Goal: Task Accomplishment & Management: Complete application form

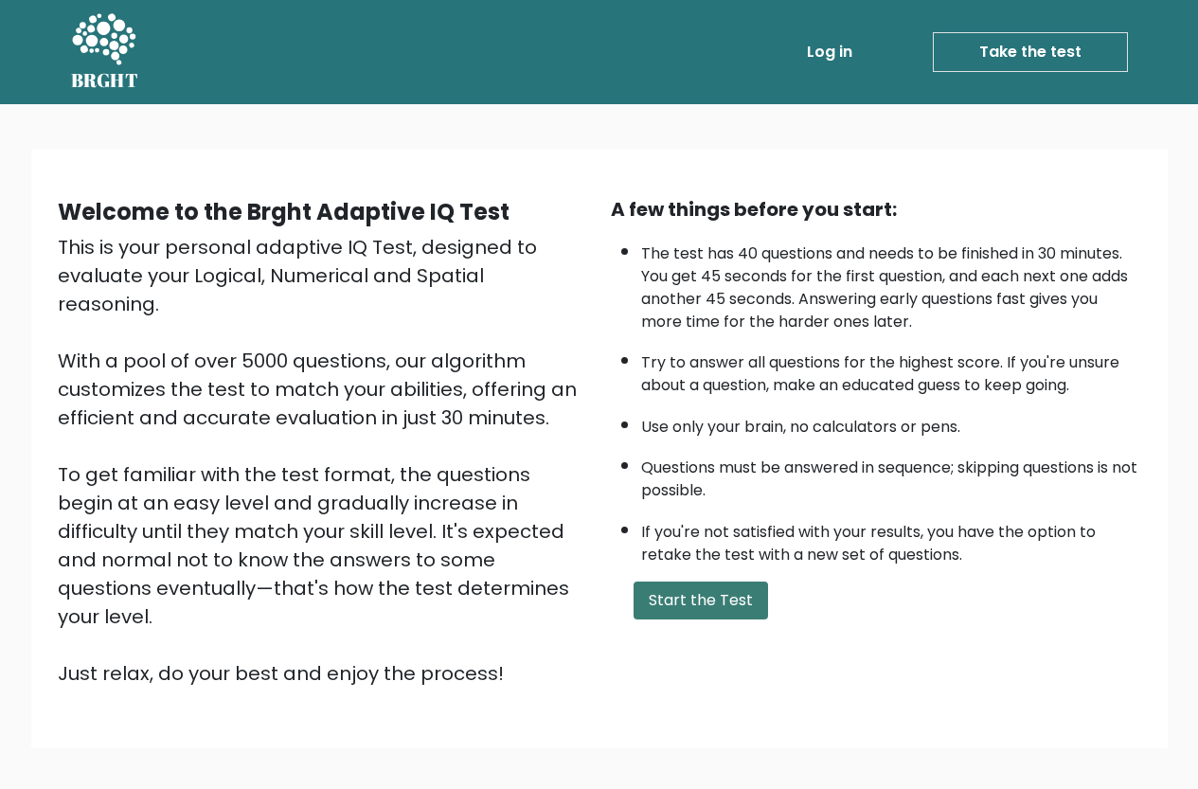
click at [661, 606] on button "Start the Test" at bounding box center [701, 601] width 135 height 38
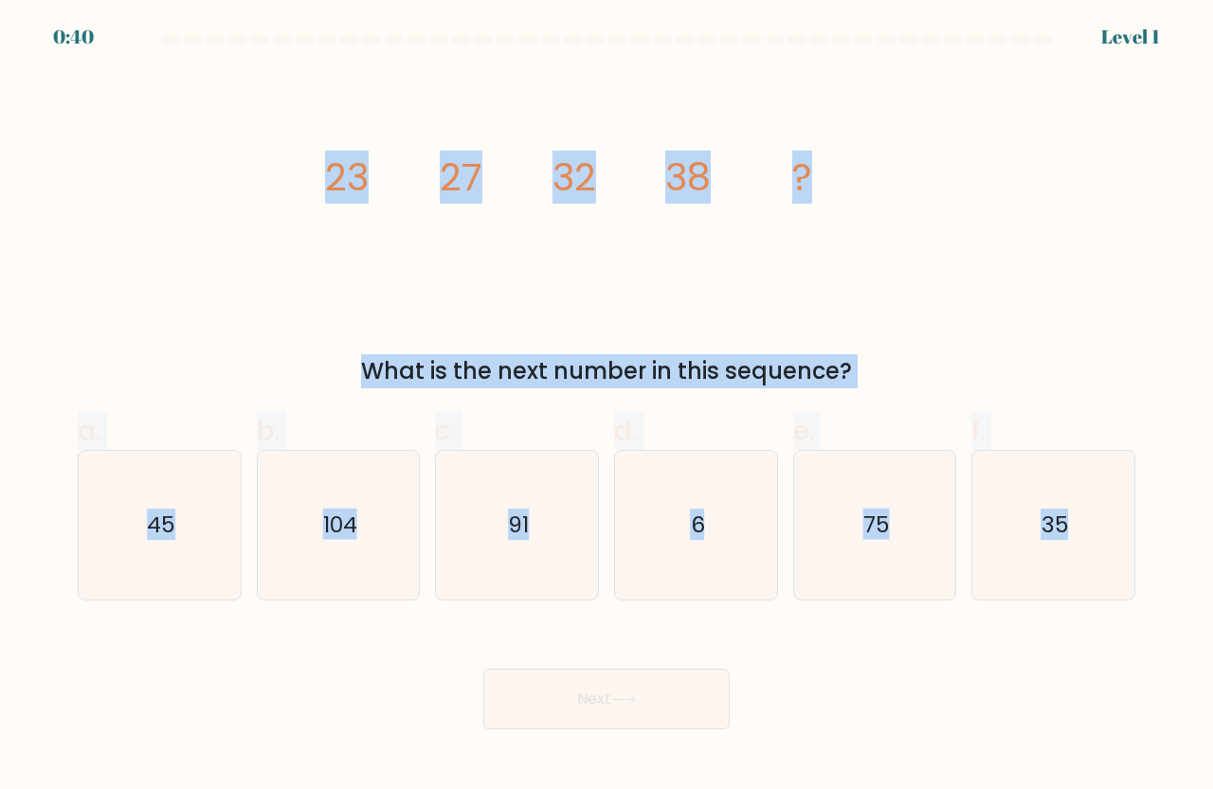
drag, startPoint x: 284, startPoint y: 157, endPoint x: 1212, endPoint y: 589, distance: 1023.1
click at [1212, 586] on form at bounding box center [606, 382] width 1213 height 694
copy form "23 27 32 38 ? What is the next number in this sequence? a. 45 b. 104 c. 91 d. 6…"
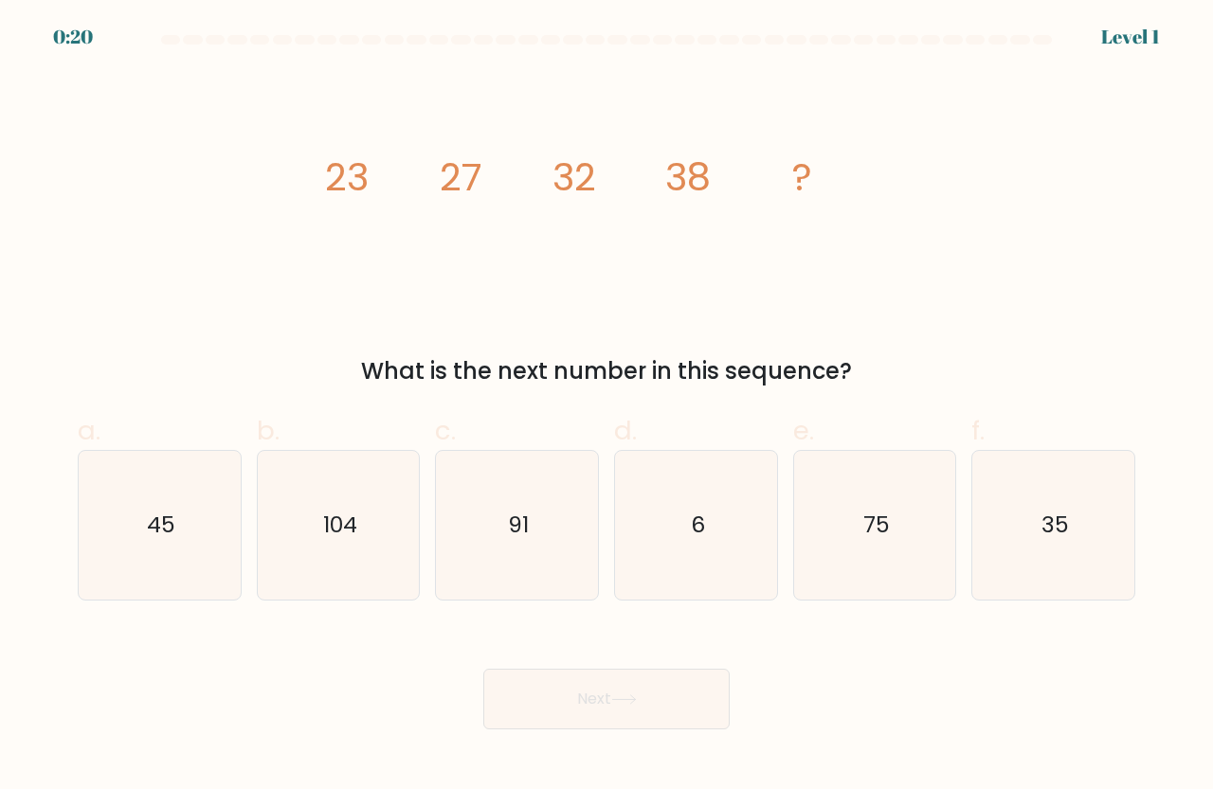
click at [279, 608] on form at bounding box center [606, 382] width 1213 height 694
click at [207, 514] on icon "45" at bounding box center [159, 525] width 149 height 149
click at [606, 407] on input "a. 45" at bounding box center [606, 401] width 1 height 12
radio input "true"
click at [596, 693] on button "Next" at bounding box center [606, 699] width 246 height 61
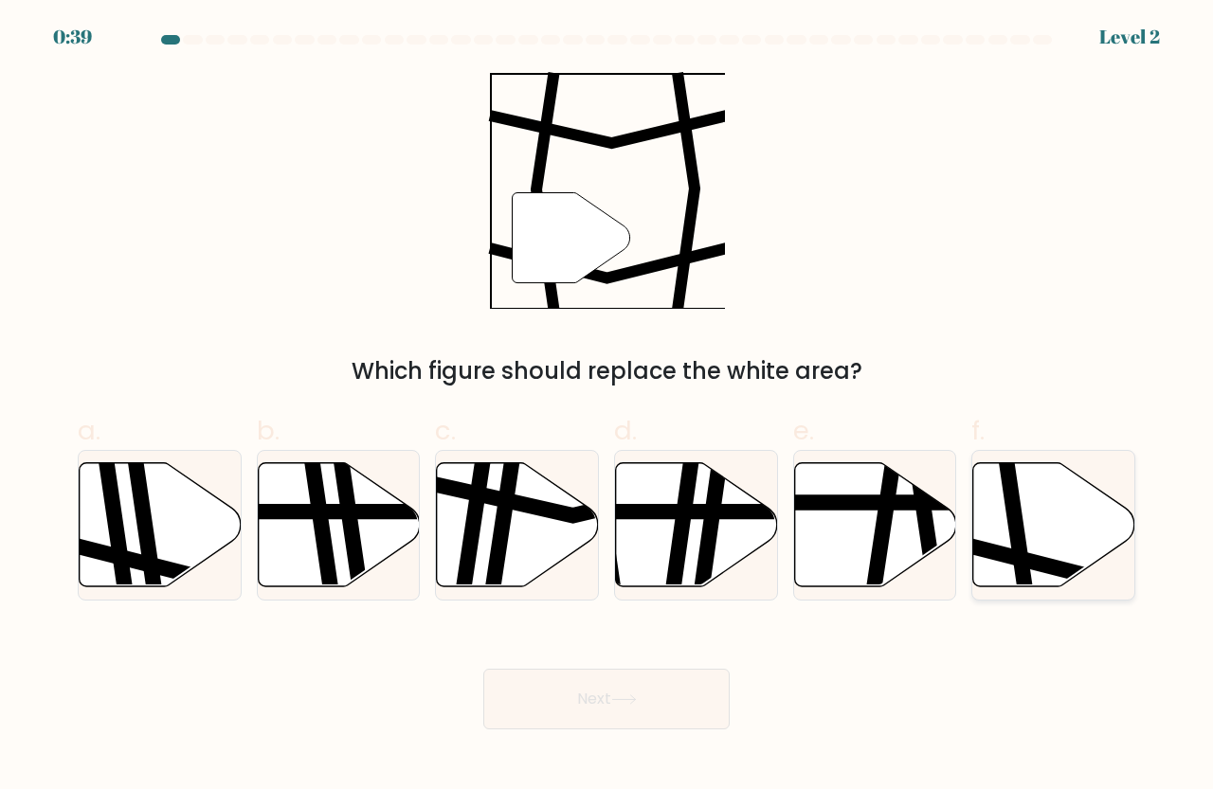
drag, startPoint x: 1035, startPoint y: 500, endPoint x: 1031, endPoint y: 479, distance: 21.2
click at [1008, 466] on icon at bounding box center [1053, 525] width 162 height 126
click at [607, 407] on input "f." at bounding box center [606, 401] width 1 height 12
radio input "true"
click at [1043, 495] on icon at bounding box center [1054, 524] width 160 height 122
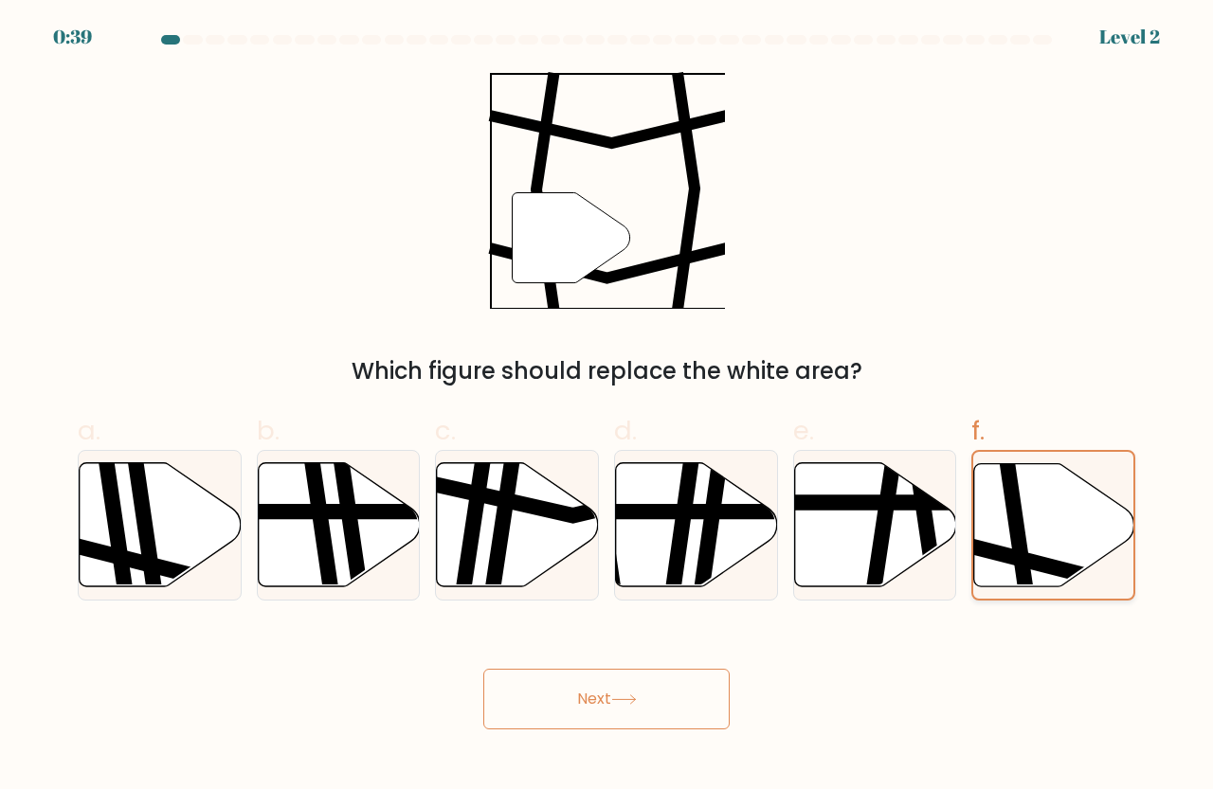
click at [607, 407] on input "f." at bounding box center [606, 401] width 1 height 12
click at [1010, 307] on div "" Which figure should replace the white area?" at bounding box center [606, 230] width 1080 height 316
click at [1080, 509] on icon at bounding box center [1054, 524] width 160 height 122
click at [607, 407] on input "f." at bounding box center [606, 401] width 1 height 12
click at [703, 703] on button "Next" at bounding box center [606, 699] width 246 height 61
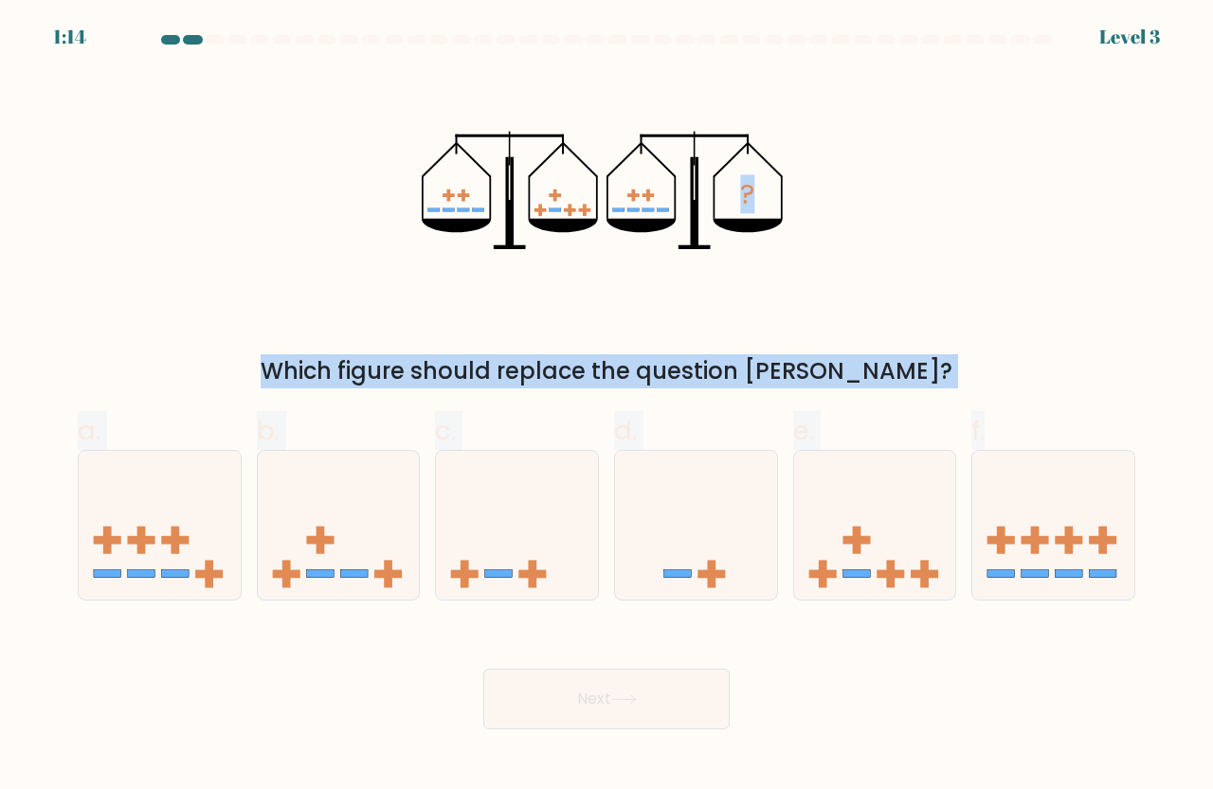
drag, startPoint x: 364, startPoint y: 93, endPoint x: 1197, endPoint y: 611, distance: 980.8
click at [1197, 611] on form at bounding box center [606, 382] width 1213 height 694
click at [1037, 312] on div "? Which figure should replace the question mark?" at bounding box center [606, 230] width 1080 height 316
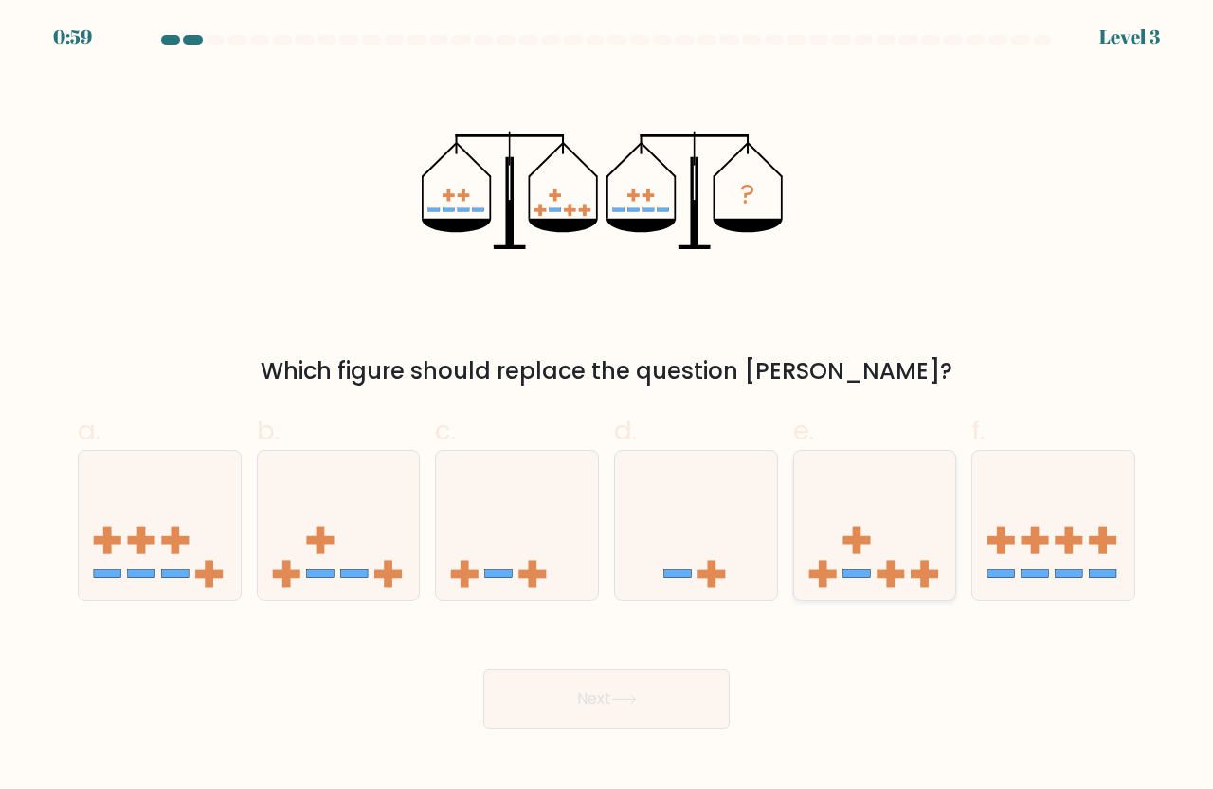
click at [894, 513] on icon at bounding box center [875, 526] width 162 height 134
click at [607, 407] on input "e." at bounding box center [606, 401] width 1 height 12
radio input "true"
click at [528, 714] on button "Next" at bounding box center [606, 699] width 246 height 61
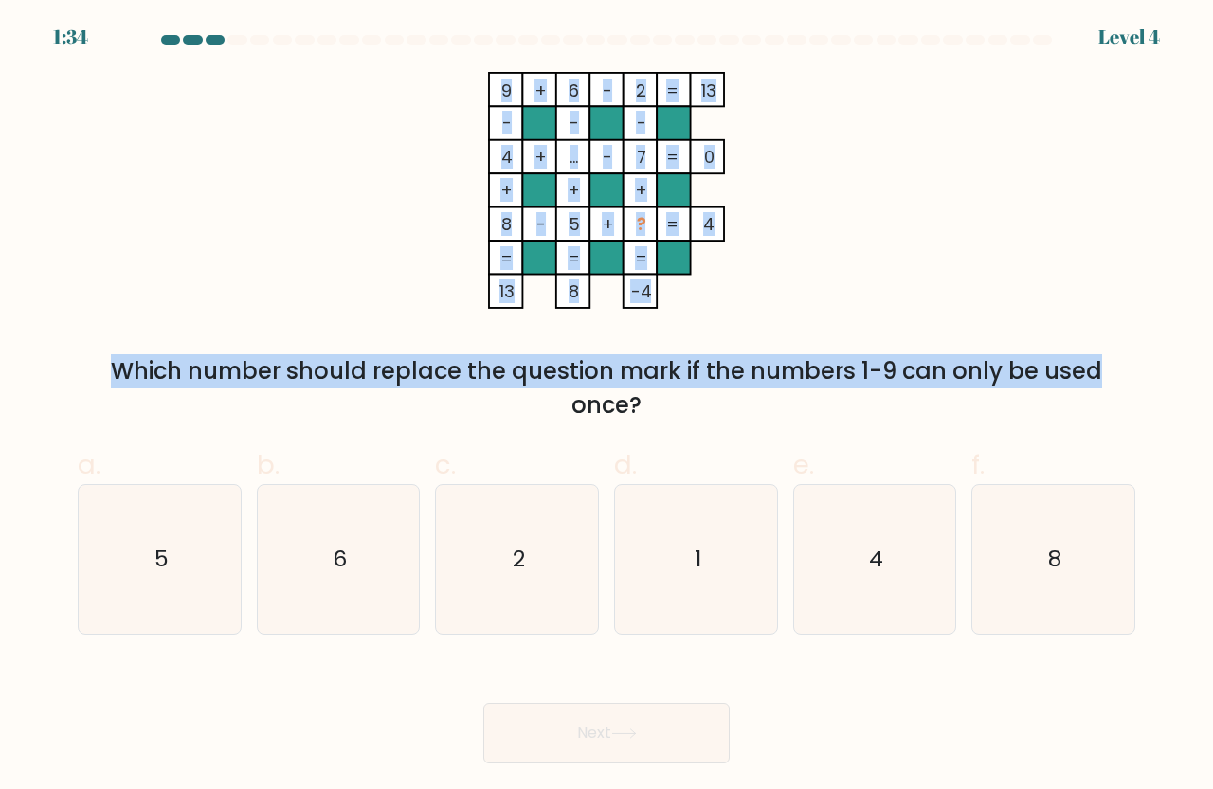
drag, startPoint x: 482, startPoint y: 66, endPoint x: 922, endPoint y: 329, distance: 511.9
click at [922, 329] on form at bounding box center [606, 399] width 1213 height 729
click at [924, 328] on div "9 + 6 - 2 13 - - - 4 + ... - 7 0 + + + 8 - 5 + ? = 4 = = = = 13 8 -4 = Which nu…" at bounding box center [606, 247] width 1080 height 351
drag, startPoint x: 477, startPoint y: 63, endPoint x: 1143, endPoint y: 616, distance: 865.1
click at [1143, 616] on form at bounding box center [606, 399] width 1213 height 729
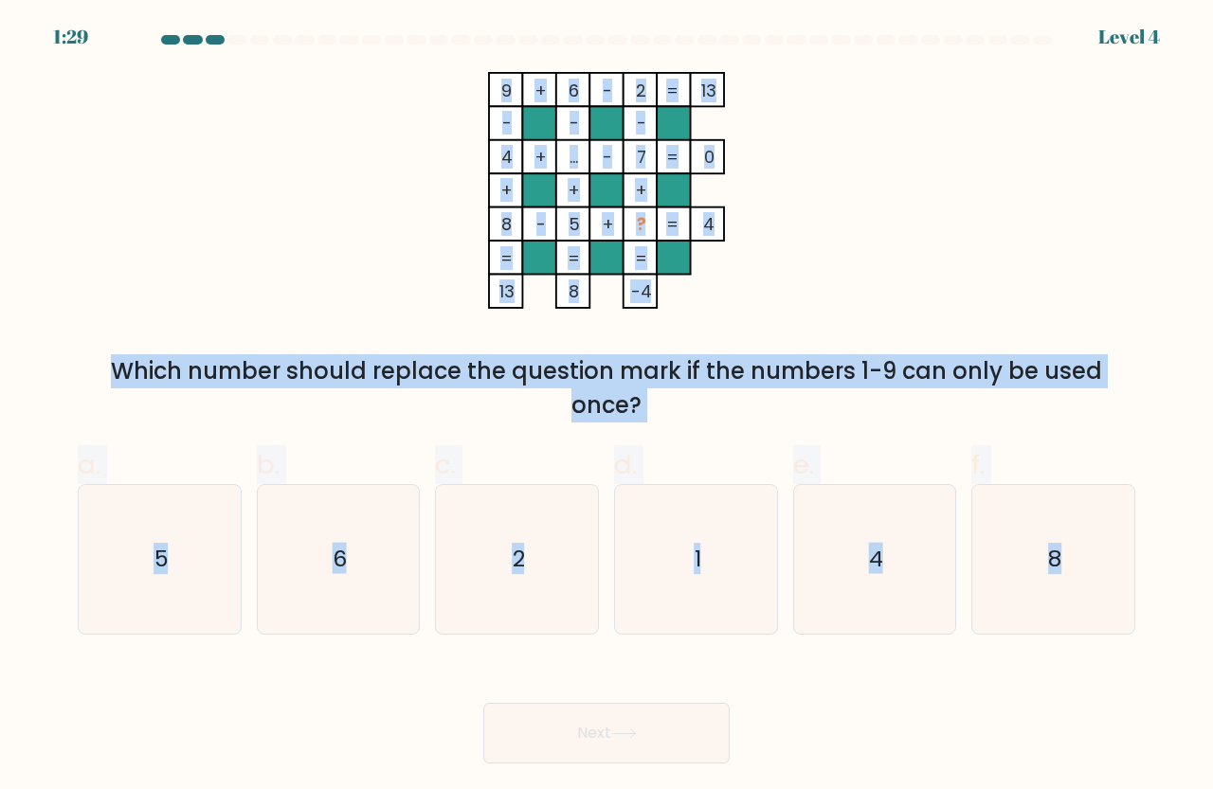
copy form "9 + 6 - 2 13 - - - 4 + ... - 7 0 + + + 8 - 5 + ? = 4 = = = = 13 8 -4 = Which nu…"
click at [799, 288] on icon "9 + 6 - 2 13 - - - 4 + ... - 7 0 + + + 8 - 5 + ? = 4 = = = = 13 8 -4 =" at bounding box center [606, 190] width 568 height 237
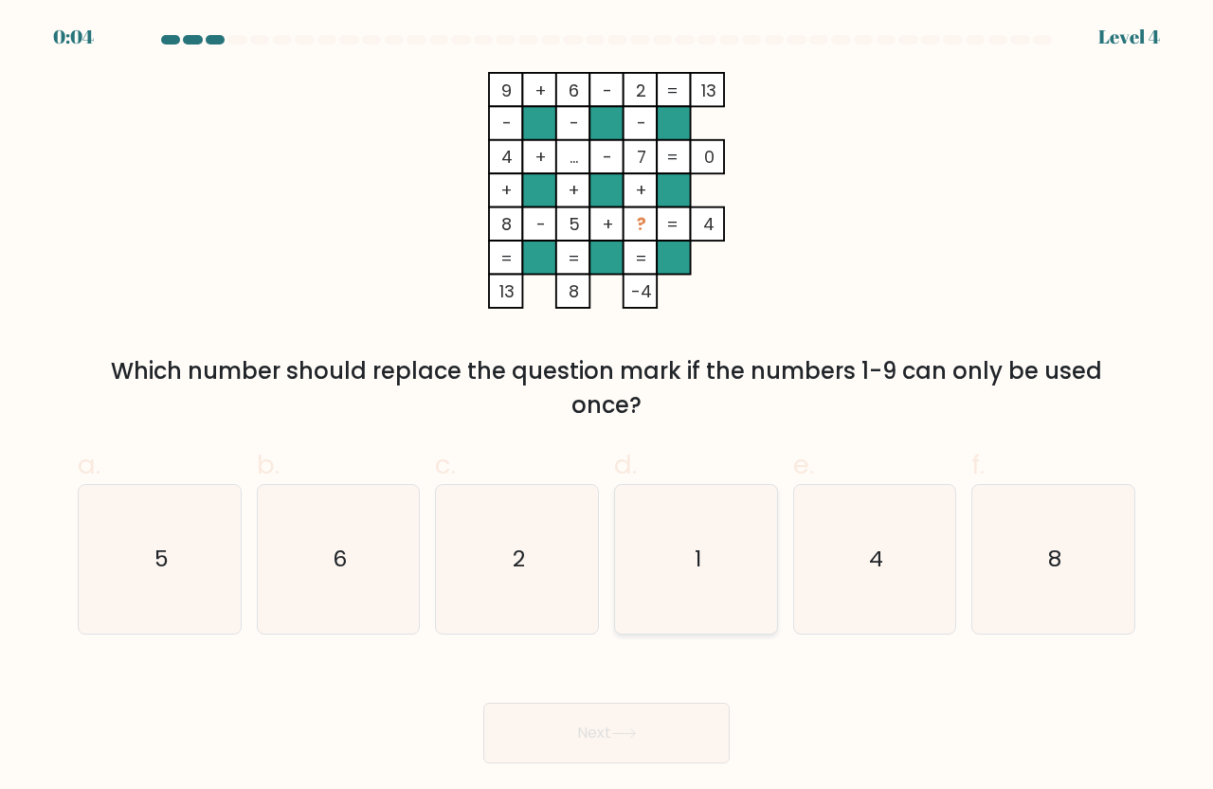
click at [692, 520] on icon "1" at bounding box center [695, 559] width 149 height 149
click at [607, 407] on input "d. 1" at bounding box center [606, 401] width 1 height 12
radio input "true"
click at [674, 722] on button "Next" at bounding box center [606, 733] width 246 height 61
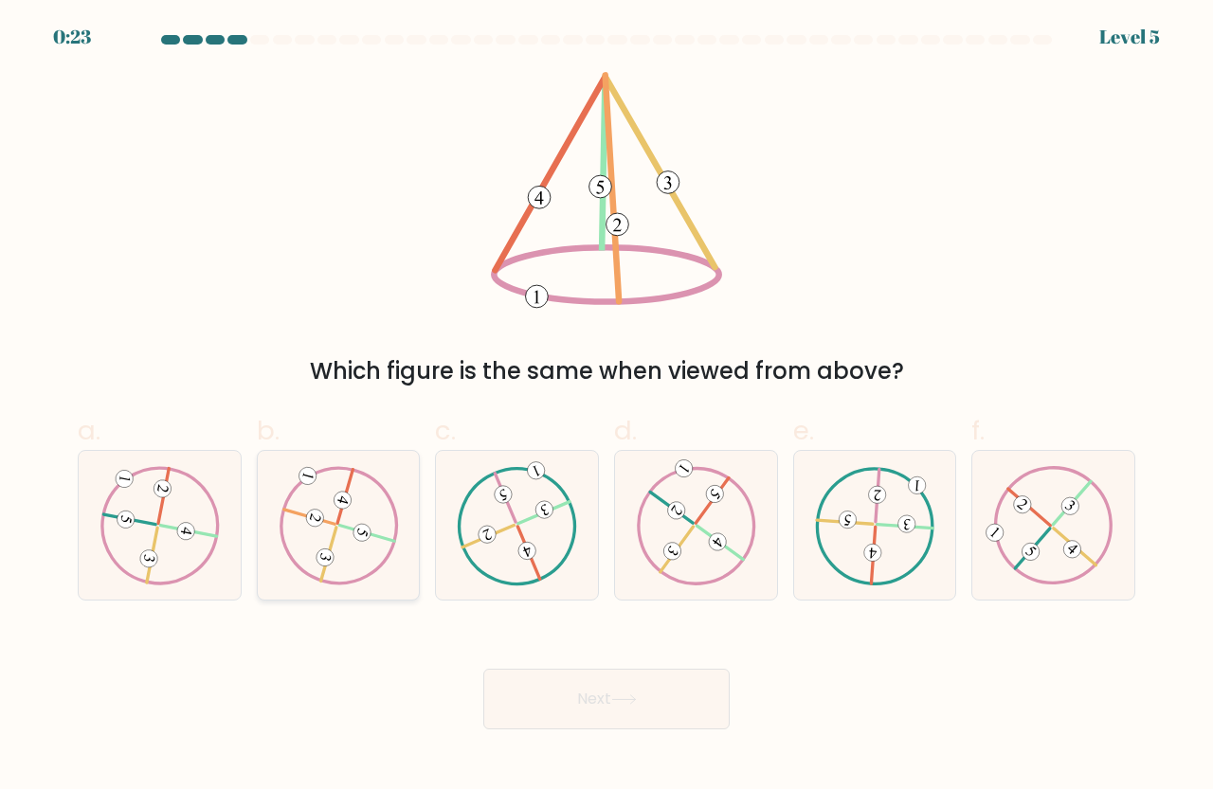
click at [351, 560] on icon at bounding box center [339, 525] width 120 height 118
click at [606, 407] on input "b." at bounding box center [606, 401] width 1 height 12
radio input "true"
click at [693, 688] on button "Next" at bounding box center [606, 699] width 246 height 61
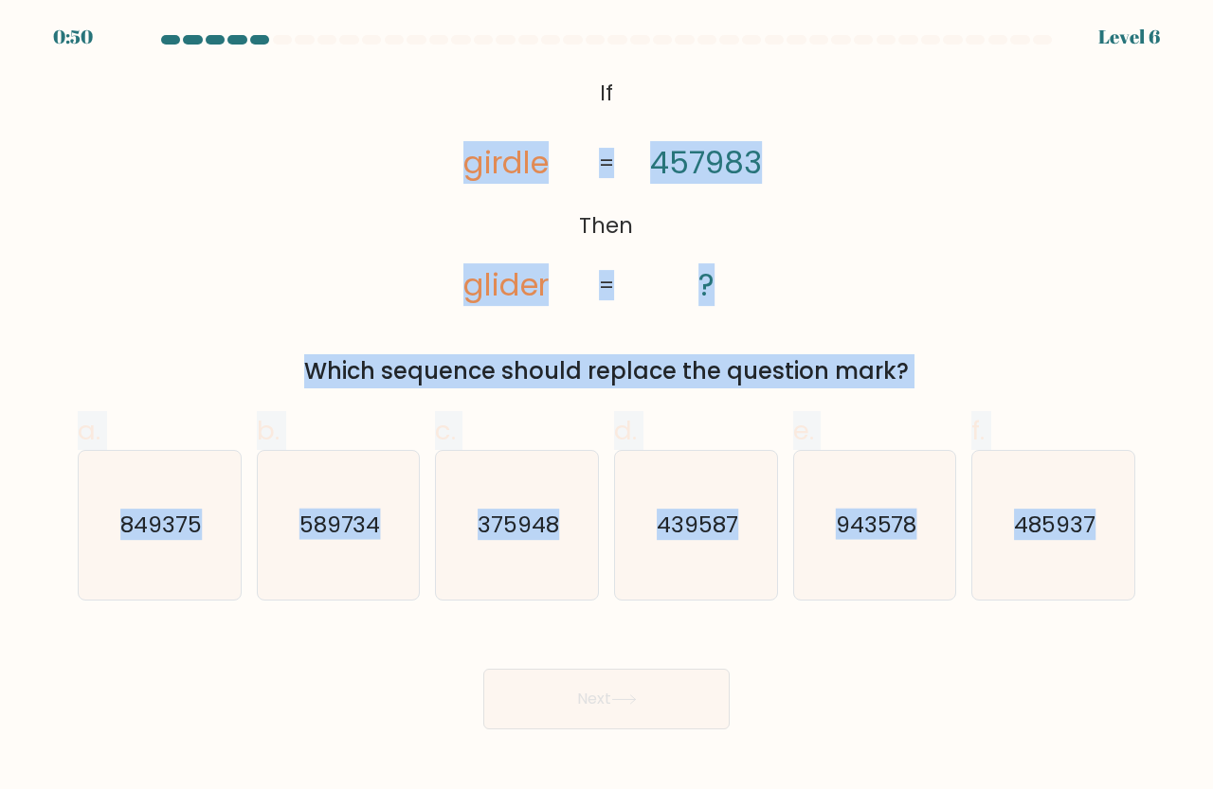
drag, startPoint x: 459, startPoint y: 131, endPoint x: 1212, endPoint y: 591, distance: 882.7
click at [1212, 591] on form "If ?" at bounding box center [606, 382] width 1213 height 694
copy form "girdle glider 457983 ? = = Which sequence should replace the question mark? a. …"
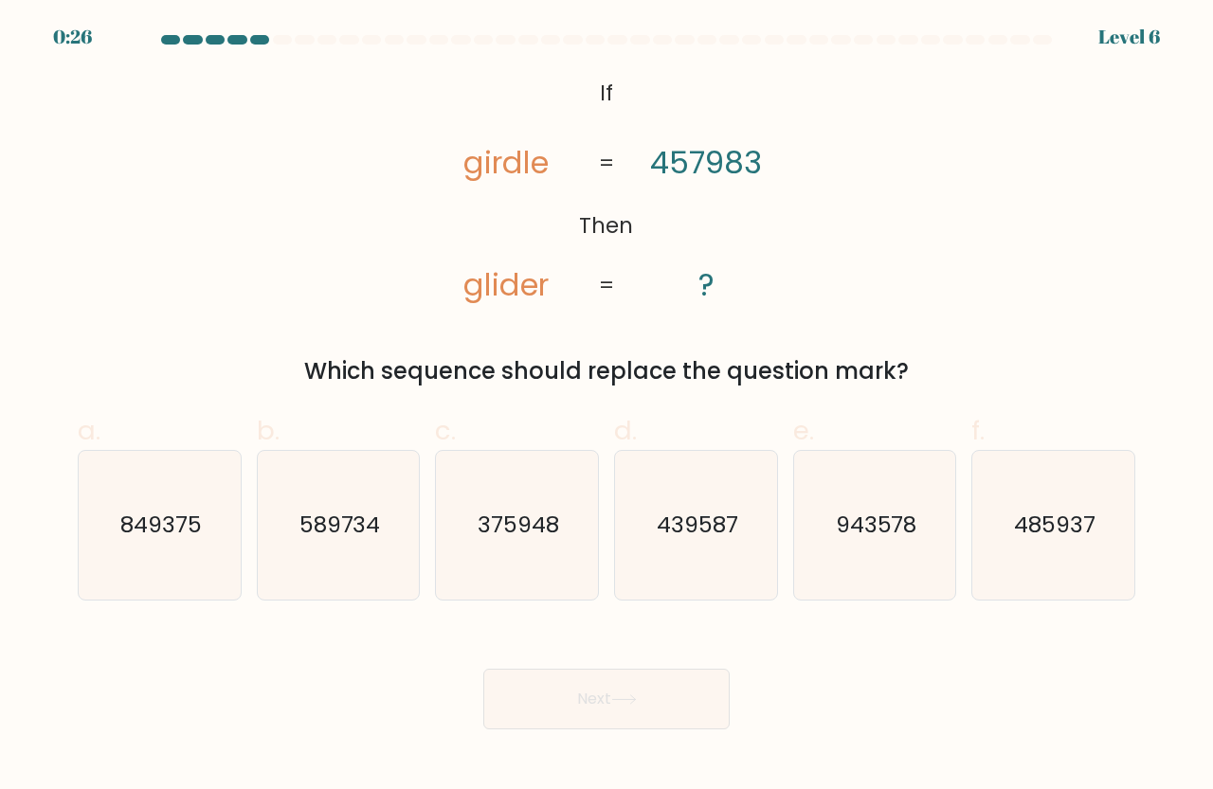
click at [930, 648] on div "Next" at bounding box center [606, 676] width 1080 height 106
click at [1052, 537] on text "485937" at bounding box center [1054, 525] width 81 height 31
click at [607, 407] on input "f. 485937" at bounding box center [606, 401] width 1 height 12
radio input "true"
click at [652, 692] on button "Next" at bounding box center [606, 699] width 246 height 61
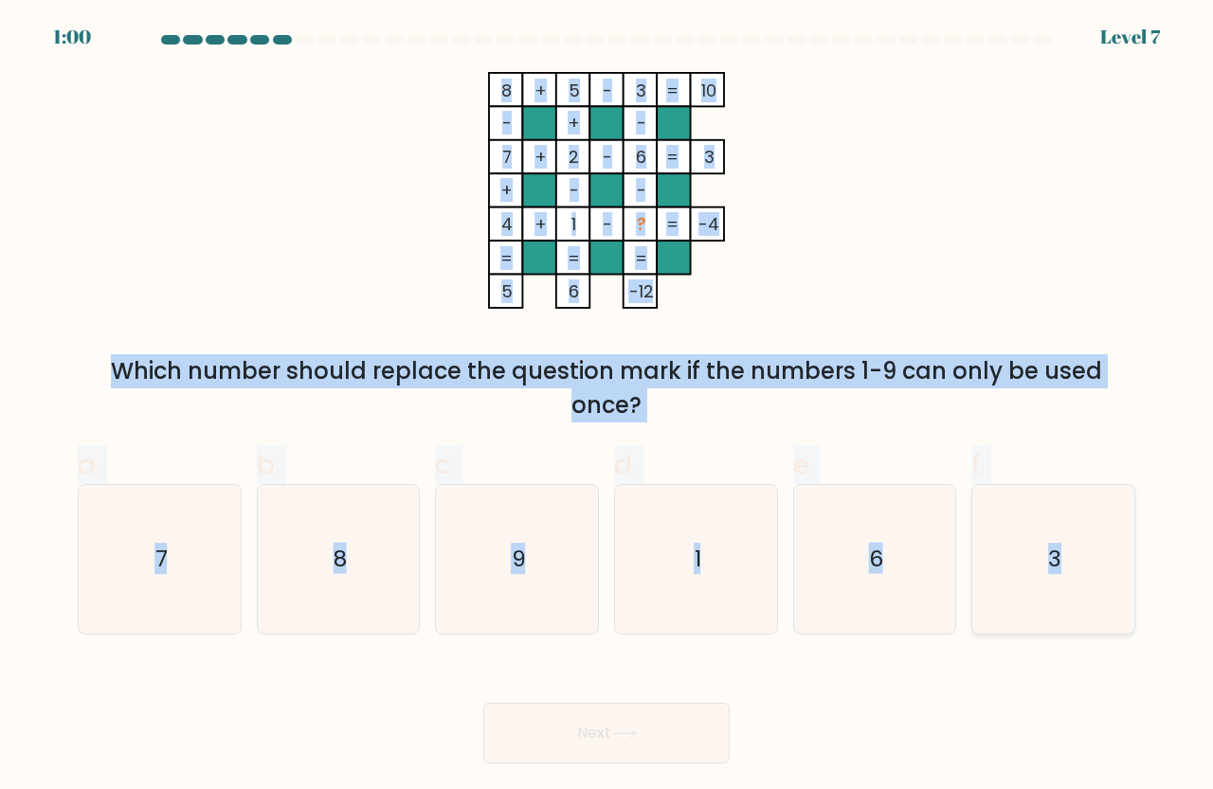
drag, startPoint x: 492, startPoint y: 67, endPoint x: 1128, endPoint y: 583, distance: 819.1
click at [1128, 583] on form at bounding box center [606, 399] width 1213 height 729
copy form "8 + 5 - 3 10 - + - 7 + 2 - 6 3 + - - 4 + 1 - ? = -4 = = = = 5 6 -12 = Which num…"
click at [849, 283] on icon "8 + 5 - 3 10 - + - 7 + 2 - 6 3 + - - 4 + 1 - ? = -4 = = = = 5 6 -12 =" at bounding box center [606, 190] width 568 height 237
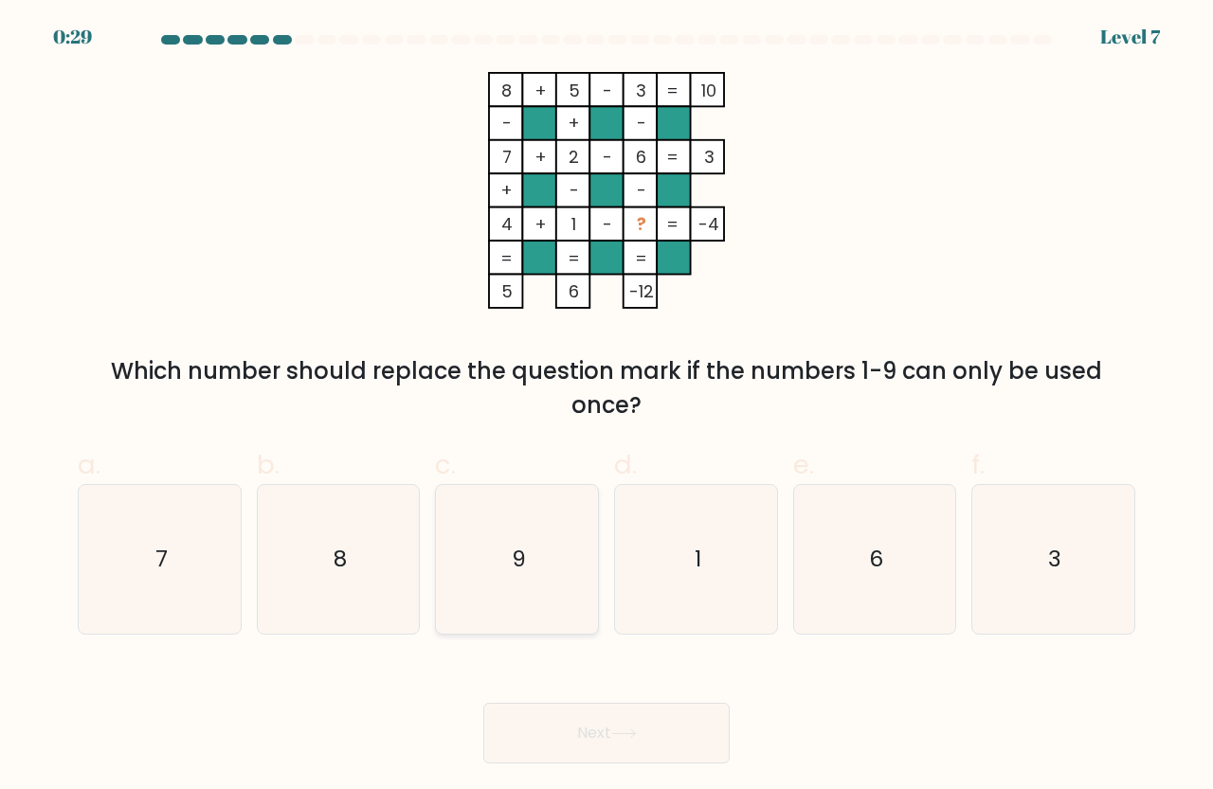
click at [546, 528] on icon "9" at bounding box center [516, 559] width 149 height 149
click at [606, 407] on input "c. 9" at bounding box center [606, 401] width 1 height 12
radio input "true"
click at [644, 723] on button "Next" at bounding box center [606, 733] width 246 height 61
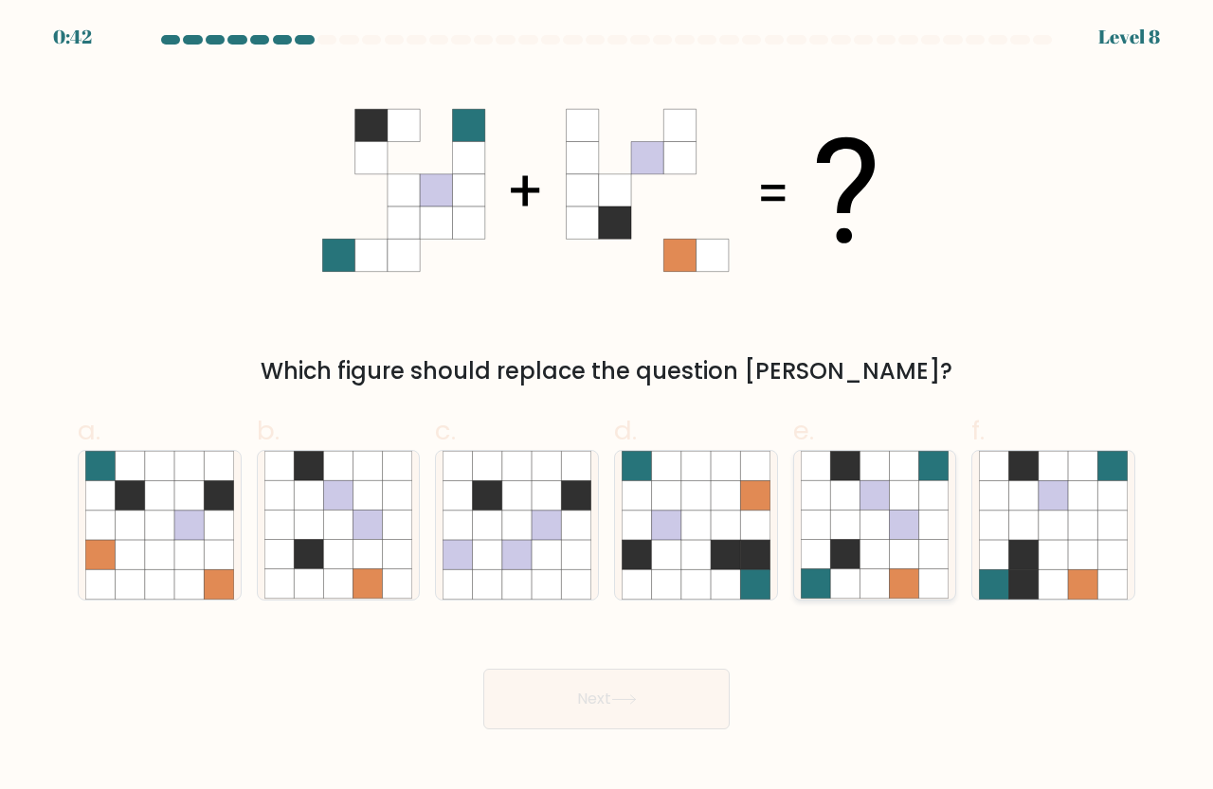
click at [870, 471] on icon at bounding box center [873, 466] width 29 height 29
click at [607, 407] on input "e." at bounding box center [606, 401] width 1 height 12
radio input "true"
click at [690, 713] on button "Next" at bounding box center [606, 699] width 246 height 61
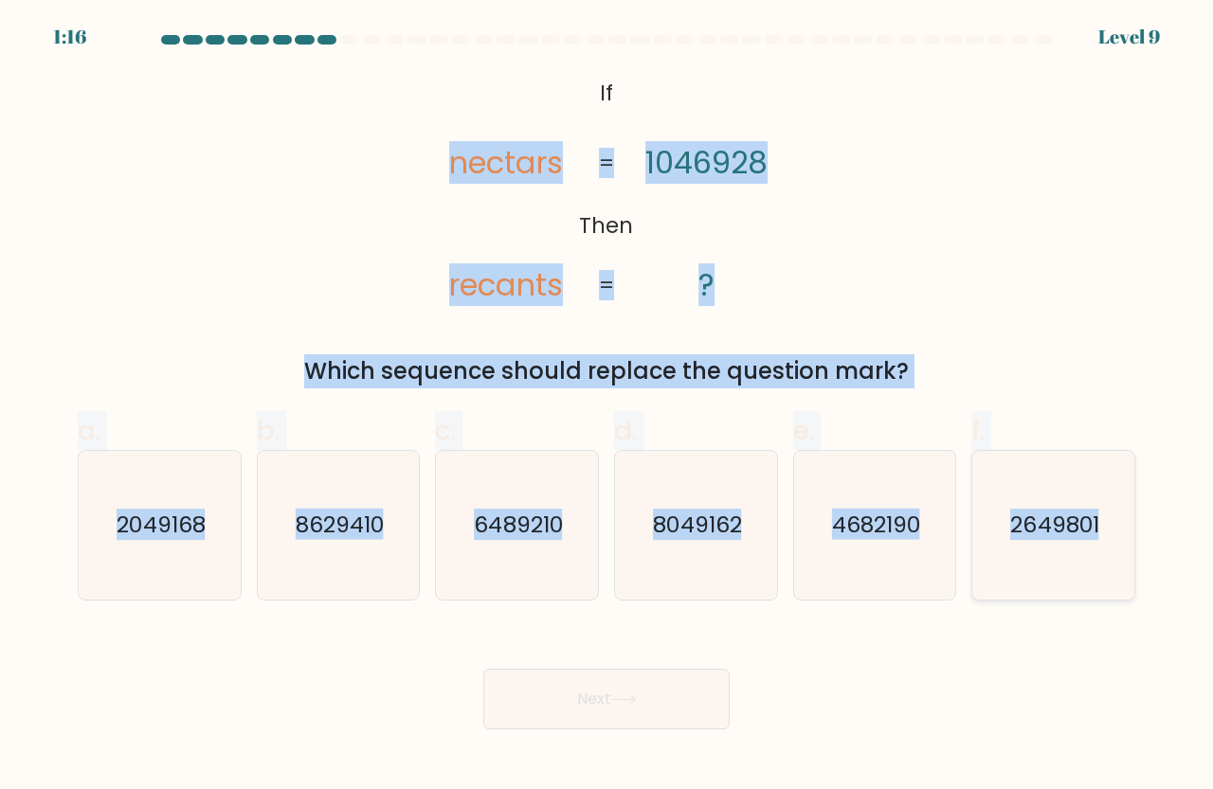
drag, startPoint x: 452, startPoint y: 151, endPoint x: 1111, endPoint y: 505, distance: 748.5
click at [1111, 505] on form "If ?" at bounding box center [606, 382] width 1213 height 694
copy form "nectars recants 1046928 ? = = Which sequence should replace the question mark? …"
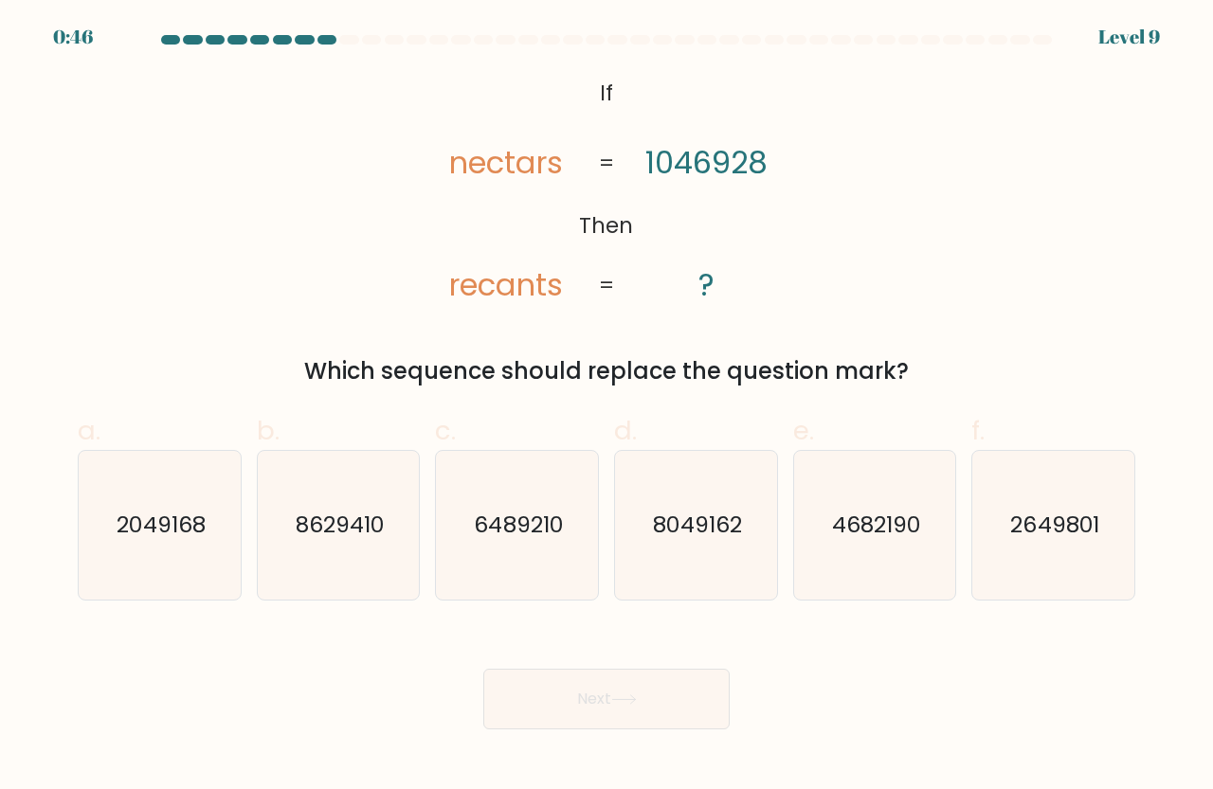
drag, startPoint x: 470, startPoint y: 653, endPoint x: 452, endPoint y: 636, distance: 24.8
click at [467, 652] on div "Next" at bounding box center [606, 676] width 1080 height 106
click at [187, 524] on text "2049168" at bounding box center [161, 525] width 88 height 31
click at [606, 407] on input "a. 2049168" at bounding box center [606, 401] width 1 height 12
radio input "true"
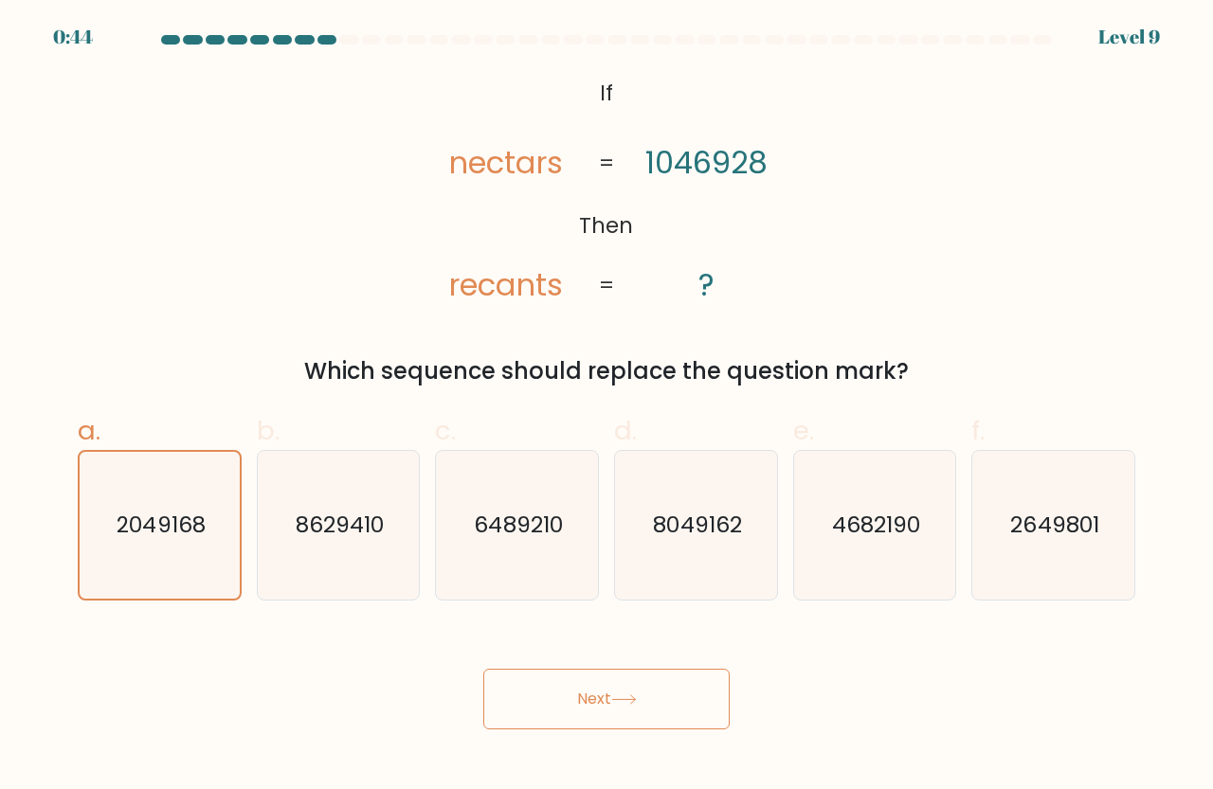
click at [590, 688] on button "Next" at bounding box center [606, 699] width 246 height 61
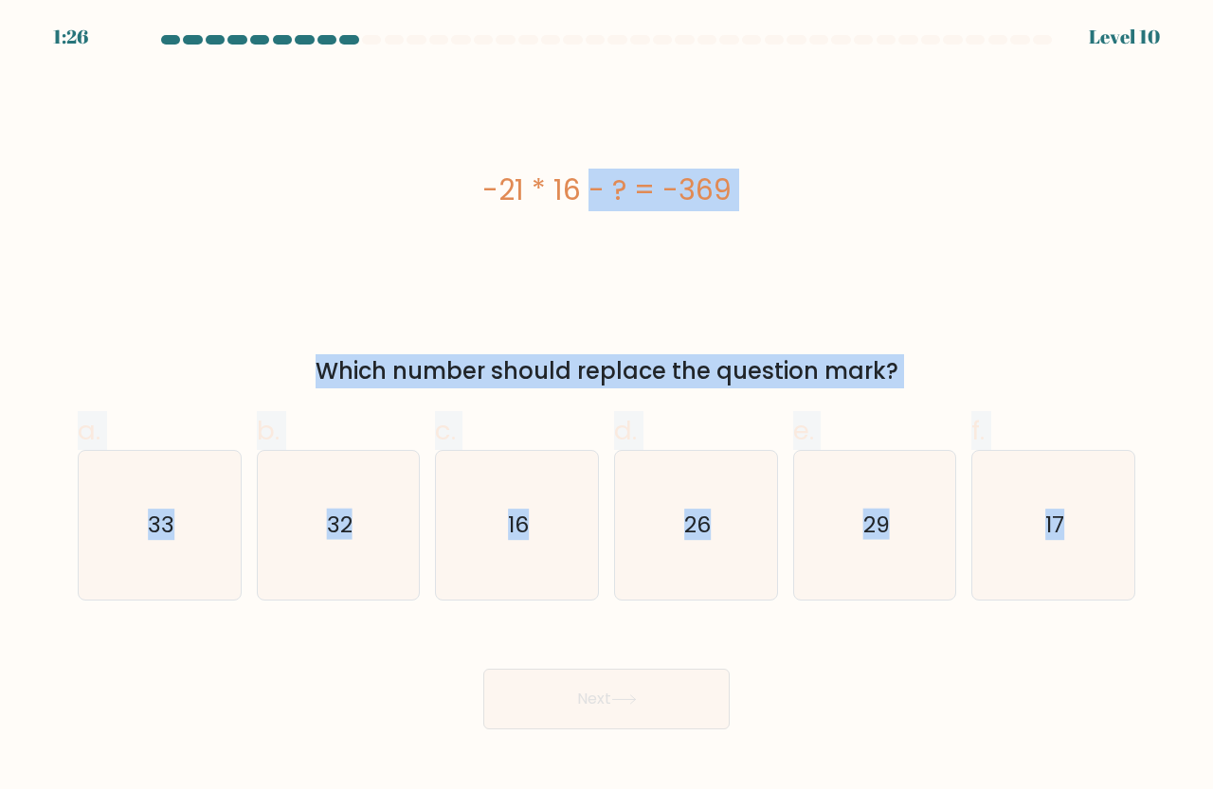
drag, startPoint x: 892, startPoint y: 328, endPoint x: 1212, endPoint y: 560, distance: 394.7
click at [1212, 560] on form "a." at bounding box center [606, 382] width 1213 height 694
copy form "-21 * 16 - ? = -369 Which number should replace the question mark? a. 33 b. 32 …"
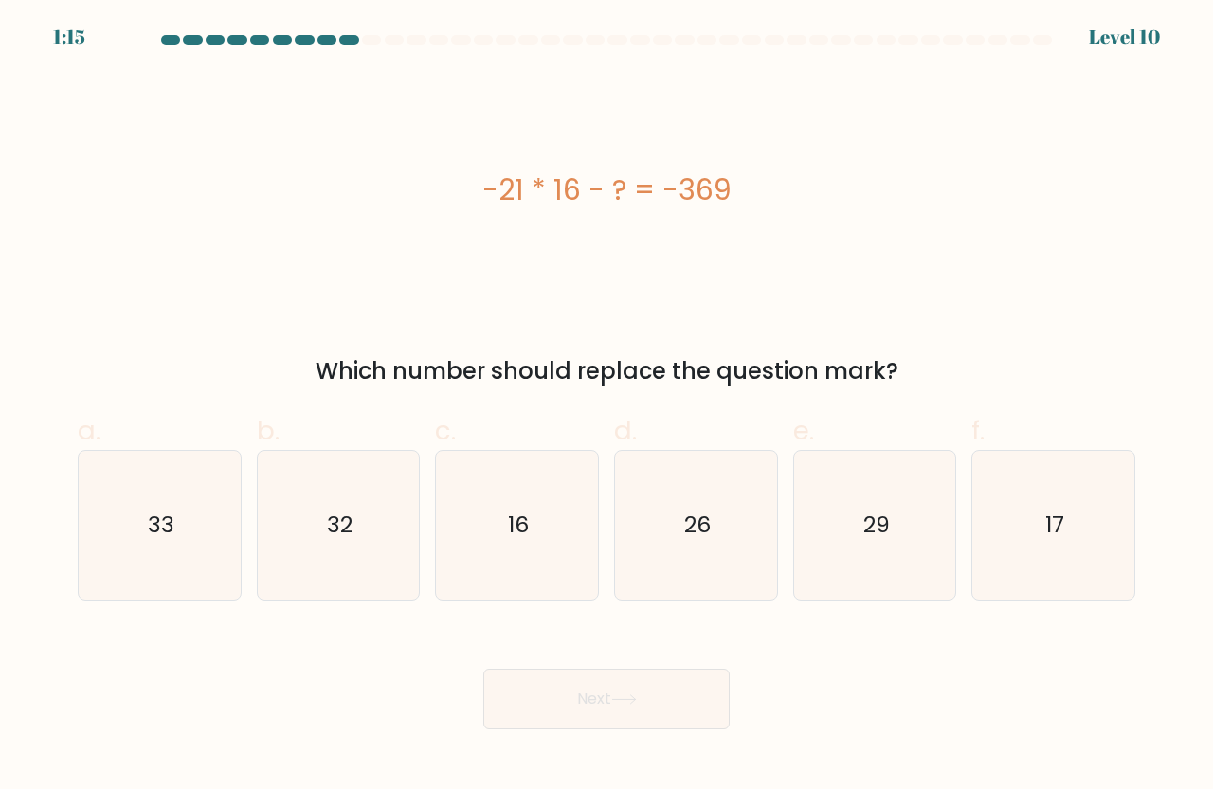
click at [747, 638] on div "Next" at bounding box center [606, 676] width 1080 height 106
click at [195, 515] on icon "33" at bounding box center [159, 525] width 149 height 149
click at [606, 407] on input "a. 33" at bounding box center [606, 401] width 1 height 12
radio input "true"
click at [571, 716] on button "Next" at bounding box center [606, 699] width 246 height 61
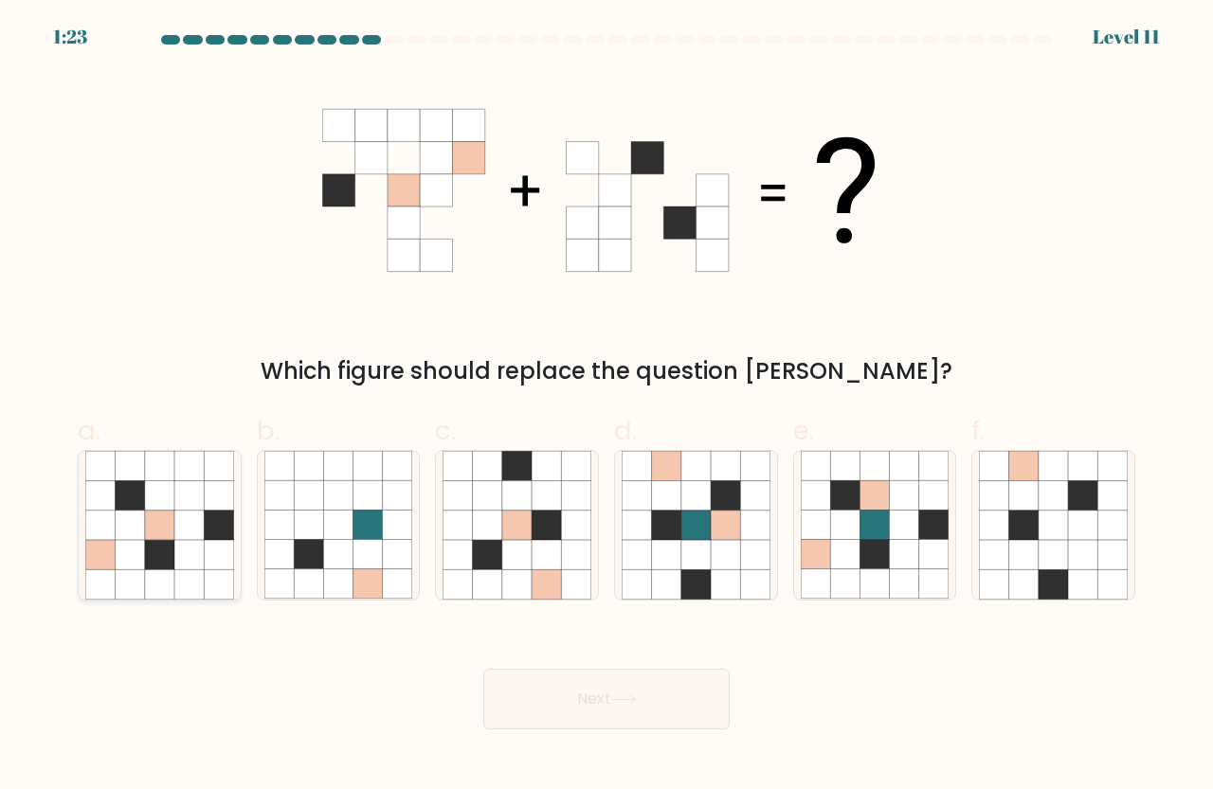
click at [205, 502] on icon at bounding box center [218, 495] width 29 height 29
click at [606, 407] on input "a." at bounding box center [606, 401] width 1 height 12
radio input "true"
click at [848, 496] on icon at bounding box center [844, 495] width 29 height 29
click at [607, 407] on input "e." at bounding box center [606, 401] width 1 height 12
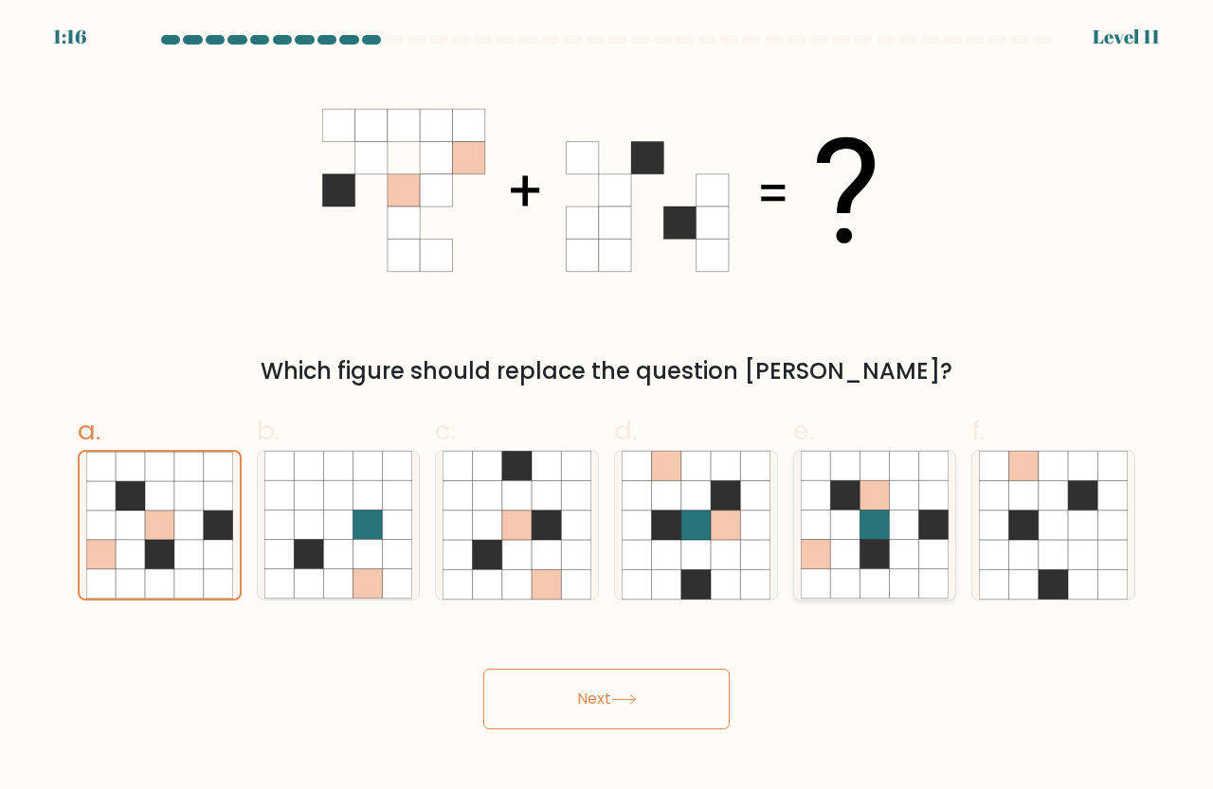
radio input "true"
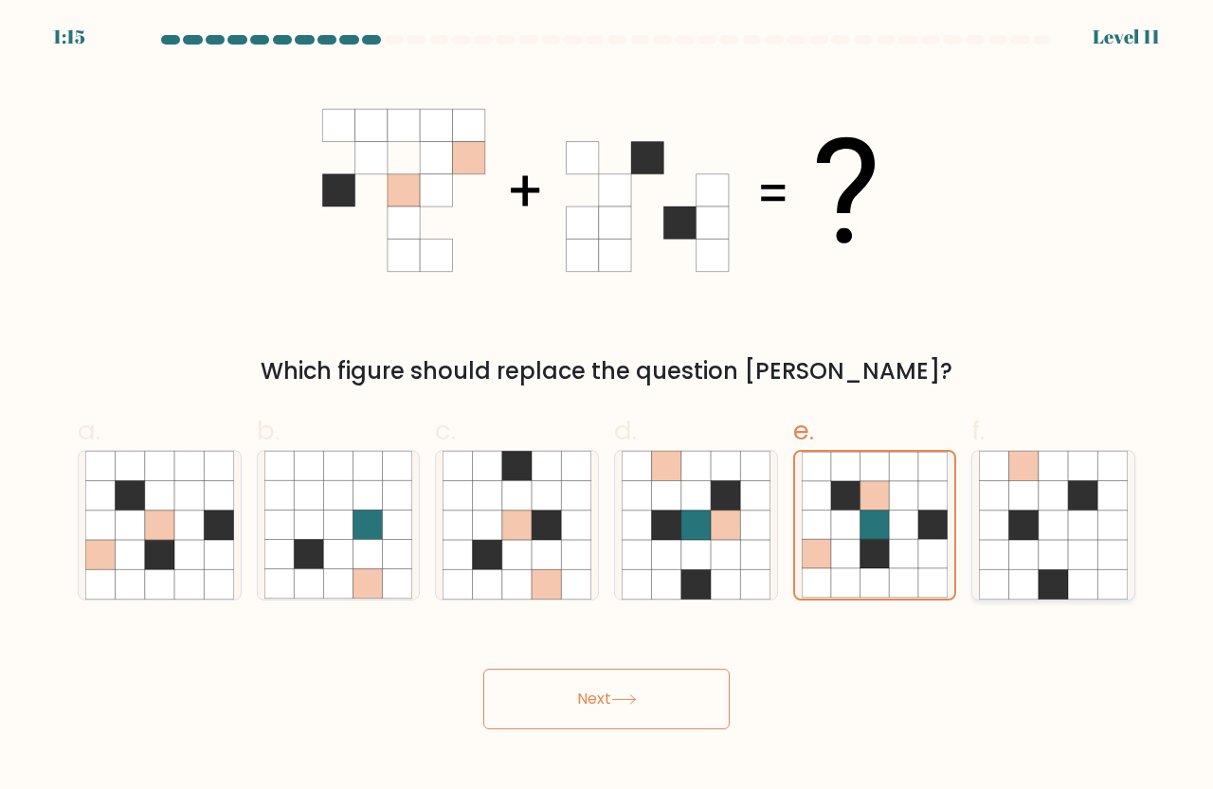
click at [1016, 503] on icon at bounding box center [1023, 495] width 29 height 29
click at [607, 407] on input "f." at bounding box center [606, 401] width 1 height 12
radio input "true"
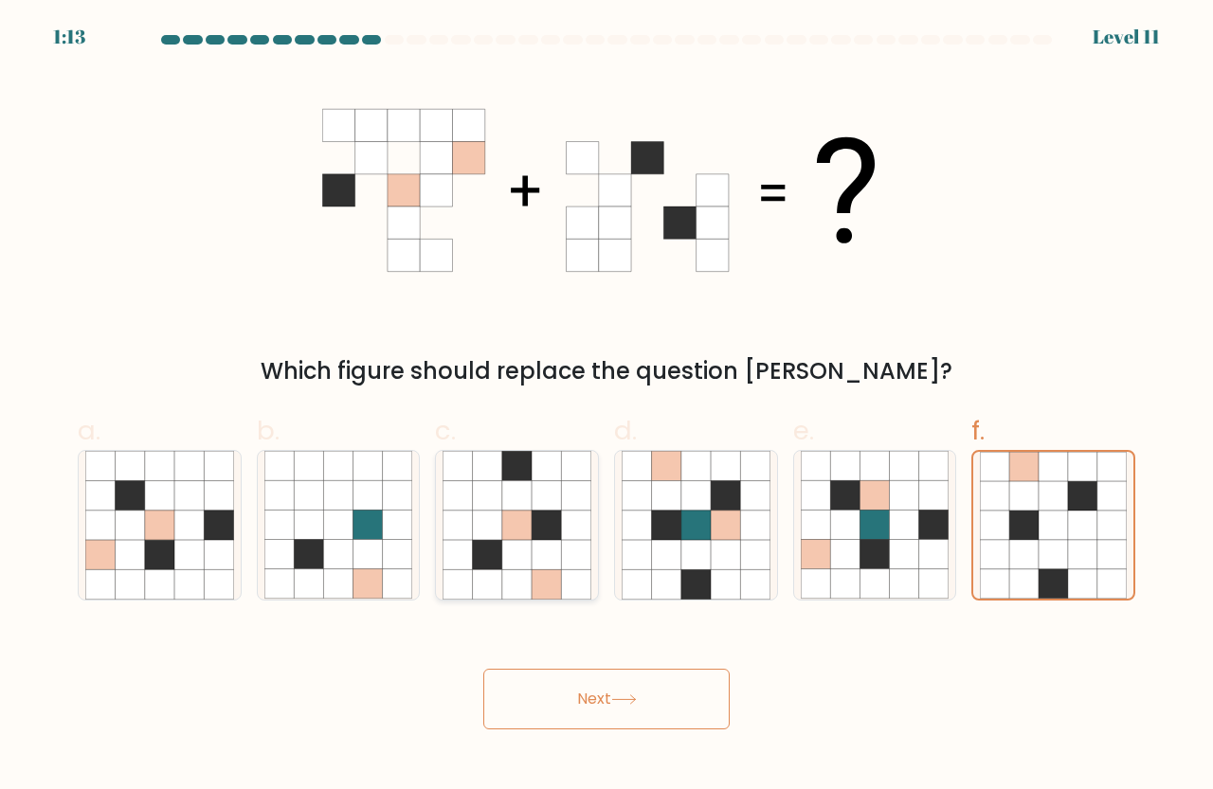
click at [500, 504] on icon at bounding box center [487, 495] width 29 height 29
click at [606, 407] on input "c." at bounding box center [606, 401] width 1 height 12
radio input "true"
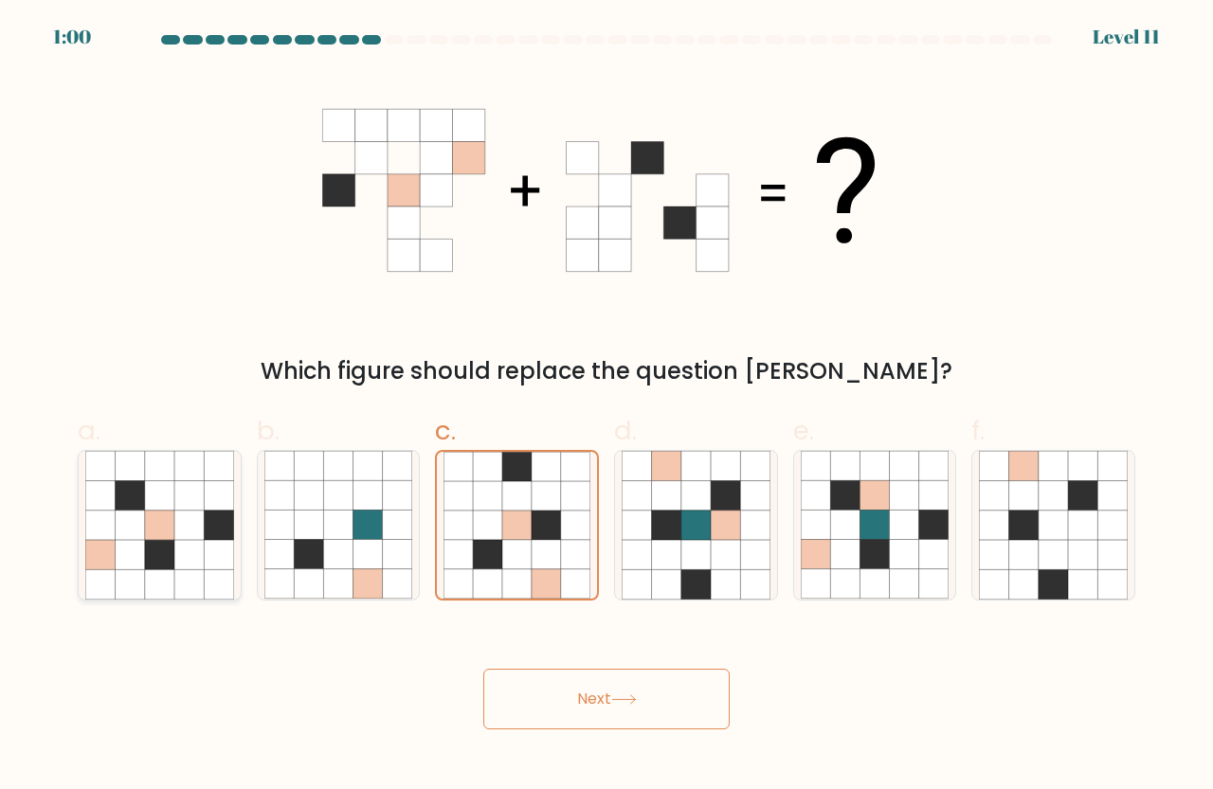
click at [171, 547] on icon at bounding box center [159, 554] width 29 height 29
click at [606, 407] on input "a." at bounding box center [606, 401] width 1 height 12
radio input "true"
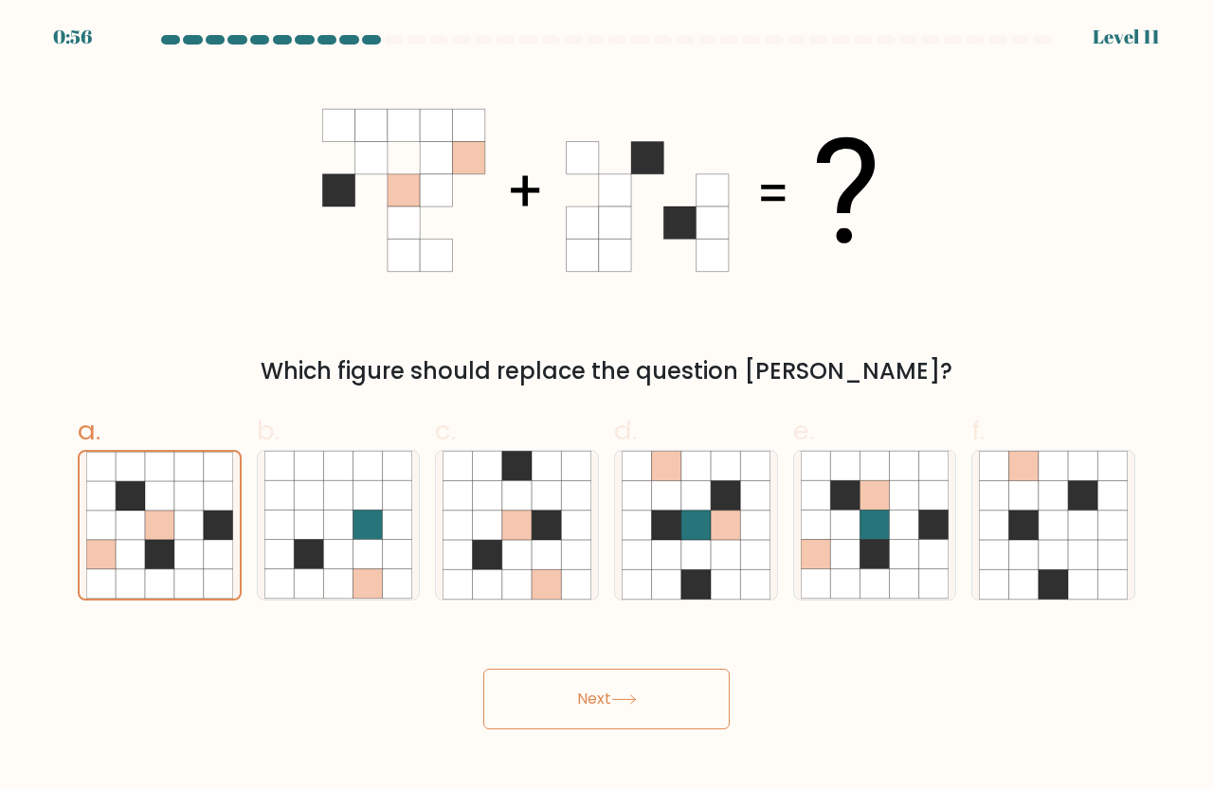
click at [558, 710] on button "Next" at bounding box center [606, 699] width 246 height 61
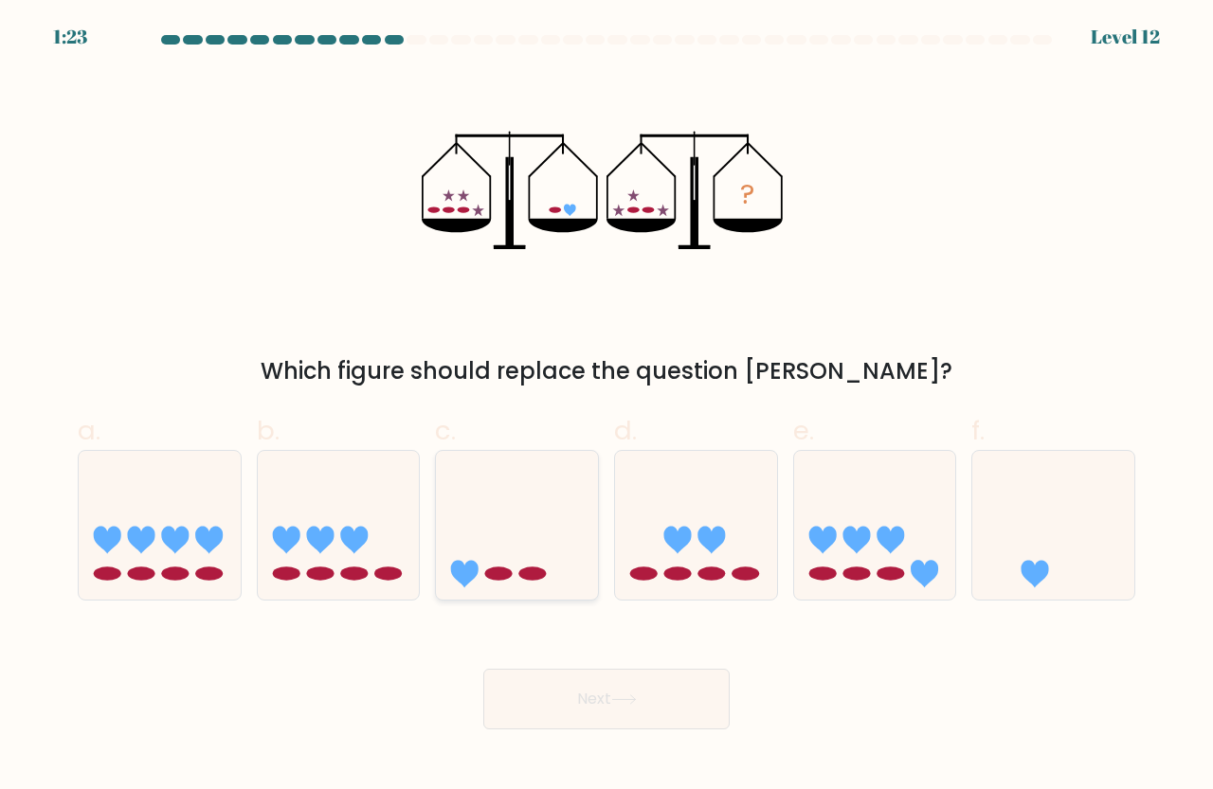
click at [522, 532] on icon at bounding box center [517, 526] width 162 height 134
click at [606, 407] on input "c." at bounding box center [606, 401] width 1 height 12
radio input "true"
click at [576, 700] on button "Next" at bounding box center [606, 699] width 246 height 61
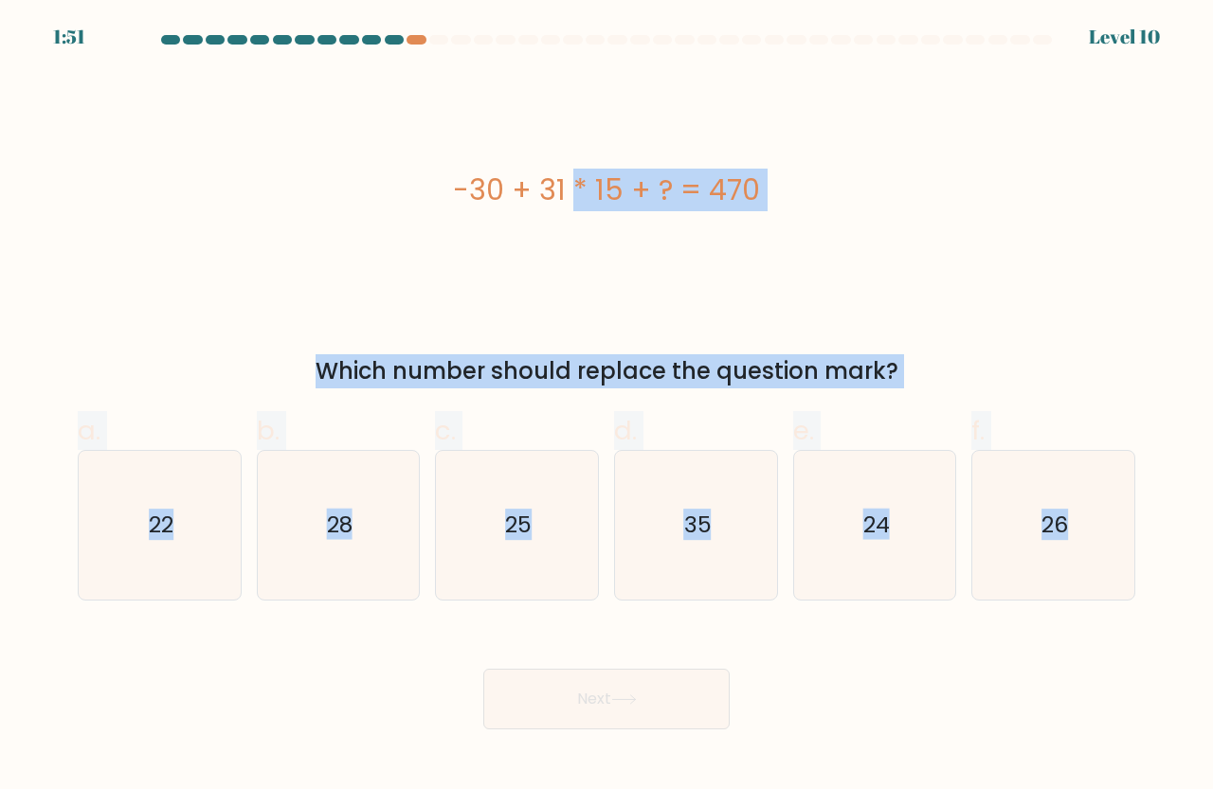
drag, startPoint x: 446, startPoint y: 178, endPoint x: 1135, endPoint y: 539, distance: 777.6
click at [1134, 540] on form "a." at bounding box center [606, 382] width 1213 height 694
copy form "-30 + 31 * 15 + ? = 470 Which number should replace the question mark? a. 22 b.…"
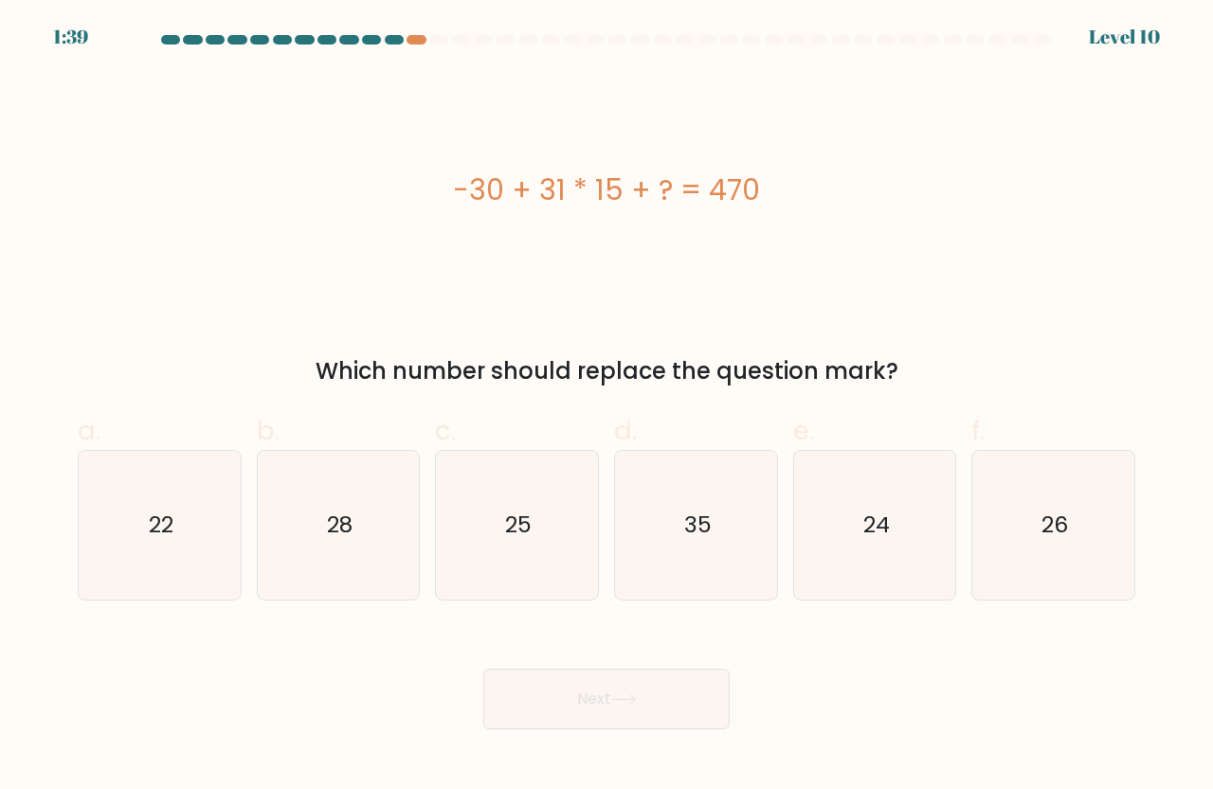
drag, startPoint x: 713, startPoint y: 627, endPoint x: 753, endPoint y: 620, distance: 40.5
click at [715, 627] on div "Next" at bounding box center [606, 676] width 1080 height 106
click at [689, 563] on icon "35" at bounding box center [695, 525] width 149 height 149
click at [607, 407] on input "d. 35" at bounding box center [606, 401] width 1 height 12
radio input "true"
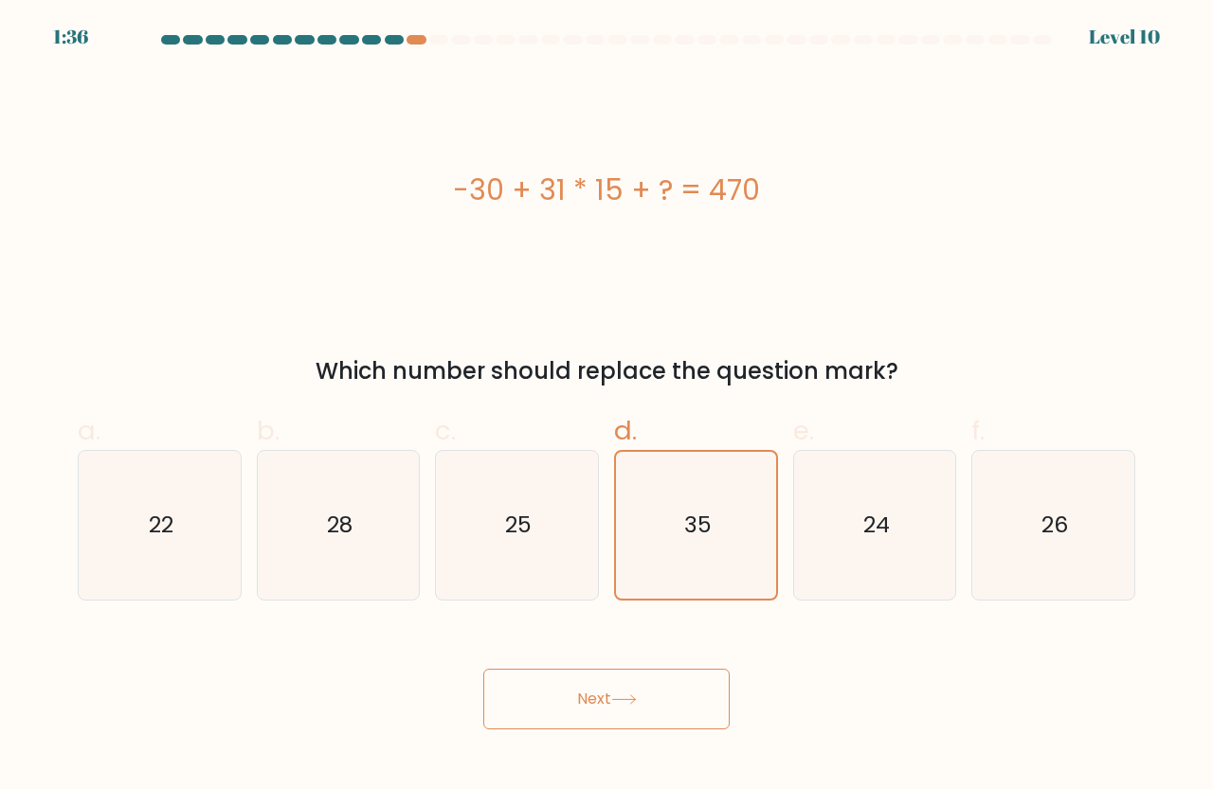
click at [665, 703] on button "Next" at bounding box center [606, 699] width 246 height 61
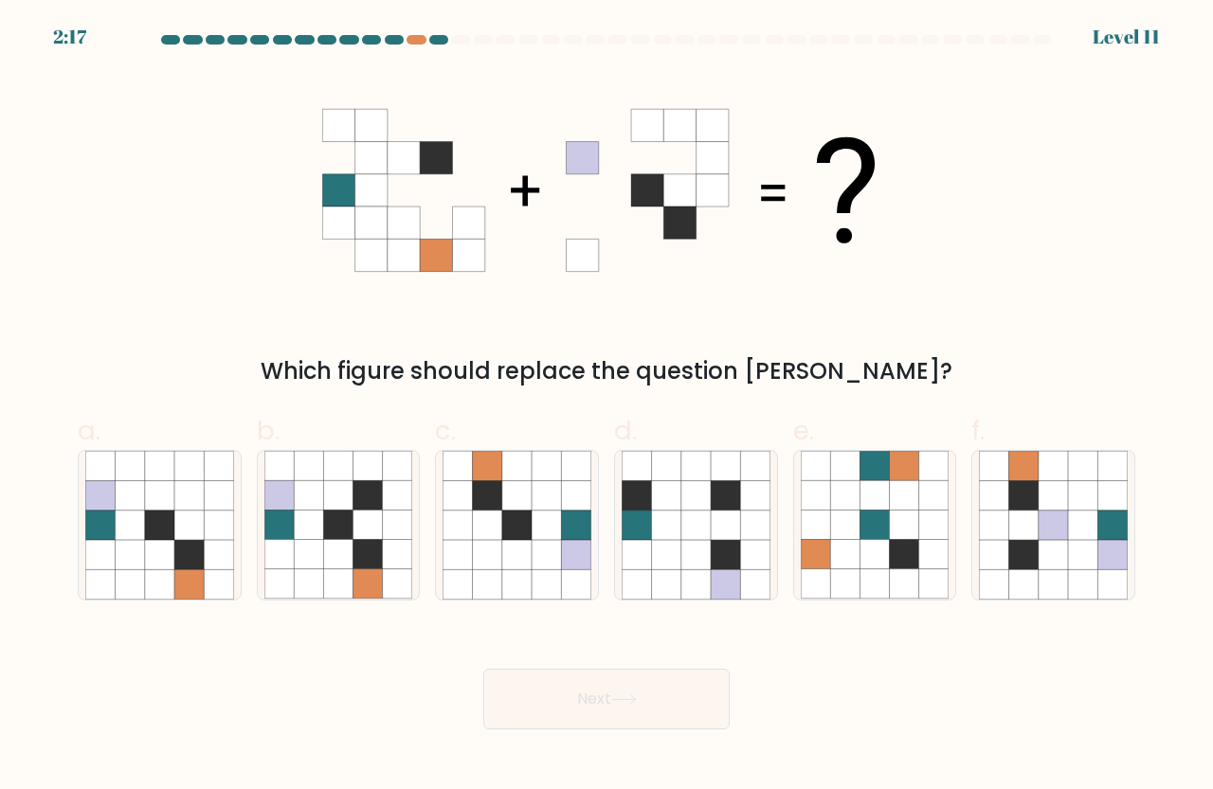
drag, startPoint x: 1034, startPoint y: 39, endPoint x: 350, endPoint y: 33, distance: 684.0
click at [356, 34] on body "2:17 Level 11" at bounding box center [606, 394] width 1213 height 789
click at [205, 107] on div "Which figure should replace the question mark?" at bounding box center [606, 230] width 1080 height 316
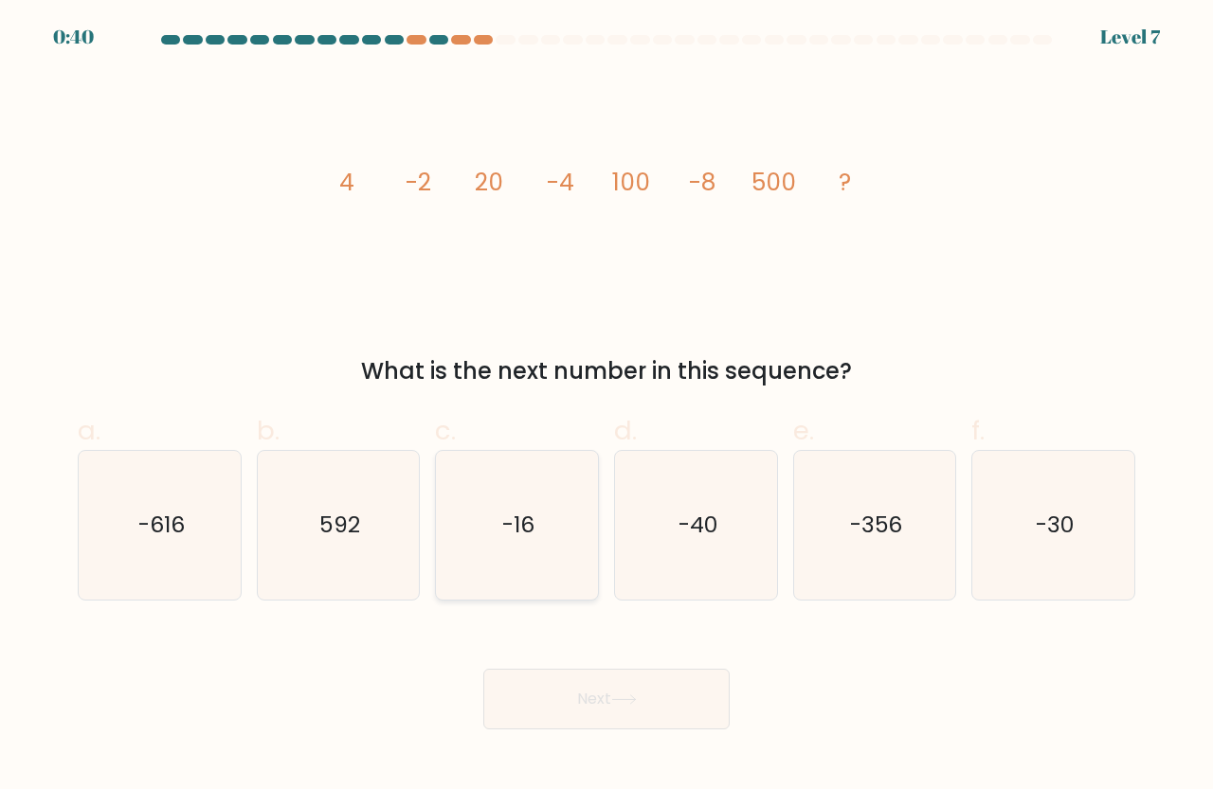
click at [495, 541] on icon "-16" at bounding box center [516, 525] width 149 height 149
click at [606, 407] on input "c. -16" at bounding box center [606, 401] width 1 height 12
radio input "true"
click at [559, 689] on button "Next" at bounding box center [606, 699] width 246 height 61
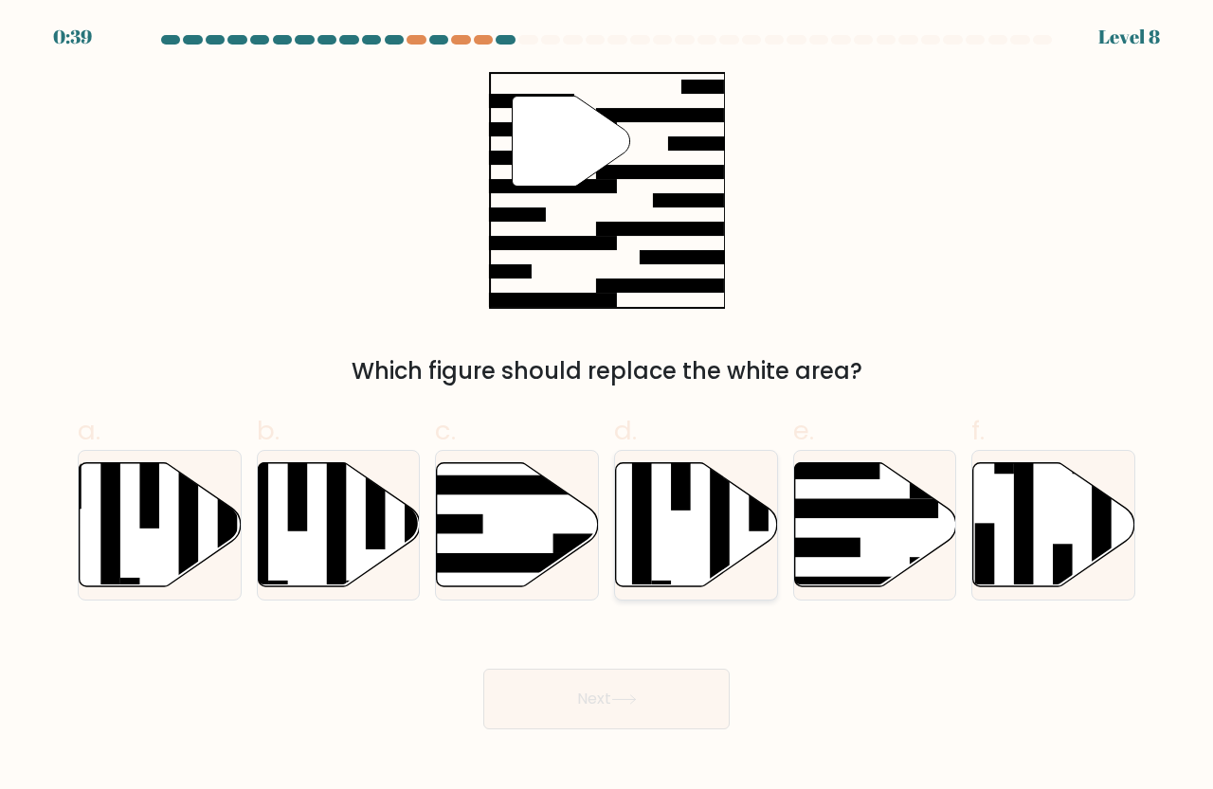
click at [640, 516] on rect at bounding box center [642, 522] width 20 height 176
click at [607, 407] on input "d." at bounding box center [606, 401] width 1 height 12
radio input "true"
click at [610, 723] on button "Next" at bounding box center [606, 699] width 246 height 61
click at [612, 703] on button "Next" at bounding box center [606, 699] width 246 height 61
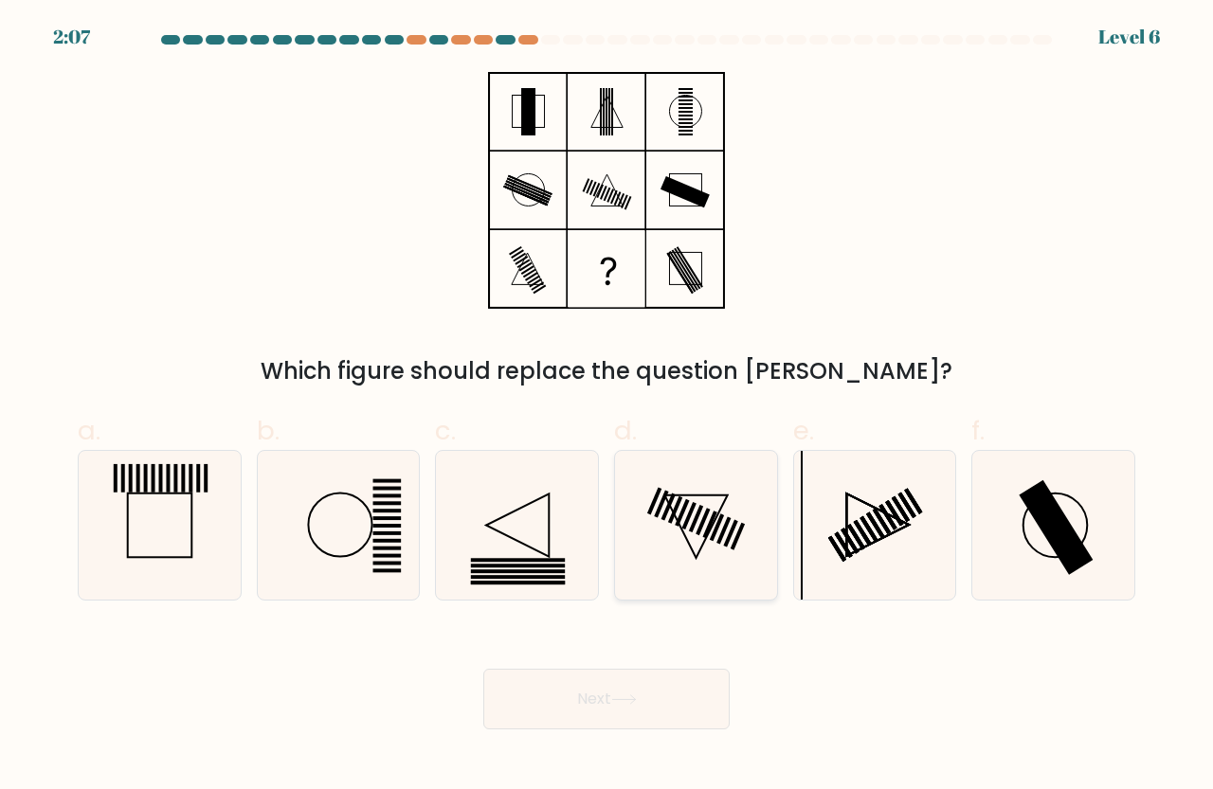
click at [700, 532] on icon at bounding box center [695, 525] width 149 height 149
click at [607, 407] on input "d." at bounding box center [606, 401] width 1 height 12
radio input "true"
click at [635, 695] on icon at bounding box center [623, 699] width 23 height 9
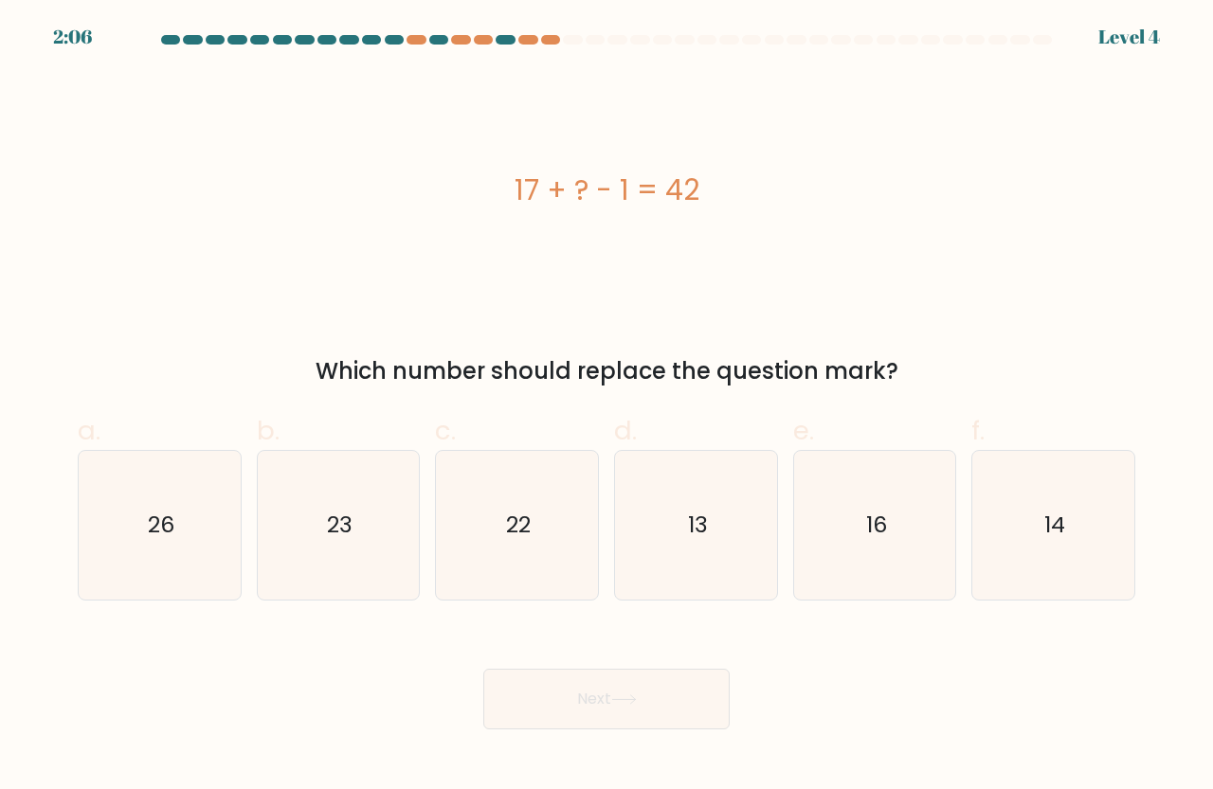
click at [704, 527] on text "13" at bounding box center [697, 525] width 20 height 31
click at [607, 407] on input "d. 13" at bounding box center [606, 401] width 1 height 12
radio input "true"
drag, startPoint x: 645, startPoint y: 683, endPoint x: 677, endPoint y: 615, distance: 75.4
click at [646, 683] on button "Next" at bounding box center [606, 699] width 246 height 61
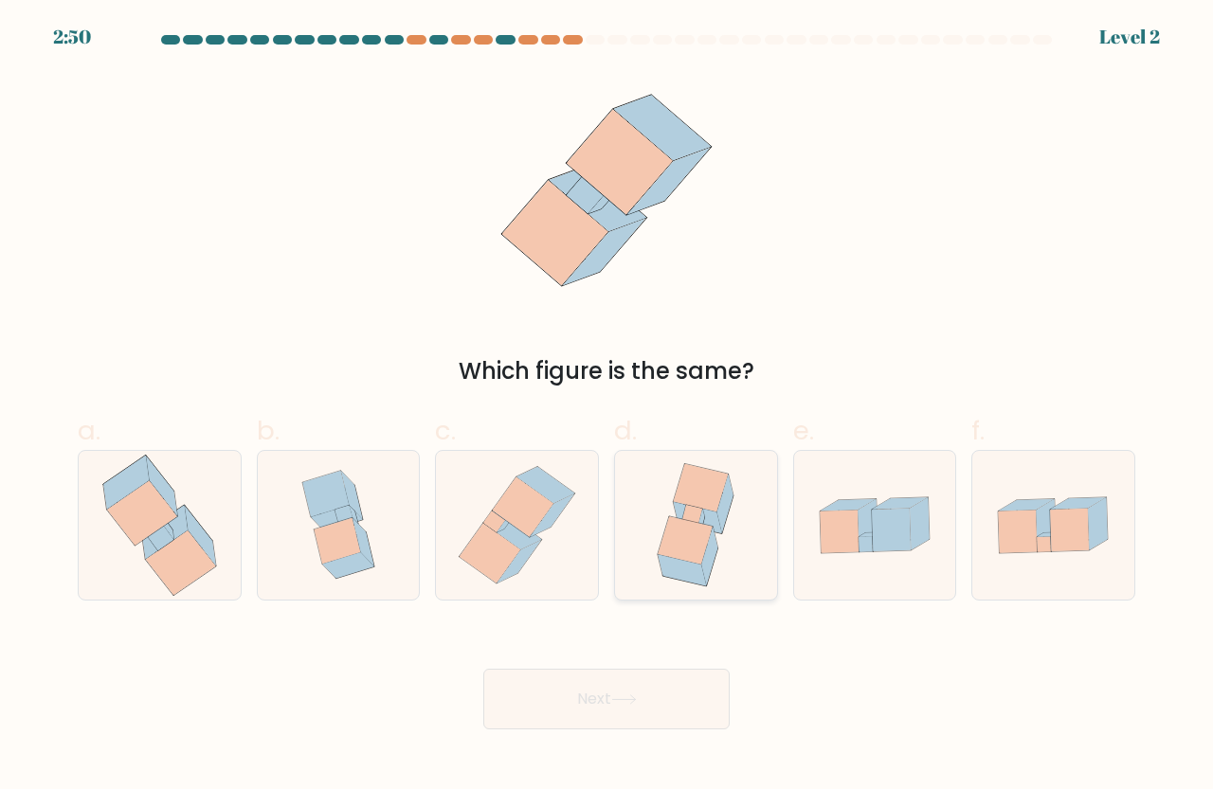
drag, startPoint x: 683, startPoint y: 538, endPoint x: 650, endPoint y: 575, distance: 49.6
click at [679, 540] on icon at bounding box center [684, 541] width 55 height 48
click at [607, 407] on input "d." at bounding box center [606, 401] width 1 height 12
radio input "true"
click at [620, 702] on icon at bounding box center [624, 699] width 26 height 10
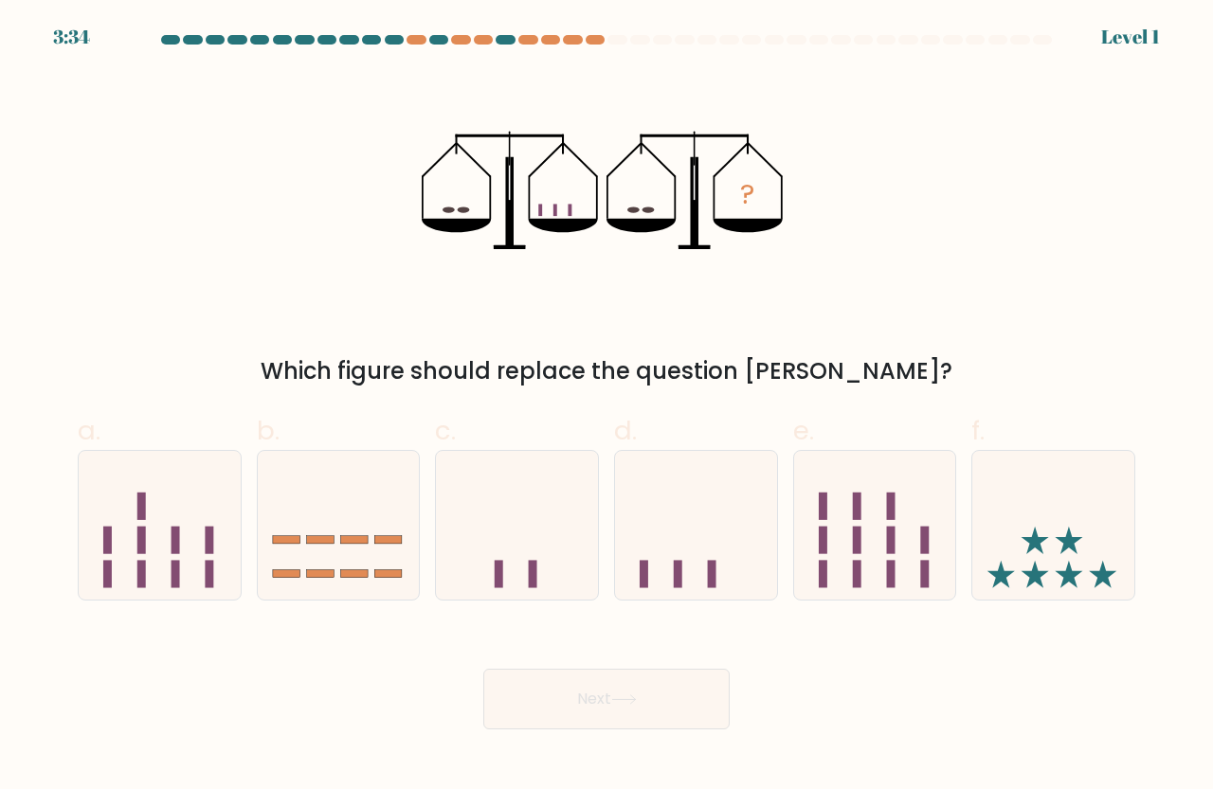
click at [667, 522] on icon at bounding box center [696, 526] width 162 height 134
click at [607, 407] on input "d." at bounding box center [606, 401] width 1 height 12
radio input "true"
click at [609, 661] on div "Next" at bounding box center [606, 676] width 1080 height 106
click at [616, 699] on icon at bounding box center [624, 699] width 26 height 10
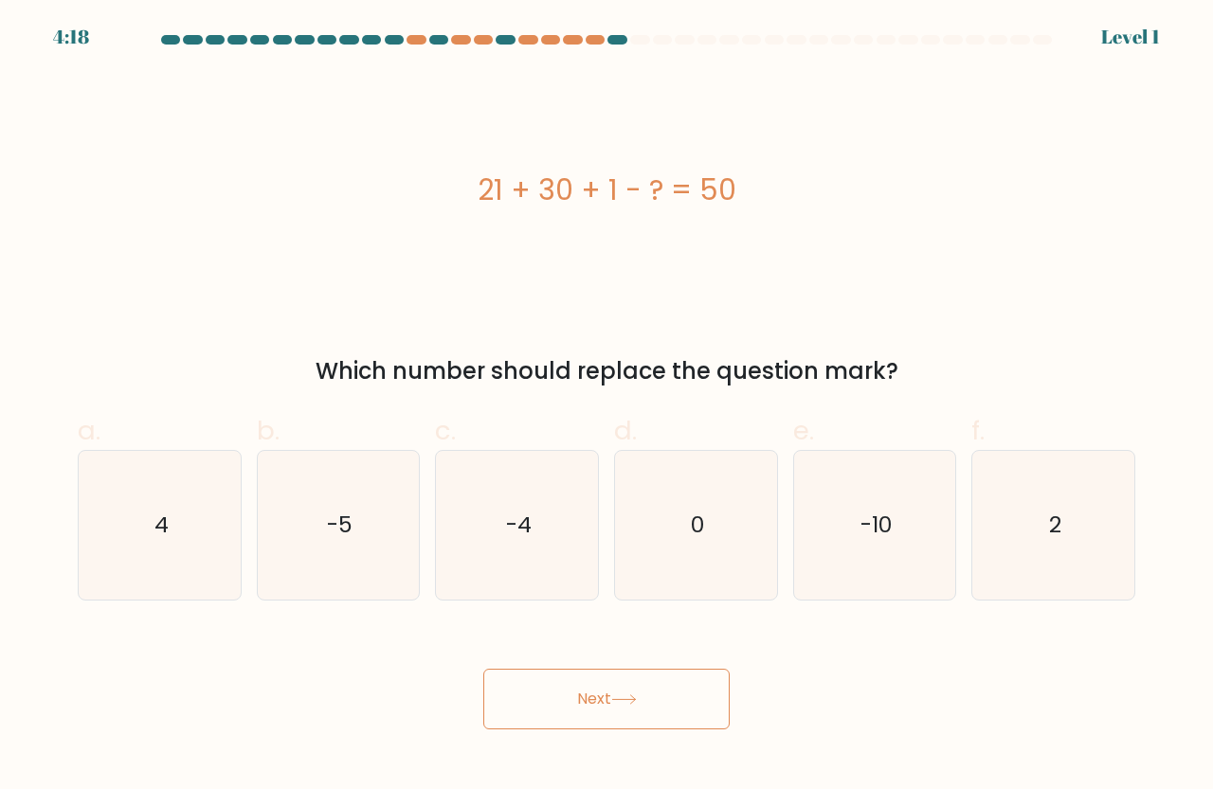
click at [656, 504] on icon "0" at bounding box center [695, 525] width 149 height 149
click at [607, 407] on input "d. 0" at bounding box center [606, 401] width 1 height 12
radio input "true"
drag, startPoint x: 585, startPoint y: 744, endPoint x: 595, endPoint y: 726, distance: 20.3
click at [588, 739] on body "5:02 Level 2 a." at bounding box center [606, 394] width 1213 height 789
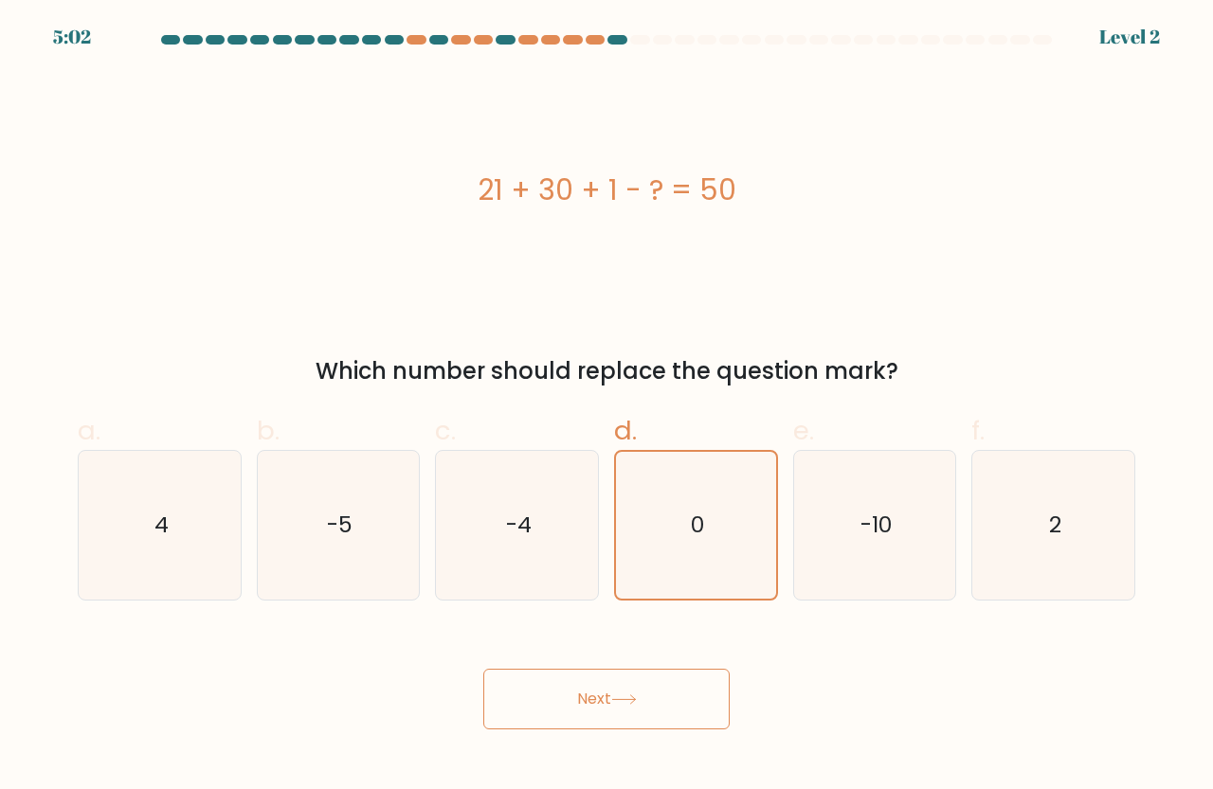
drag, startPoint x: 589, startPoint y: 729, endPoint x: 617, endPoint y: 652, distance: 81.5
click at [594, 719] on button "Next" at bounding box center [606, 699] width 246 height 61
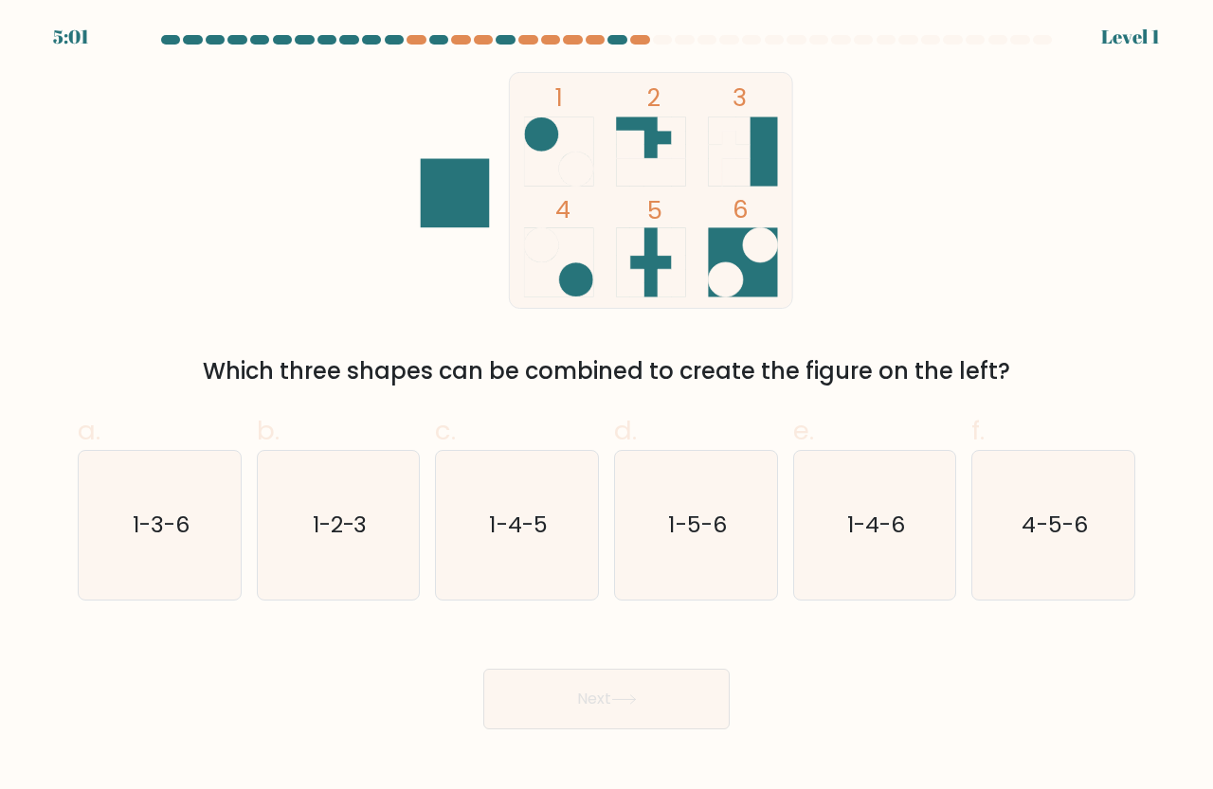
drag, startPoint x: 577, startPoint y: 671, endPoint x: 555, endPoint y: 634, distance: 42.9
click at [579, 670] on button "Next" at bounding box center [606, 699] width 246 height 61
click at [530, 474] on icon "1-4-5" at bounding box center [516, 525] width 149 height 149
click at [606, 407] on input "c. 1-4-5" at bounding box center [606, 401] width 1 height 12
radio input "true"
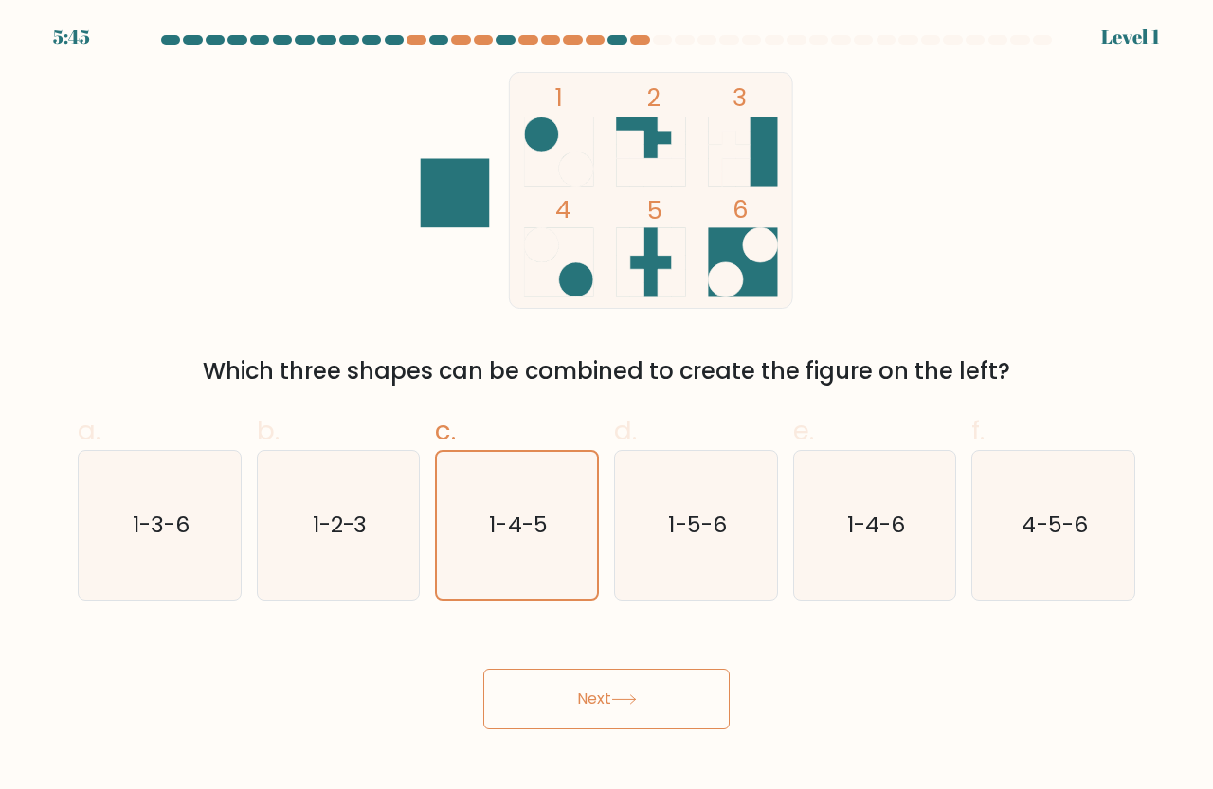
drag, startPoint x: 548, startPoint y: 680, endPoint x: 560, endPoint y: 675, distance: 13.2
click at [553, 681] on button "Next" at bounding box center [606, 699] width 246 height 61
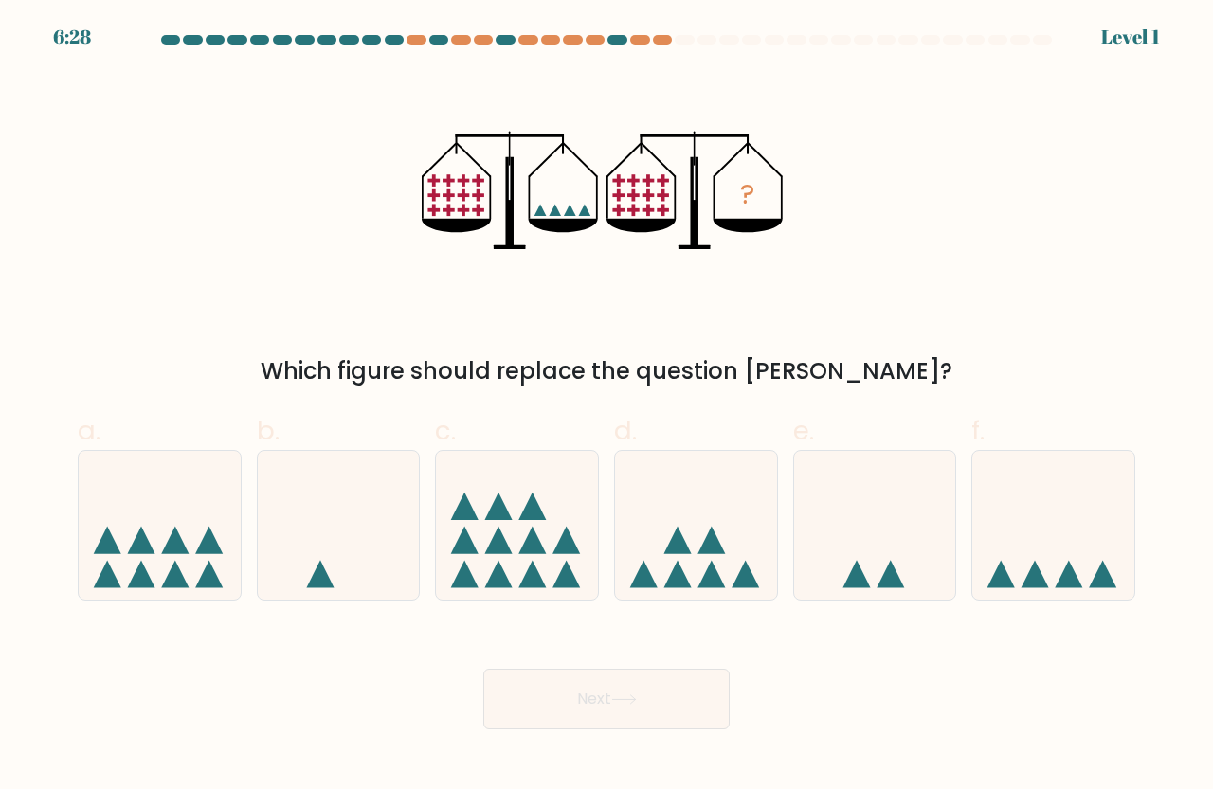
click at [523, 517] on icon at bounding box center [532, 506] width 27 height 27
click at [606, 407] on input "c." at bounding box center [606, 401] width 1 height 12
radio input "true"
drag, startPoint x: 530, startPoint y: 707, endPoint x: 541, endPoint y: 700, distance: 13.2
click at [536, 704] on button "Next" at bounding box center [606, 699] width 246 height 61
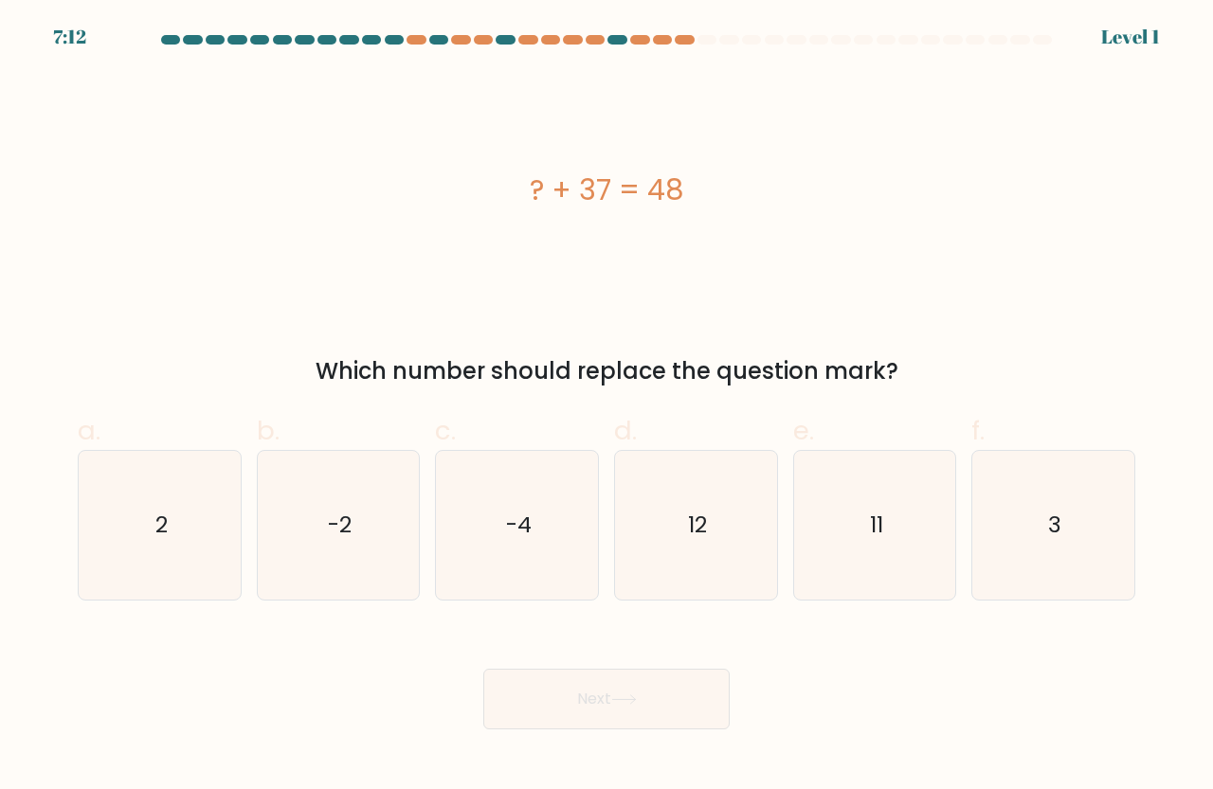
click at [562, 495] on icon "-4" at bounding box center [516, 525] width 149 height 149
click at [606, 407] on input "c. -4" at bounding box center [606, 401] width 1 height 12
radio input "true"
drag, startPoint x: 582, startPoint y: 709, endPoint x: 635, endPoint y: 624, distance: 99.6
click at [592, 704] on button "Next" at bounding box center [606, 699] width 246 height 61
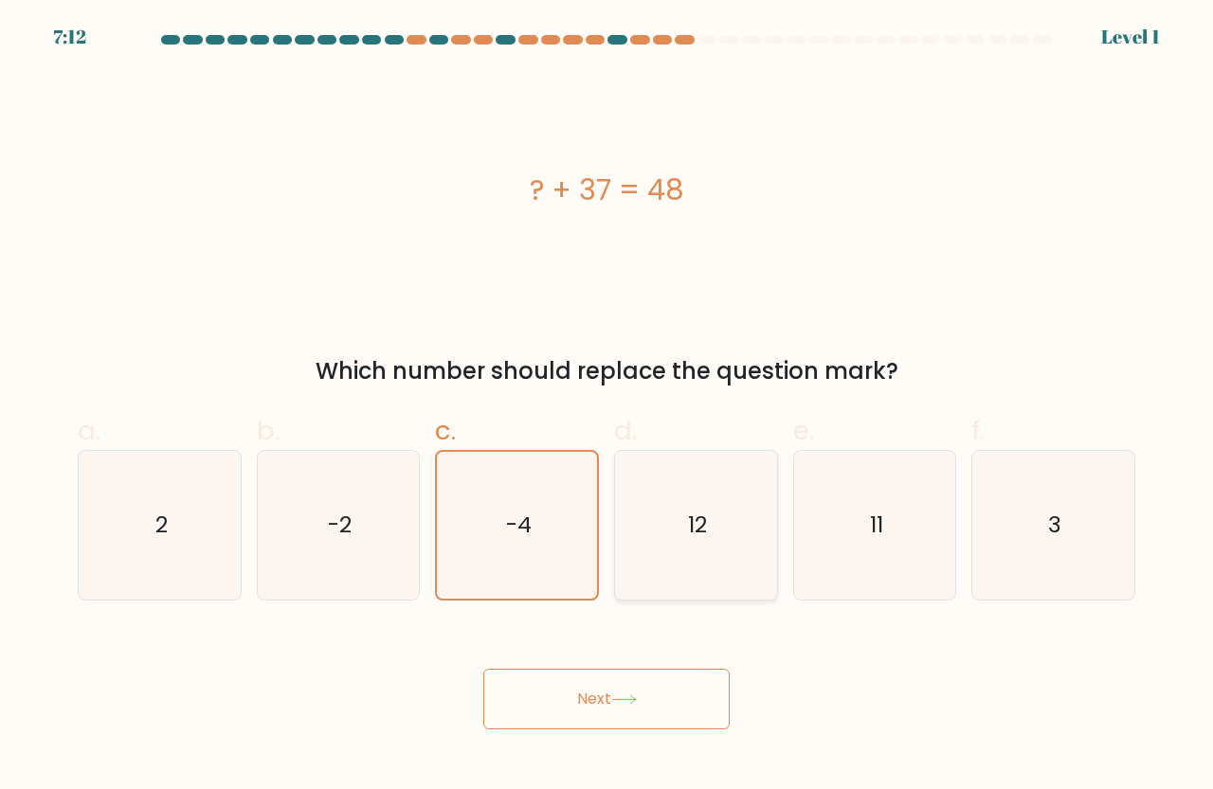
click at [666, 547] on icon "12" at bounding box center [695, 525] width 149 height 149
click at [607, 407] on input "d. 12" at bounding box center [606, 401] width 1 height 12
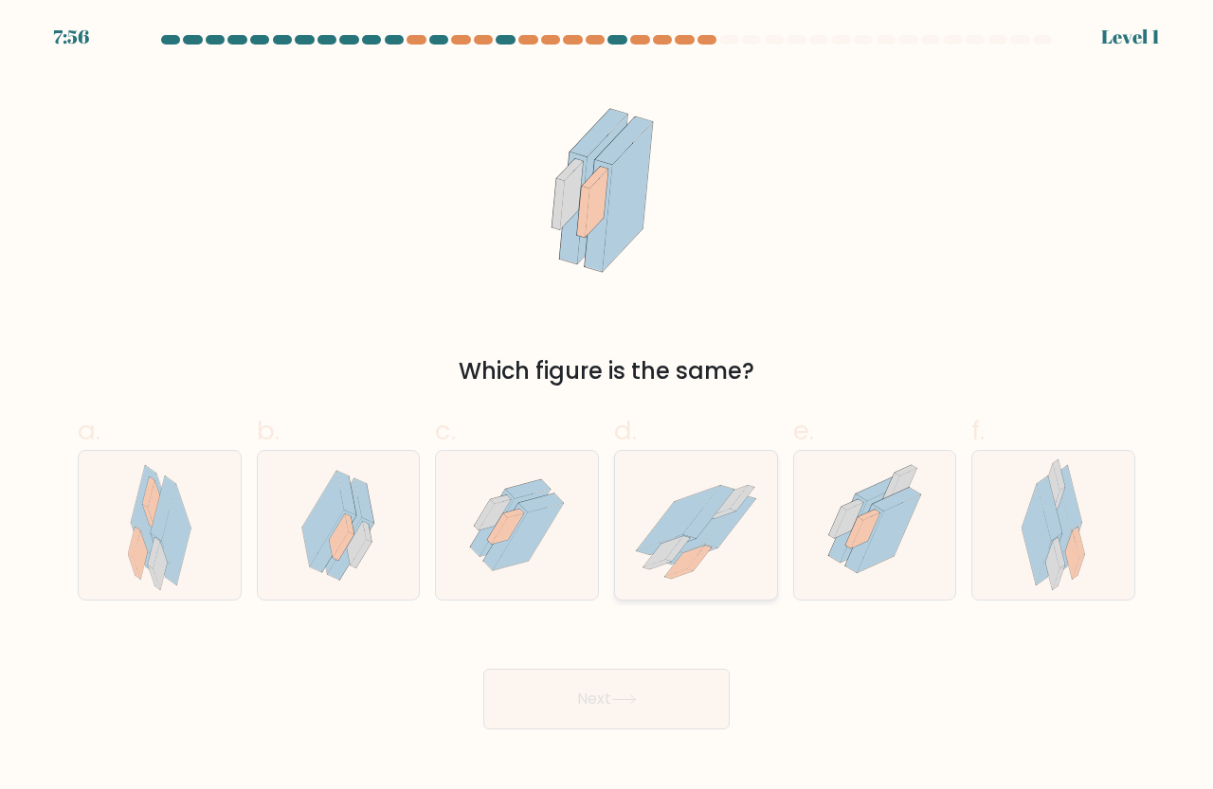
drag, startPoint x: 627, startPoint y: 695, endPoint x: 659, endPoint y: 574, distance: 125.5
click at [631, 692] on button "Next" at bounding box center [606, 699] width 246 height 61
click at [662, 543] on icon at bounding box center [666, 545] width 59 height 20
click at [607, 407] on input "d." at bounding box center [606, 401] width 1 height 12
radio input "true"
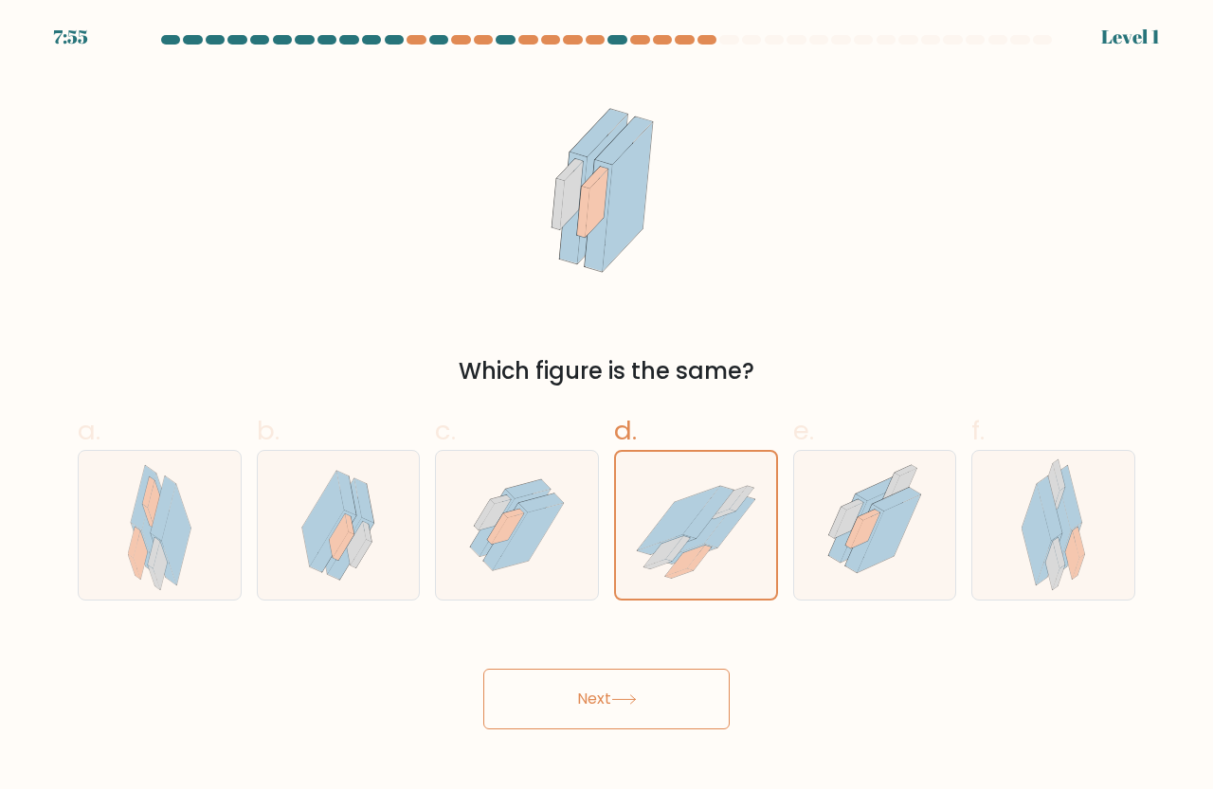
click at [612, 651] on div "Next" at bounding box center [606, 676] width 1080 height 106
click at [600, 707] on button "Next" at bounding box center [606, 699] width 246 height 61
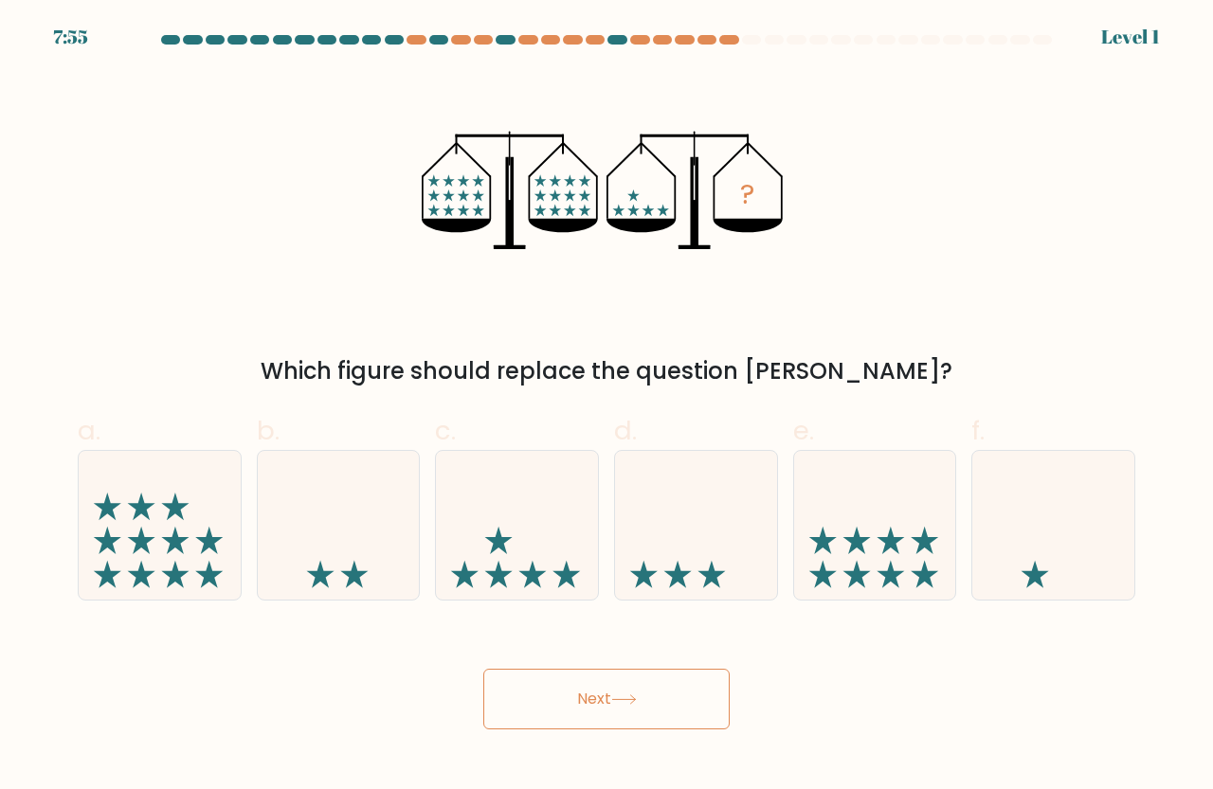
click at [674, 514] on icon at bounding box center [696, 526] width 162 height 134
click at [607, 407] on input "d." at bounding box center [606, 401] width 1 height 12
radio input "true"
drag, startPoint x: 610, startPoint y: 671, endPoint x: 634, endPoint y: 642, distance: 37.0
click at [613, 671] on button "Next" at bounding box center [606, 699] width 246 height 61
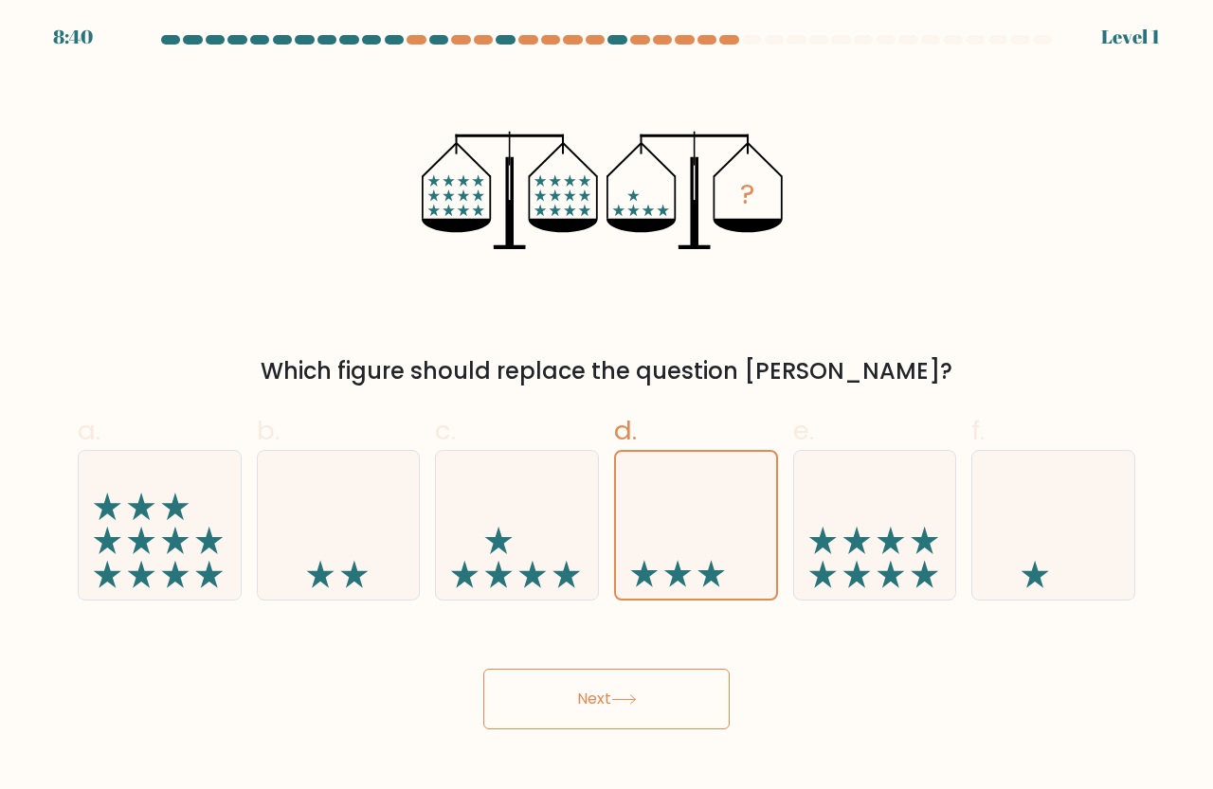
click at [623, 689] on button "Next" at bounding box center [606, 699] width 246 height 61
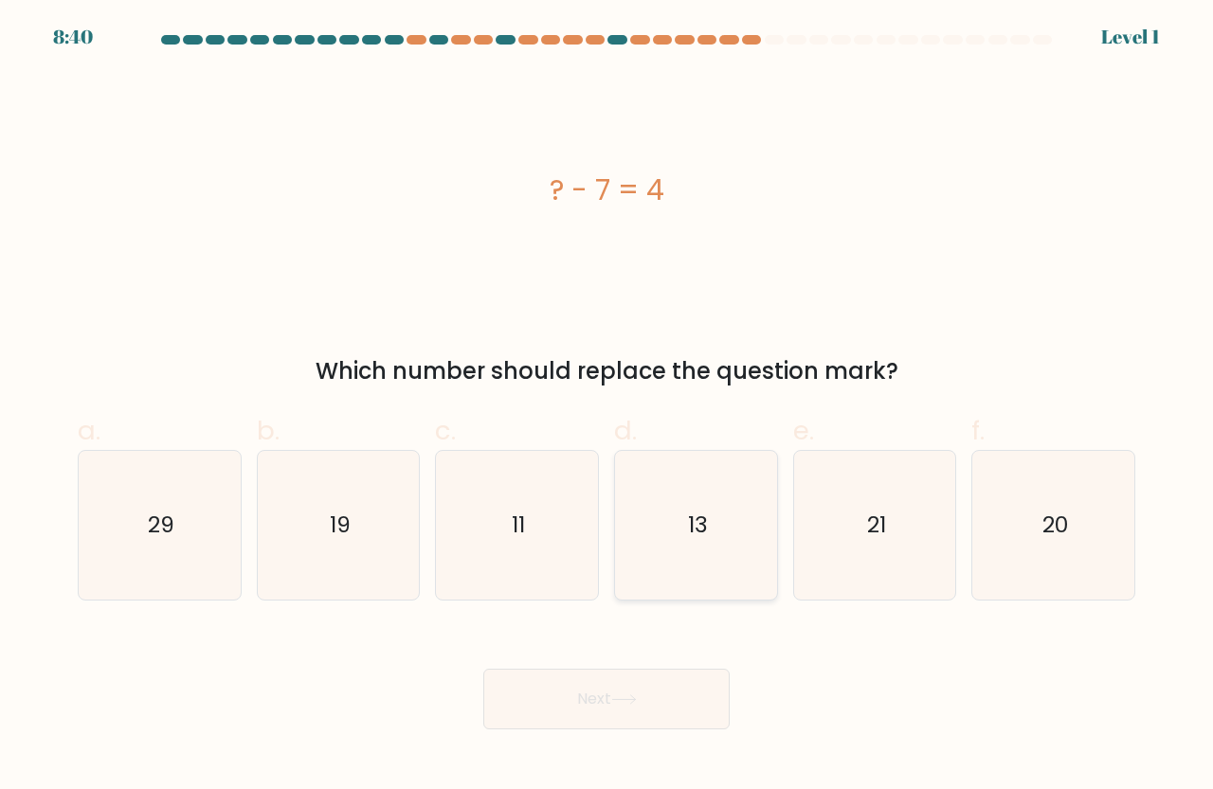
click at [691, 530] on text "13" at bounding box center [697, 525] width 20 height 31
click at [607, 407] on input "d. 13" at bounding box center [606, 401] width 1 height 12
radio input "true"
click at [627, 701] on icon at bounding box center [624, 699] width 26 height 10
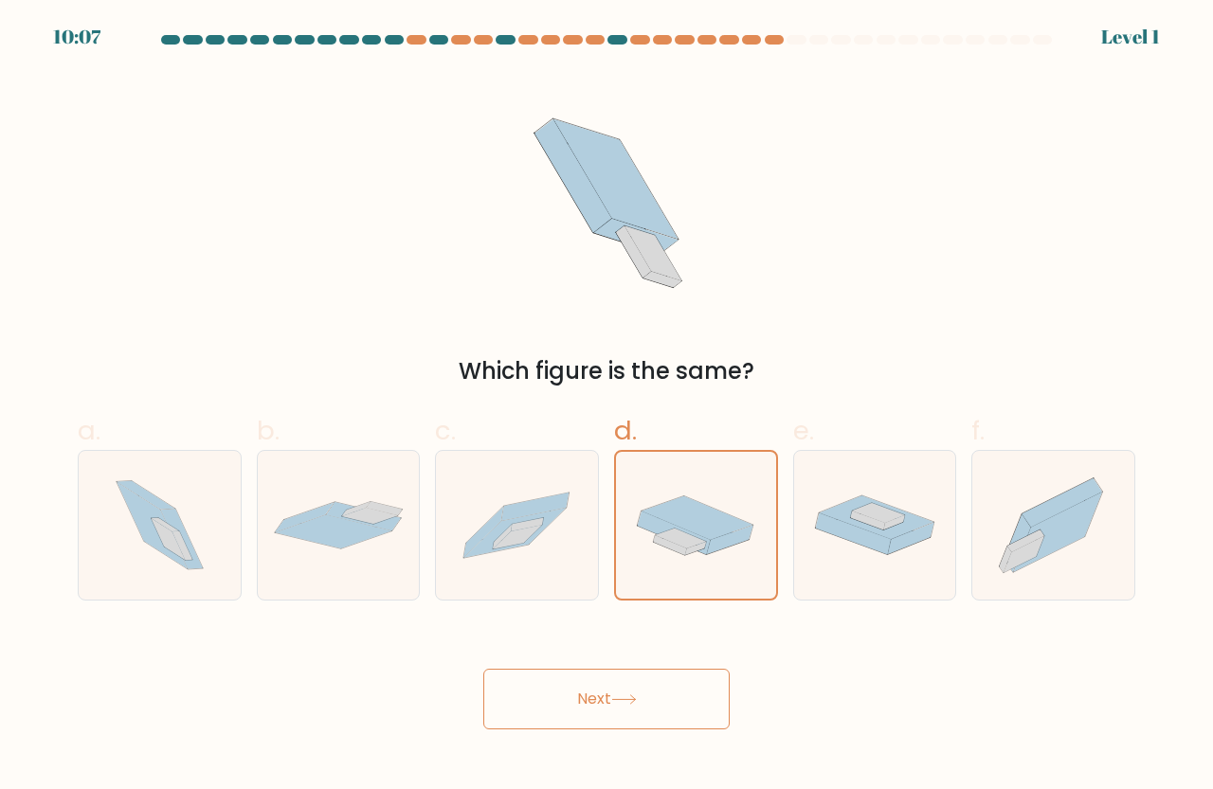
drag, startPoint x: 634, startPoint y: 709, endPoint x: 695, endPoint y: 604, distance: 121.0
click at [636, 707] on button "Next" at bounding box center [606, 699] width 246 height 61
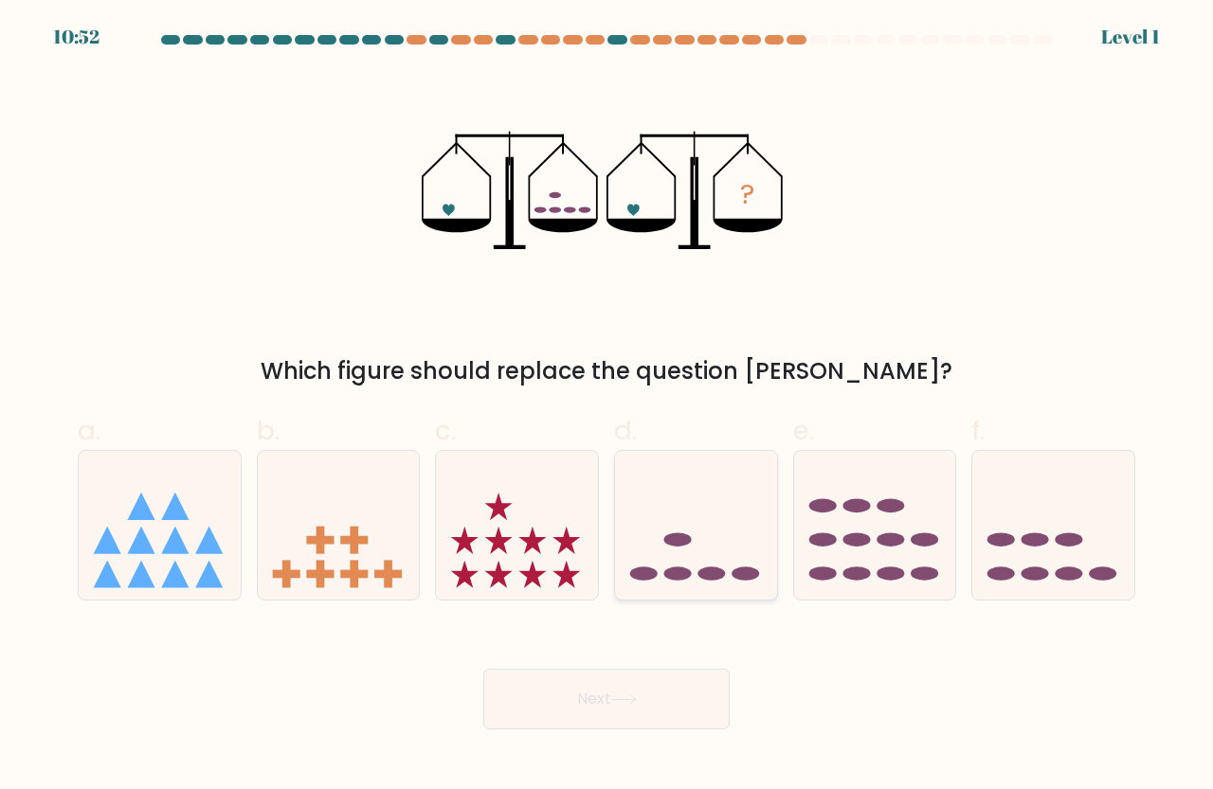
click at [675, 572] on ellipse at bounding box center [677, 574] width 27 height 14
click at [607, 407] on input "d." at bounding box center [606, 401] width 1 height 12
radio input "true"
drag, startPoint x: 599, startPoint y: 716, endPoint x: 626, endPoint y: 669, distance: 54.8
click at [600, 716] on button "Next" at bounding box center [606, 699] width 246 height 61
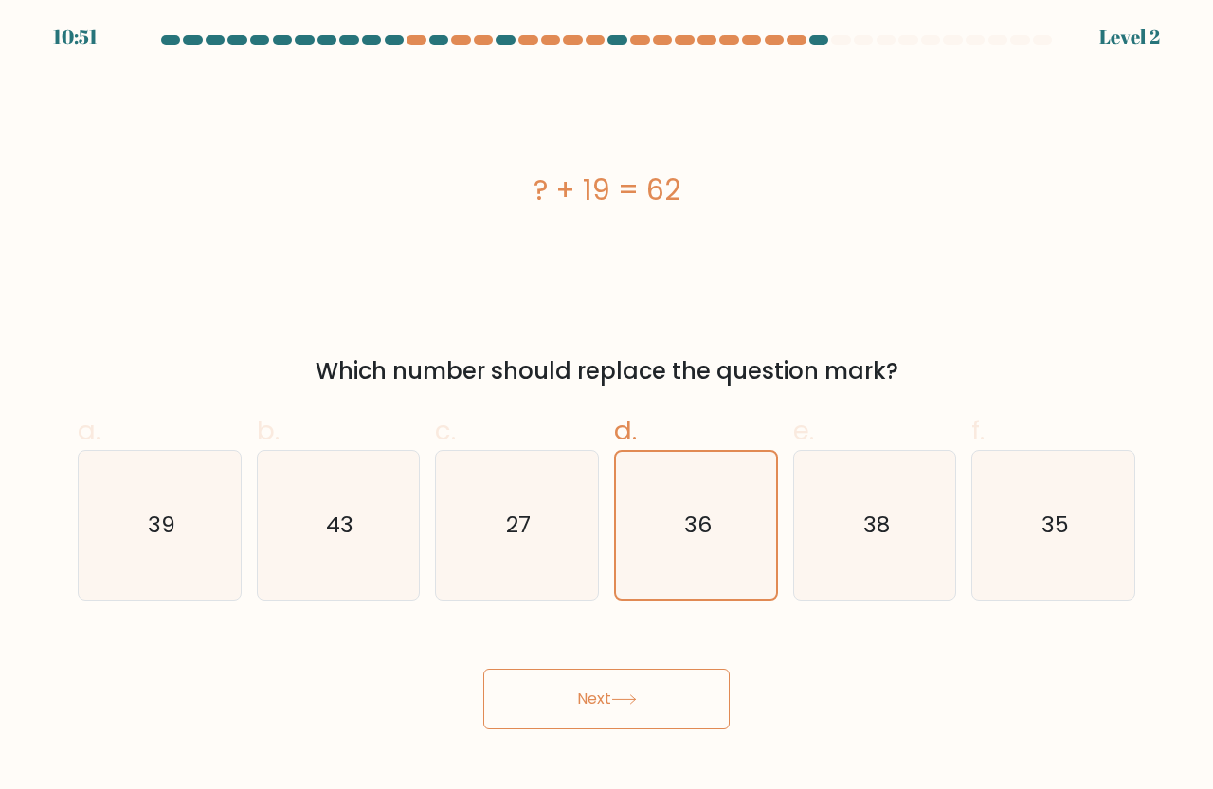
click at [614, 725] on button "Next" at bounding box center [606, 699] width 246 height 61
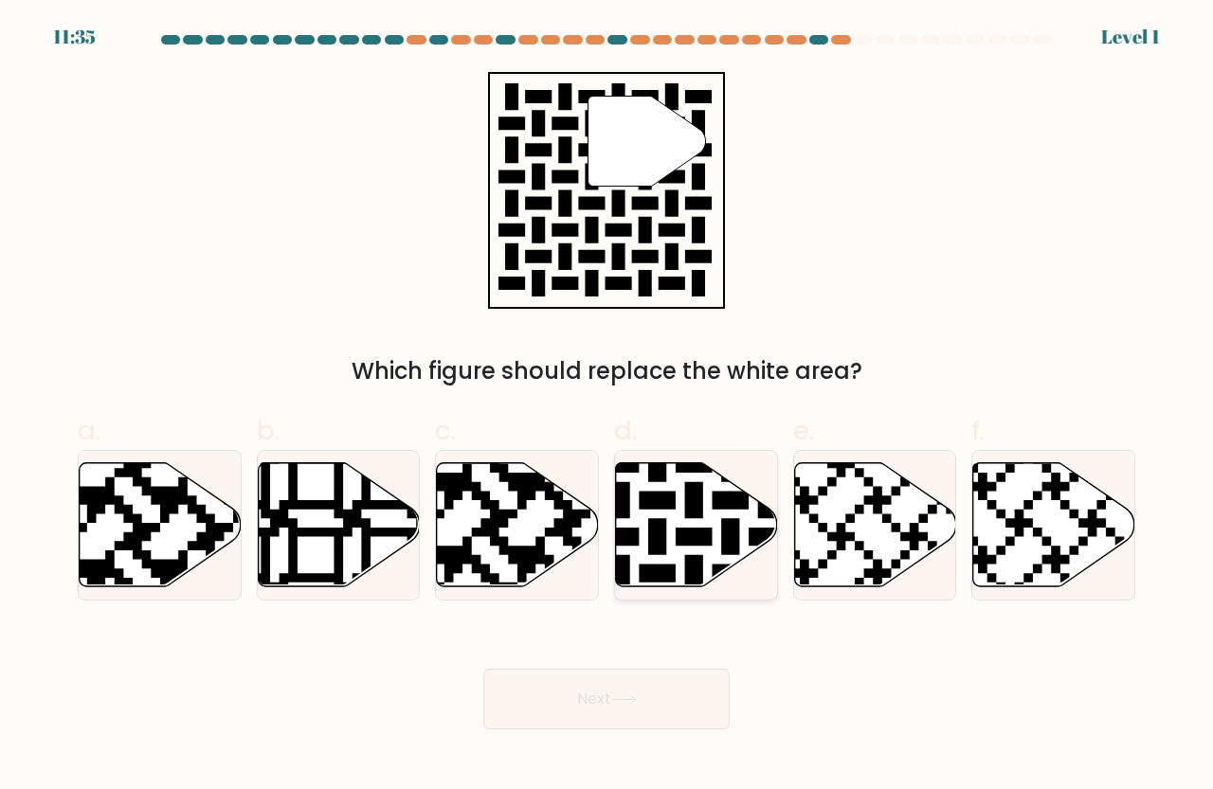
click at [678, 513] on icon at bounding box center [697, 525] width 162 height 124
click at [607, 407] on input "d." at bounding box center [606, 401] width 1 height 12
radio input "true"
drag, startPoint x: 601, startPoint y: 713, endPoint x: 626, endPoint y: 646, distance: 72.0
click at [601, 714] on button "Next" at bounding box center [606, 699] width 246 height 61
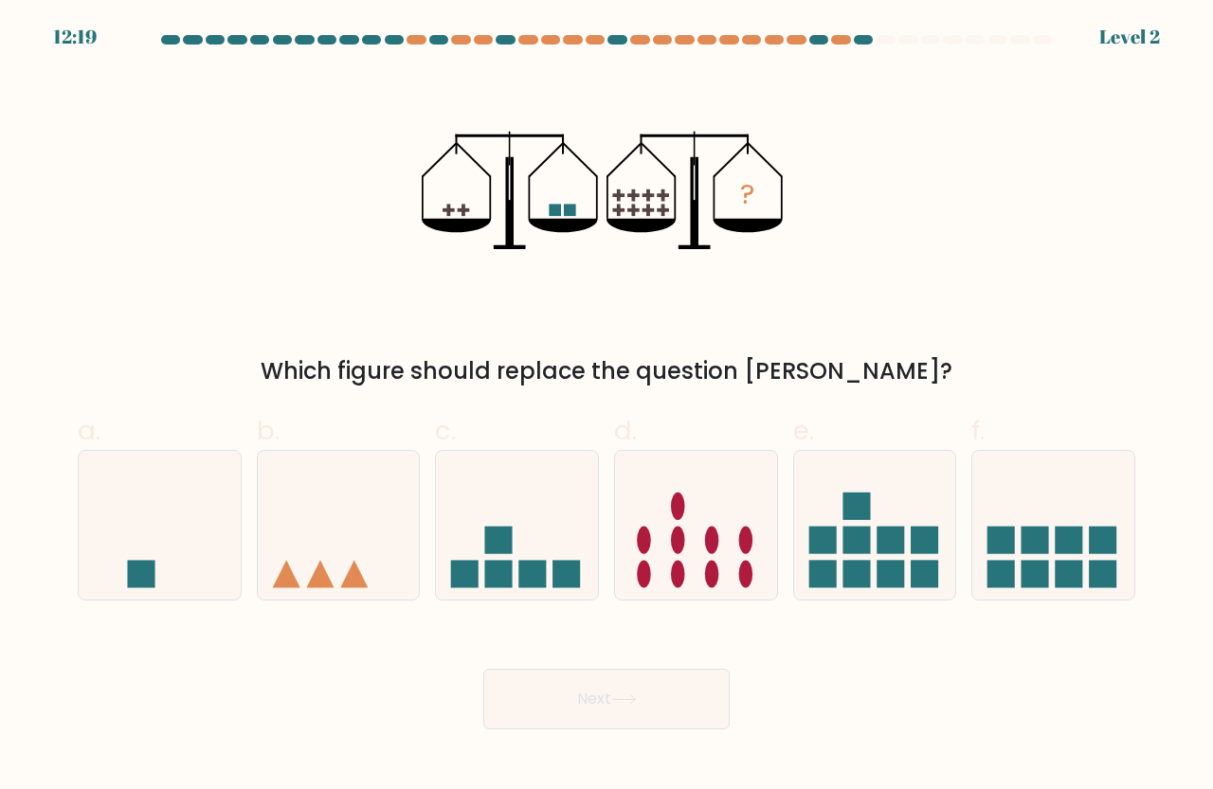
click at [656, 477] on icon at bounding box center [696, 526] width 162 height 134
click at [607, 407] on input "d." at bounding box center [606, 401] width 1 height 12
radio input "true"
click at [612, 658] on div "Next" at bounding box center [606, 676] width 1080 height 106
click at [607, 704] on button "Next" at bounding box center [606, 699] width 246 height 61
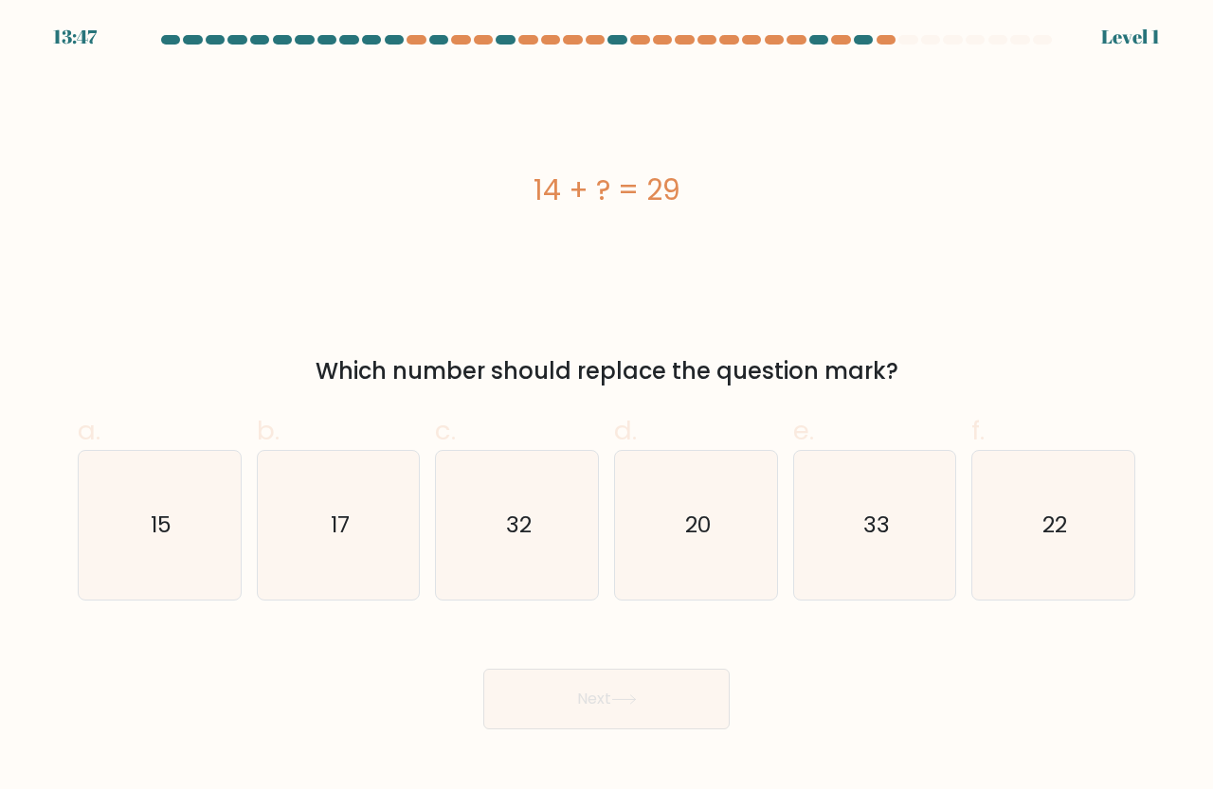
click at [615, 690] on button "Next" at bounding box center [606, 699] width 246 height 61
click at [616, 690] on button "Next" at bounding box center [606, 699] width 246 height 61
click at [673, 492] on icon "20" at bounding box center [695, 525] width 149 height 149
click at [607, 407] on input "d. 20" at bounding box center [606, 401] width 1 height 12
radio input "true"
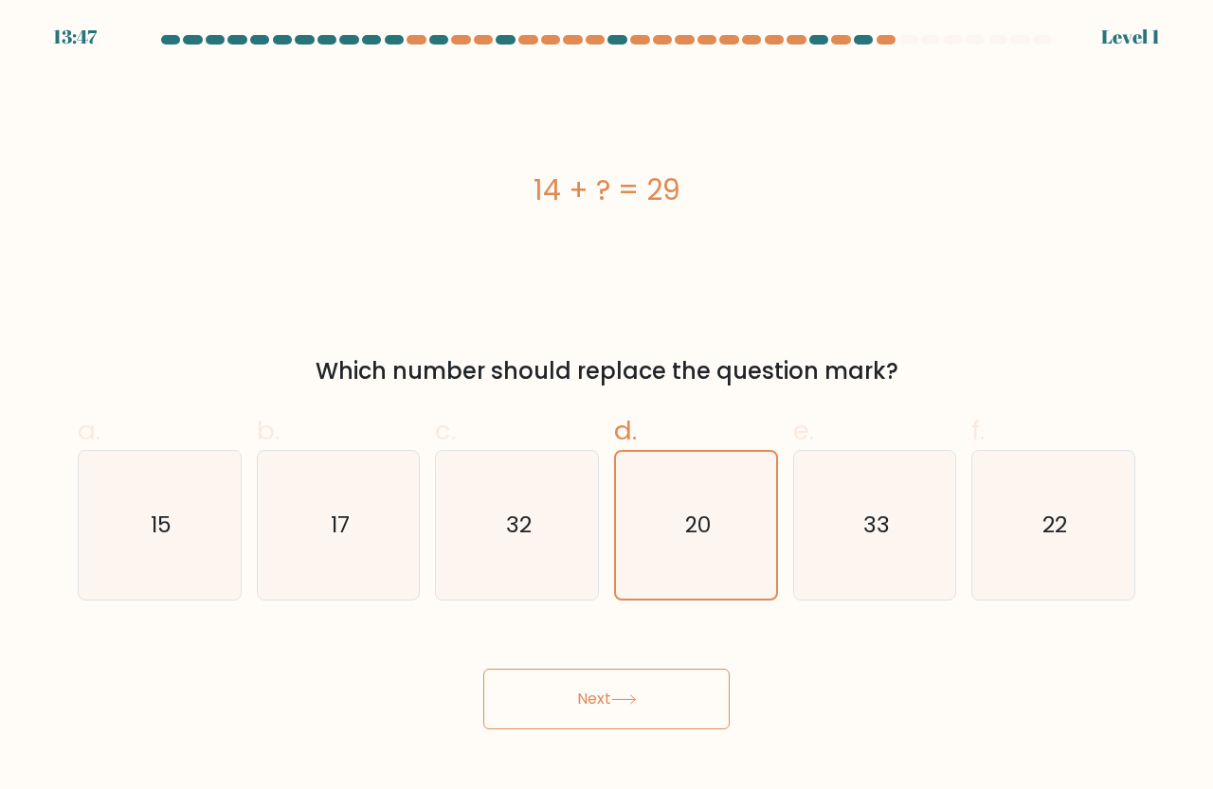
click at [606, 693] on button "Next" at bounding box center [606, 699] width 246 height 61
drag, startPoint x: 606, startPoint y: 693, endPoint x: 649, endPoint y: 605, distance: 97.0
click at [608, 693] on button "Next" at bounding box center [606, 699] width 246 height 61
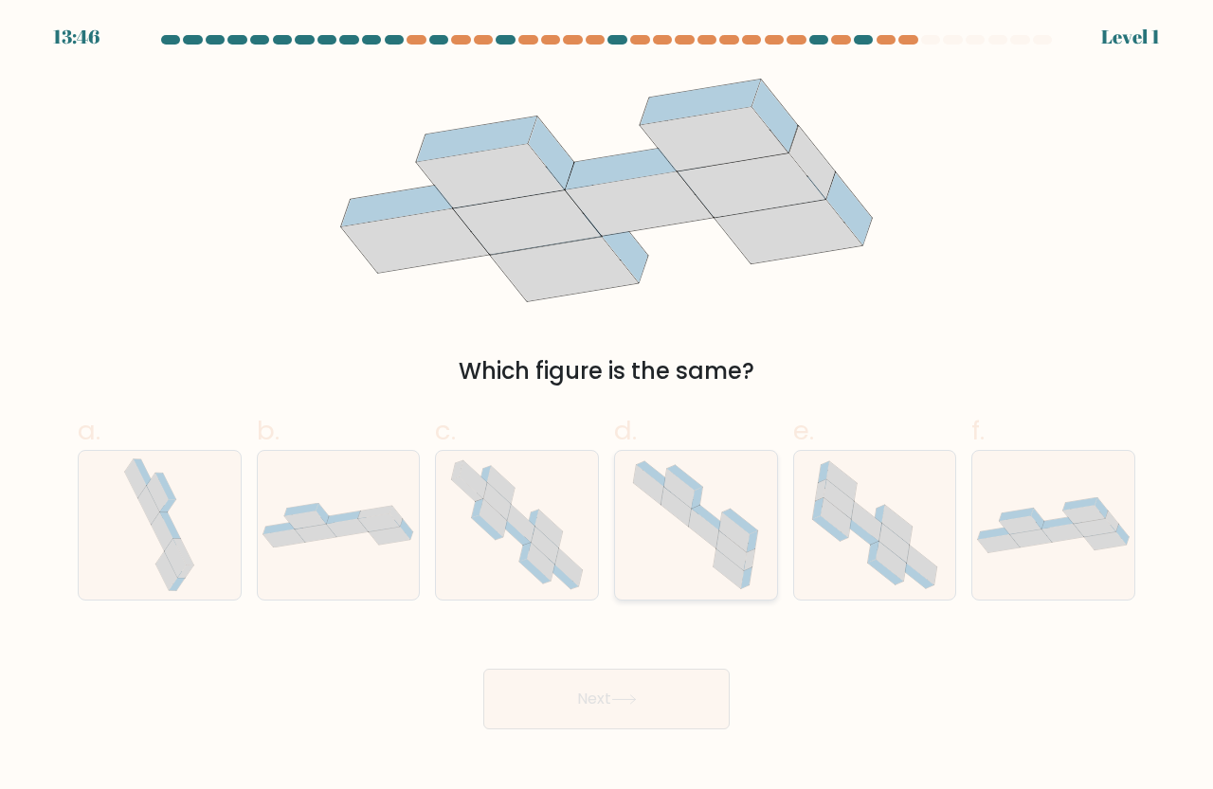
click at [673, 530] on icon at bounding box center [695, 525] width 148 height 149
click at [607, 407] on input "d." at bounding box center [606, 401] width 1 height 12
radio input "true"
click at [626, 689] on button "Next" at bounding box center [606, 699] width 246 height 61
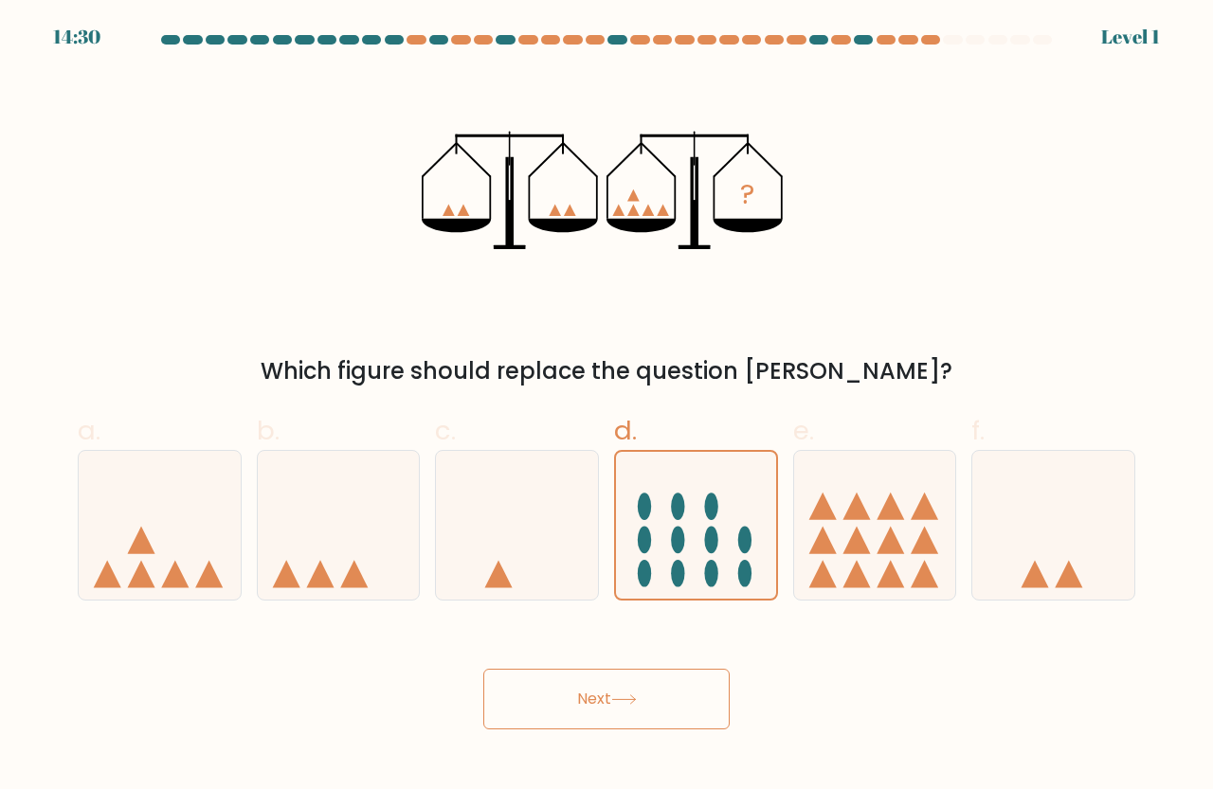
drag, startPoint x: 654, startPoint y: 534, endPoint x: 587, endPoint y: 667, distance: 148.3
click at [654, 535] on icon at bounding box center [696, 525] width 160 height 133
click at [607, 407] on input "d." at bounding box center [606, 401] width 1 height 12
click at [583, 686] on button "Next" at bounding box center [606, 699] width 246 height 61
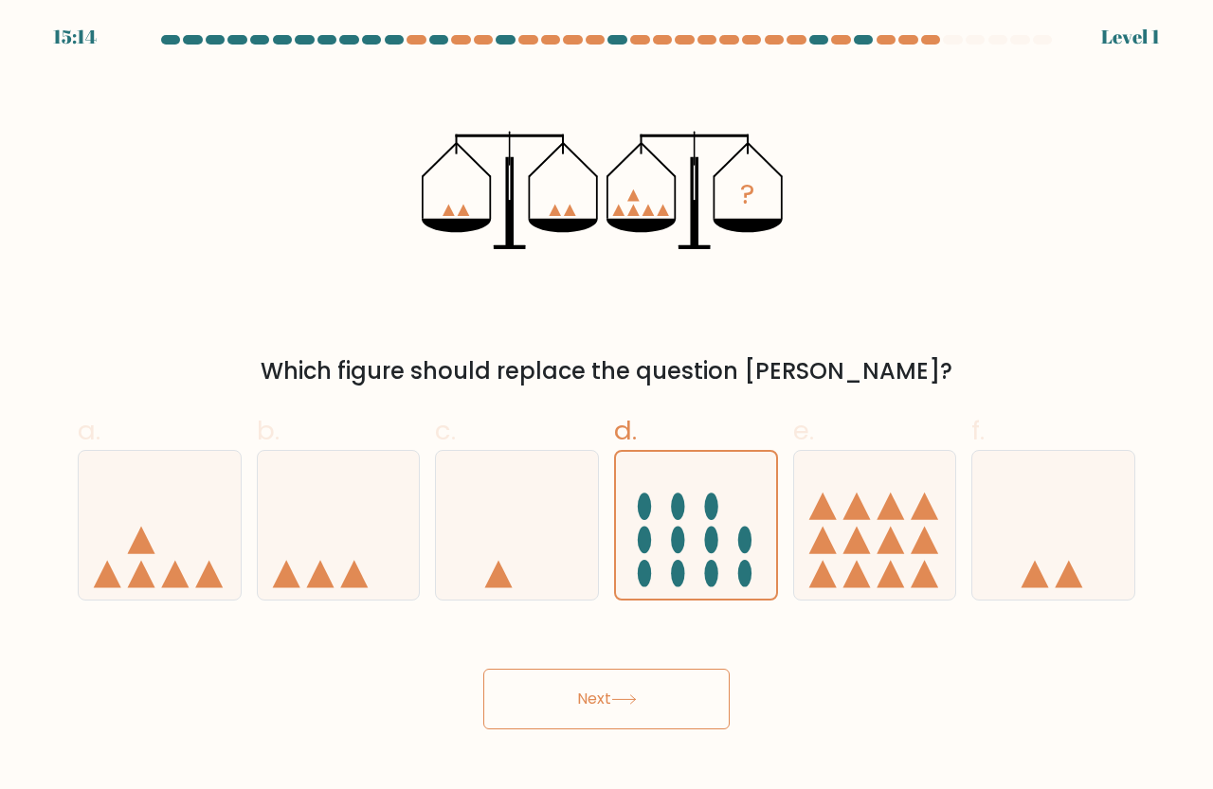
drag, startPoint x: 583, startPoint y: 686, endPoint x: 628, endPoint y: 613, distance: 86.0
click at [586, 681] on button "Next" at bounding box center [606, 699] width 246 height 61
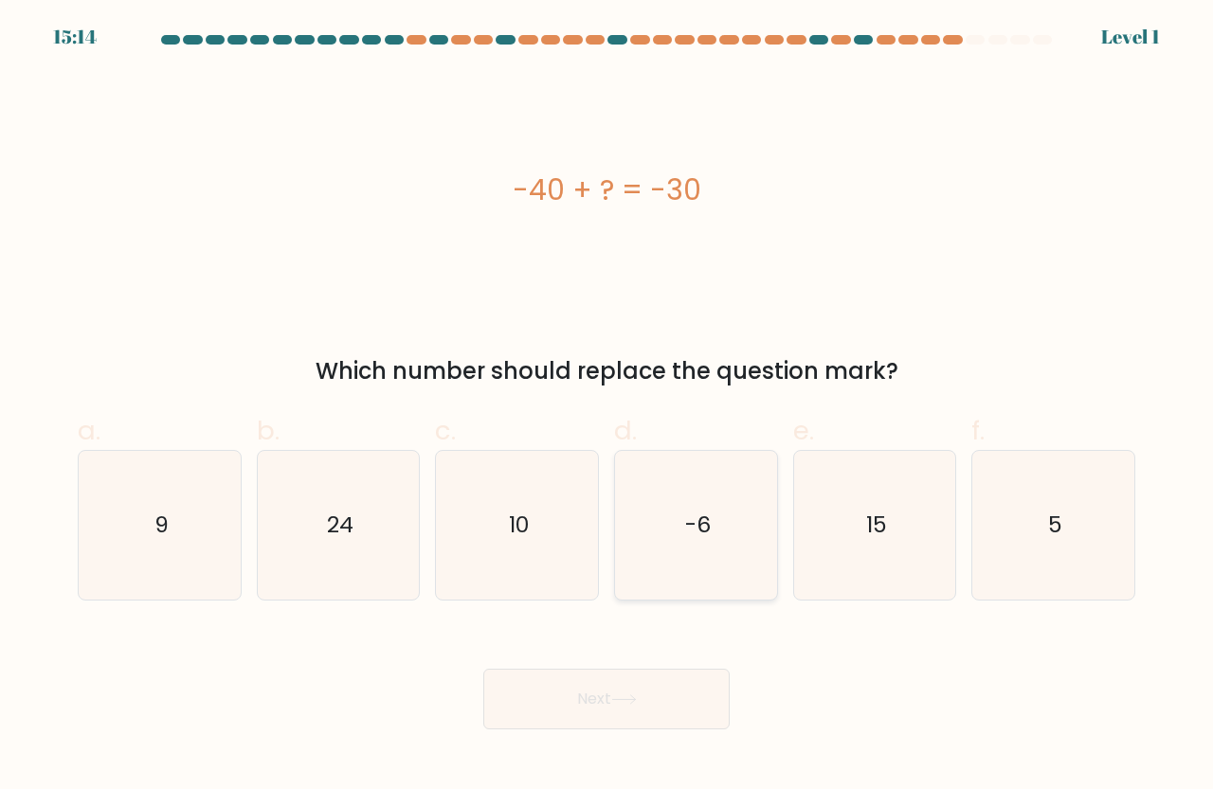
click at [654, 535] on icon "-6" at bounding box center [695, 525] width 149 height 149
click at [607, 407] on input "d. -6" at bounding box center [606, 401] width 1 height 12
radio input "true"
drag, startPoint x: 654, startPoint y: 535, endPoint x: 616, endPoint y: 669, distance: 138.8
click at [654, 537] on icon "-6" at bounding box center [695, 525] width 147 height 147
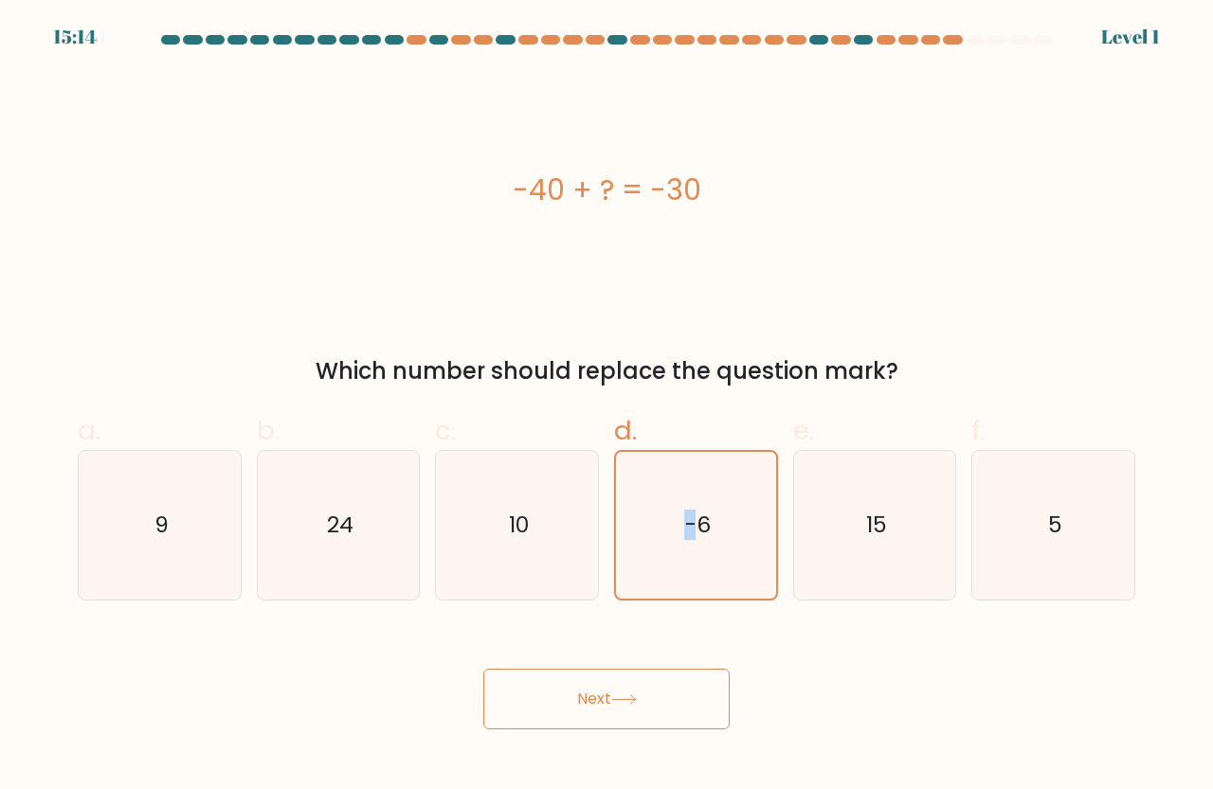
click at [607, 407] on input "d. -6" at bounding box center [606, 401] width 1 height 12
click at [614, 693] on button "Next" at bounding box center [606, 699] width 246 height 61
click at [628, 679] on button "Next" at bounding box center [606, 699] width 246 height 61
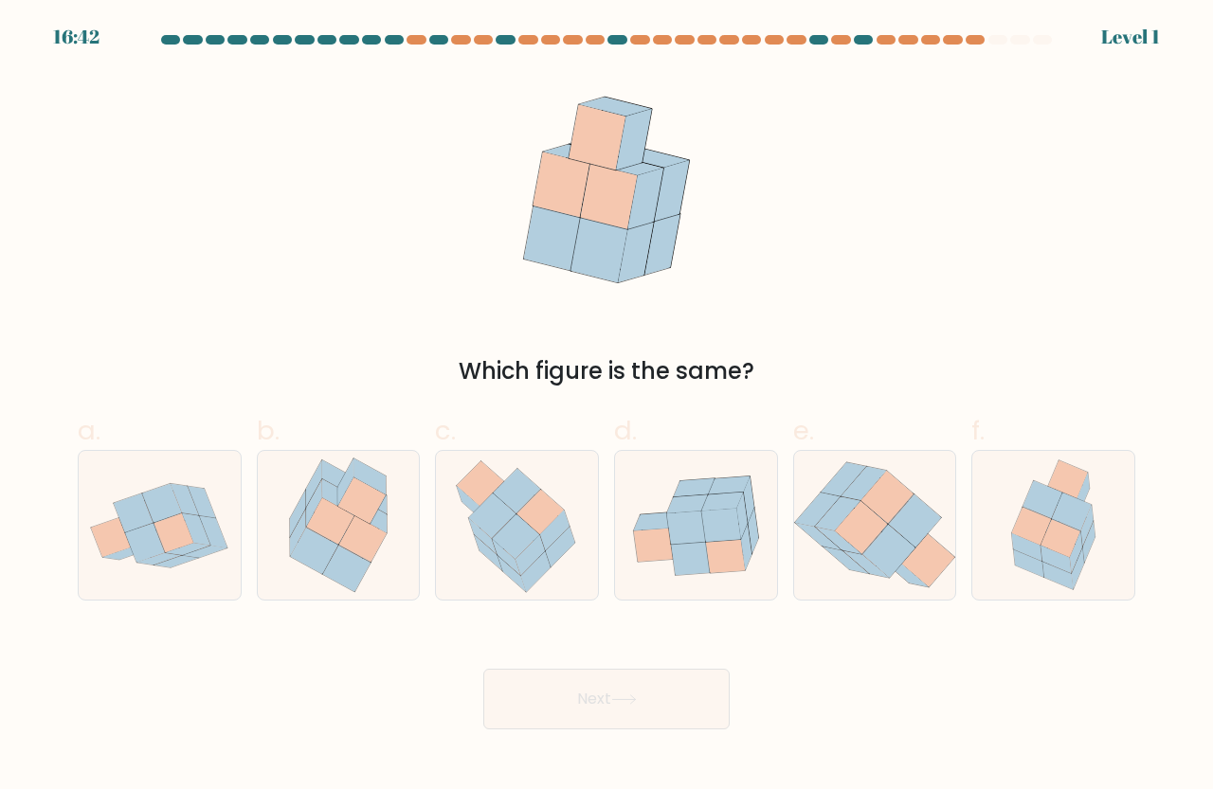
click at [626, 681] on button "Next" at bounding box center [606, 699] width 246 height 61
click at [626, 682] on button "Next" at bounding box center [606, 699] width 246 height 61
drag, startPoint x: 694, startPoint y: 514, endPoint x: 666, endPoint y: 683, distance: 171.0
click at [694, 516] on icon at bounding box center [686, 527] width 39 height 33
click at [607, 407] on input "d." at bounding box center [606, 401] width 1 height 12
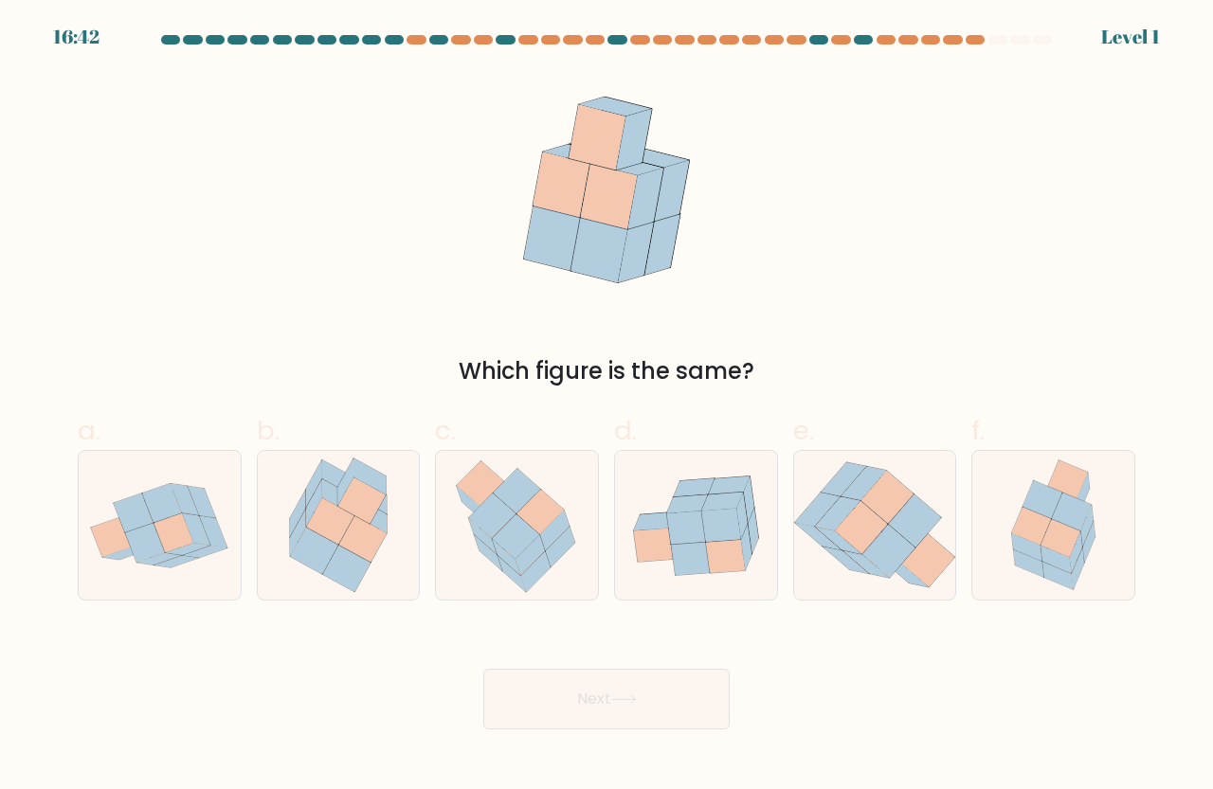
radio input "true"
click at [666, 683] on button "Next" at bounding box center [606, 699] width 246 height 61
click at [667, 684] on button "Next" at bounding box center [606, 699] width 246 height 61
click at [670, 680] on button "Next" at bounding box center [606, 699] width 246 height 61
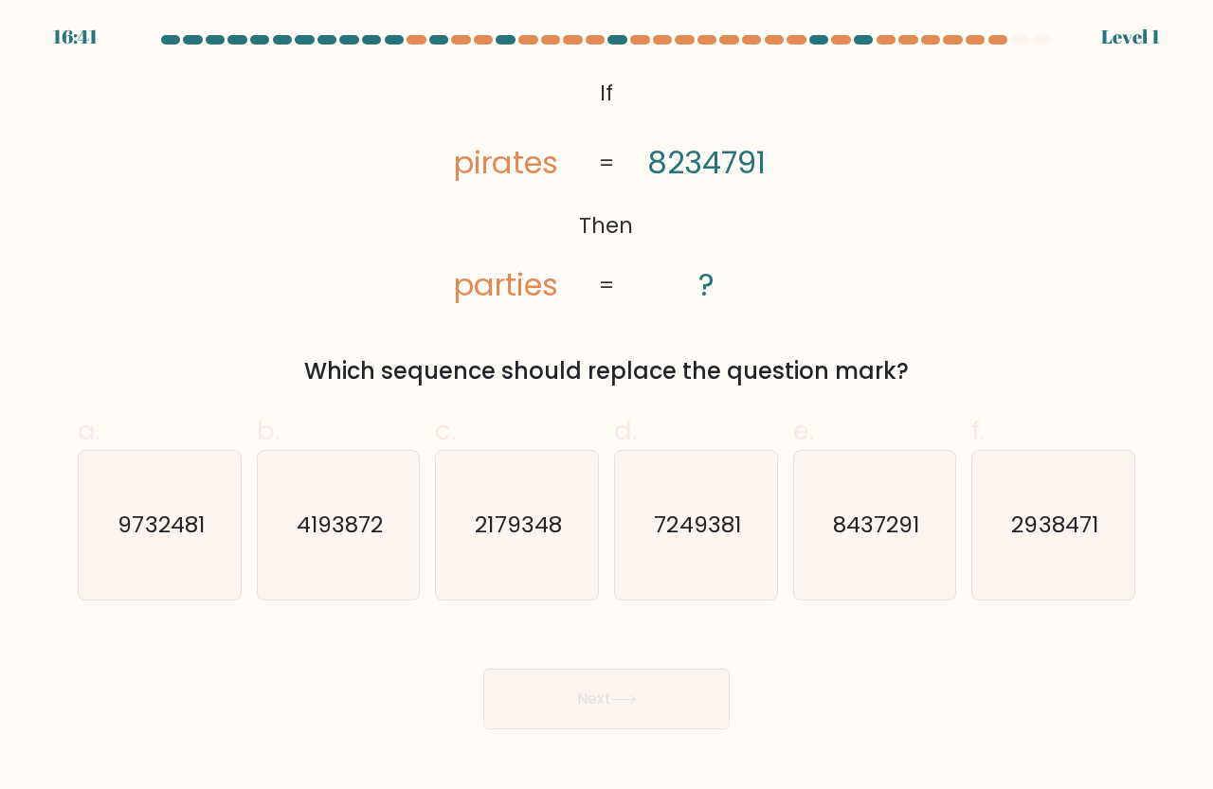
click at [717, 539] on text "7249381" at bounding box center [697, 525] width 86 height 31
click at [607, 407] on input "d. 7249381" at bounding box center [606, 401] width 1 height 12
radio input "true"
click at [671, 666] on div "Next" at bounding box center [606, 676] width 1080 height 106
click at [669, 686] on button "Next" at bounding box center [606, 699] width 246 height 61
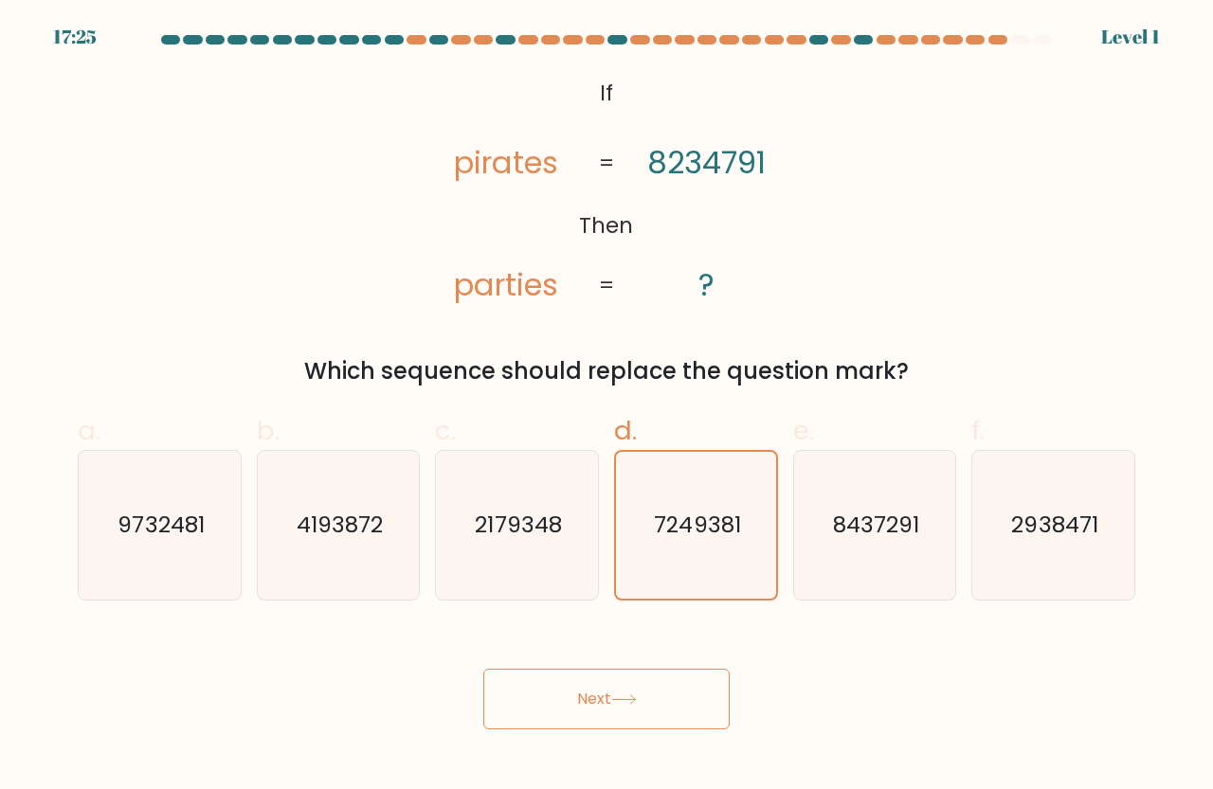
click at [669, 686] on button "Next" at bounding box center [606, 699] width 246 height 61
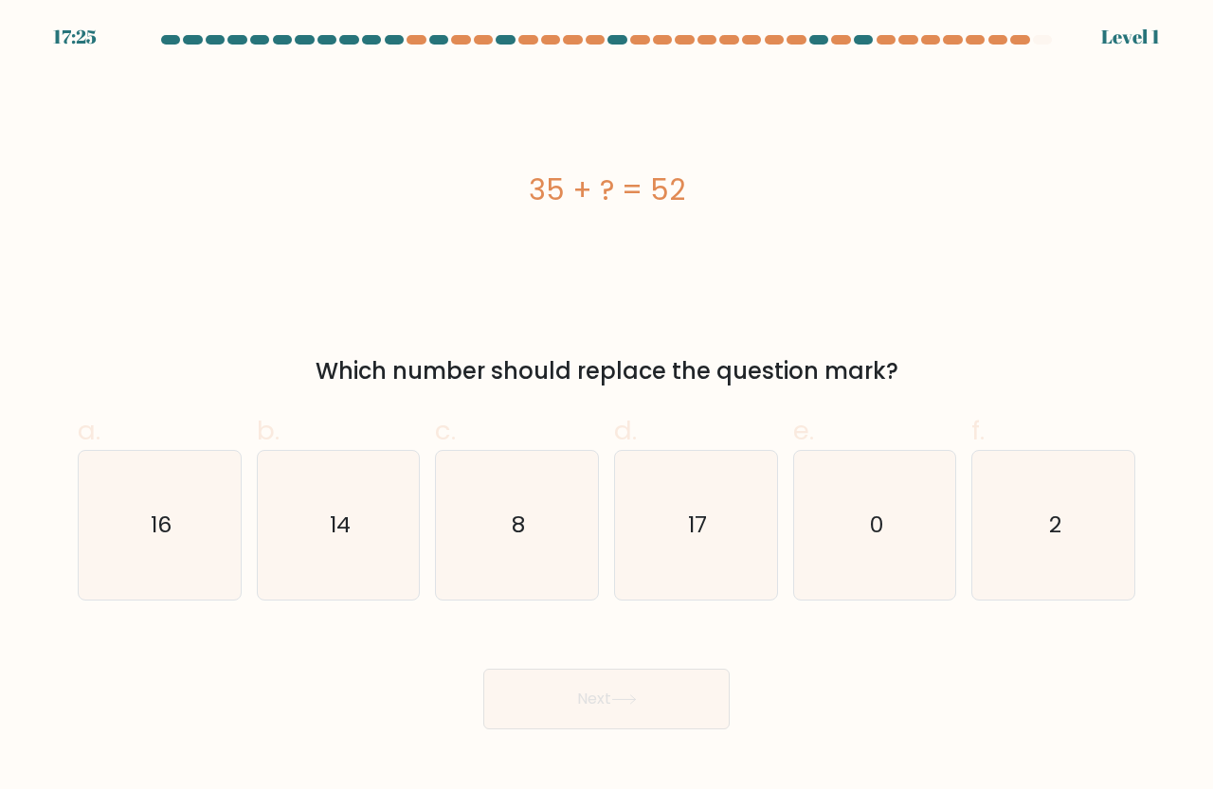
click at [716, 491] on icon "17" at bounding box center [695, 525] width 149 height 149
click at [607, 407] on input "d. 17" at bounding box center [606, 401] width 1 height 12
radio input "true"
click at [678, 674] on button "Next" at bounding box center [606, 699] width 246 height 61
click at [679, 675] on button "Next" at bounding box center [606, 699] width 246 height 61
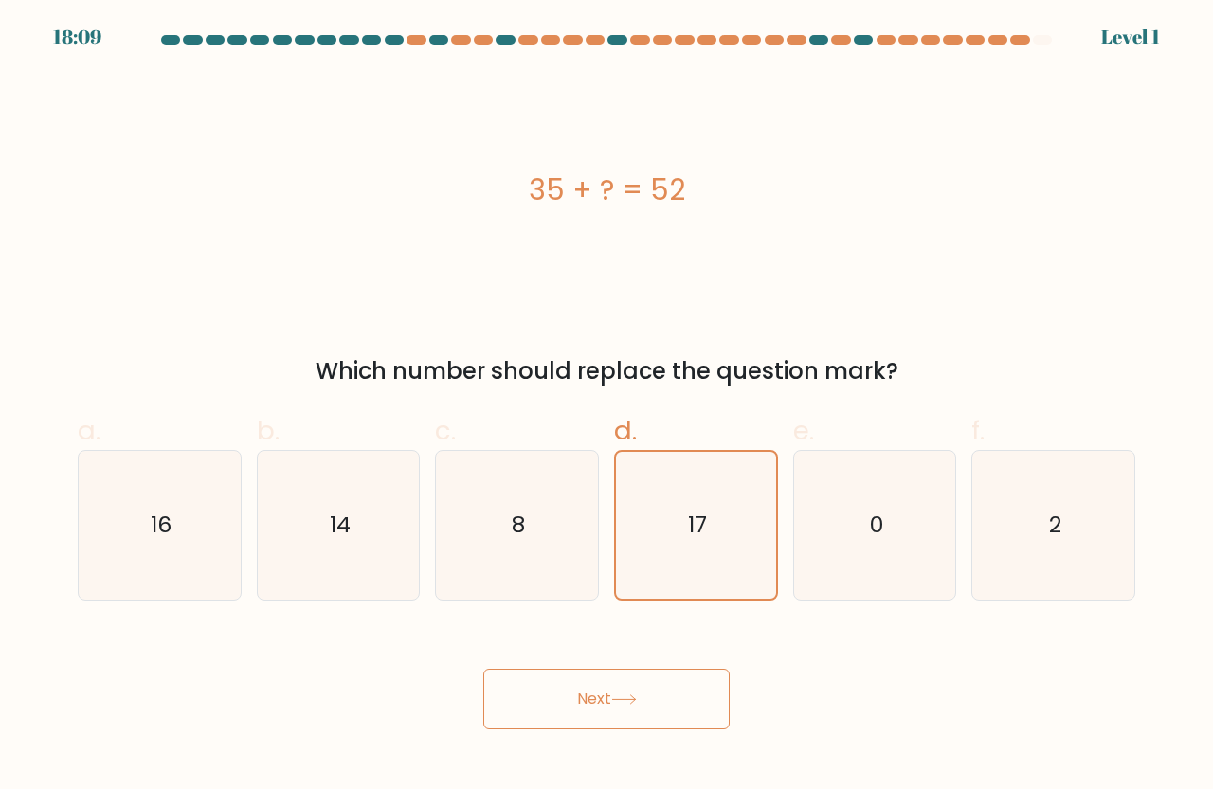
click at [680, 675] on button "Next" at bounding box center [606, 699] width 246 height 61
click at [713, 509] on icon "17" at bounding box center [695, 525] width 147 height 147
click at [607, 407] on input "d. 17" at bounding box center [606, 401] width 1 height 12
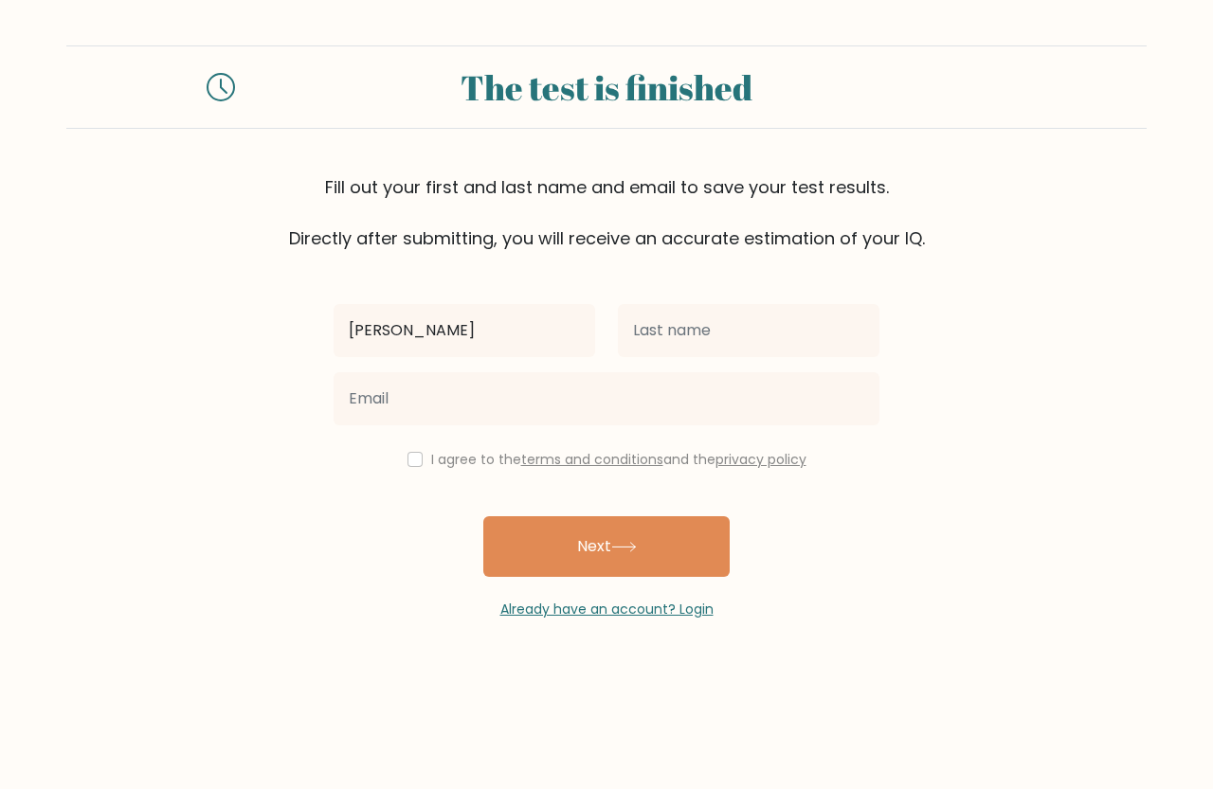
type input "Roger Roi"
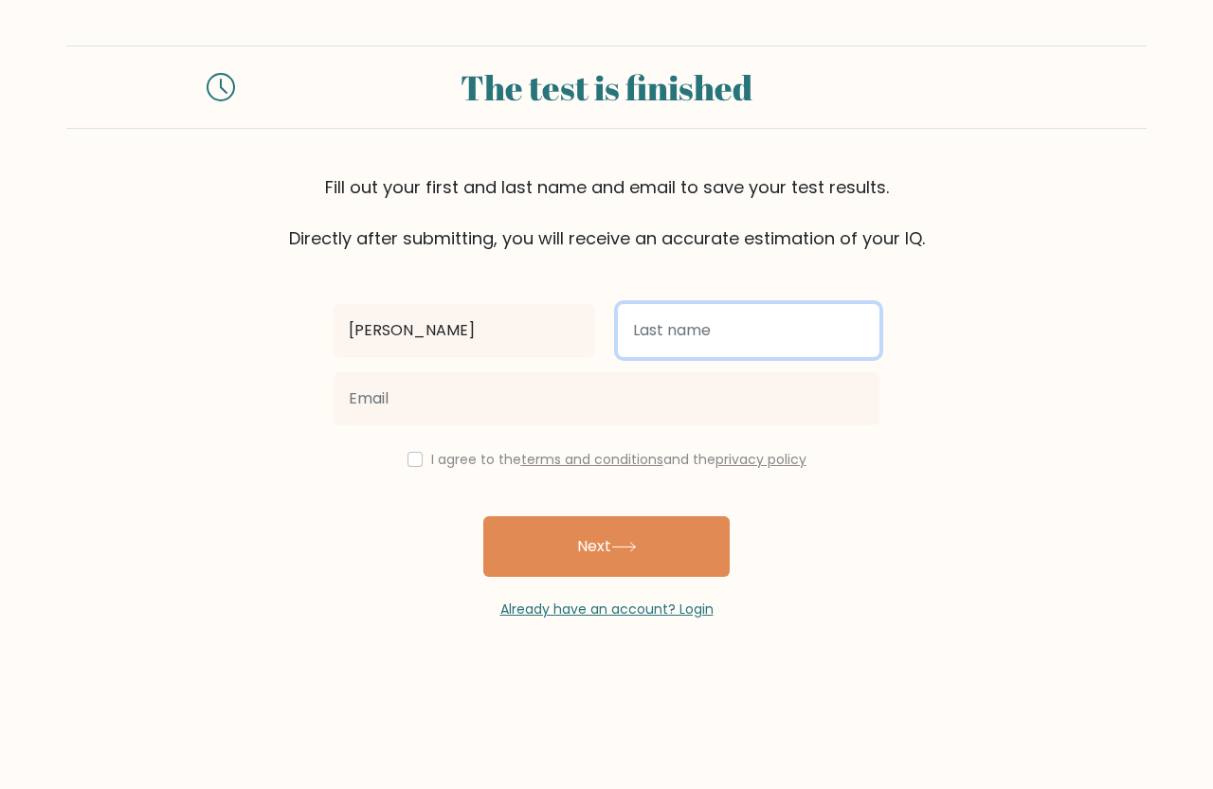
click at [708, 313] on input "text" at bounding box center [748, 330] width 261 height 53
type input "Morillo"
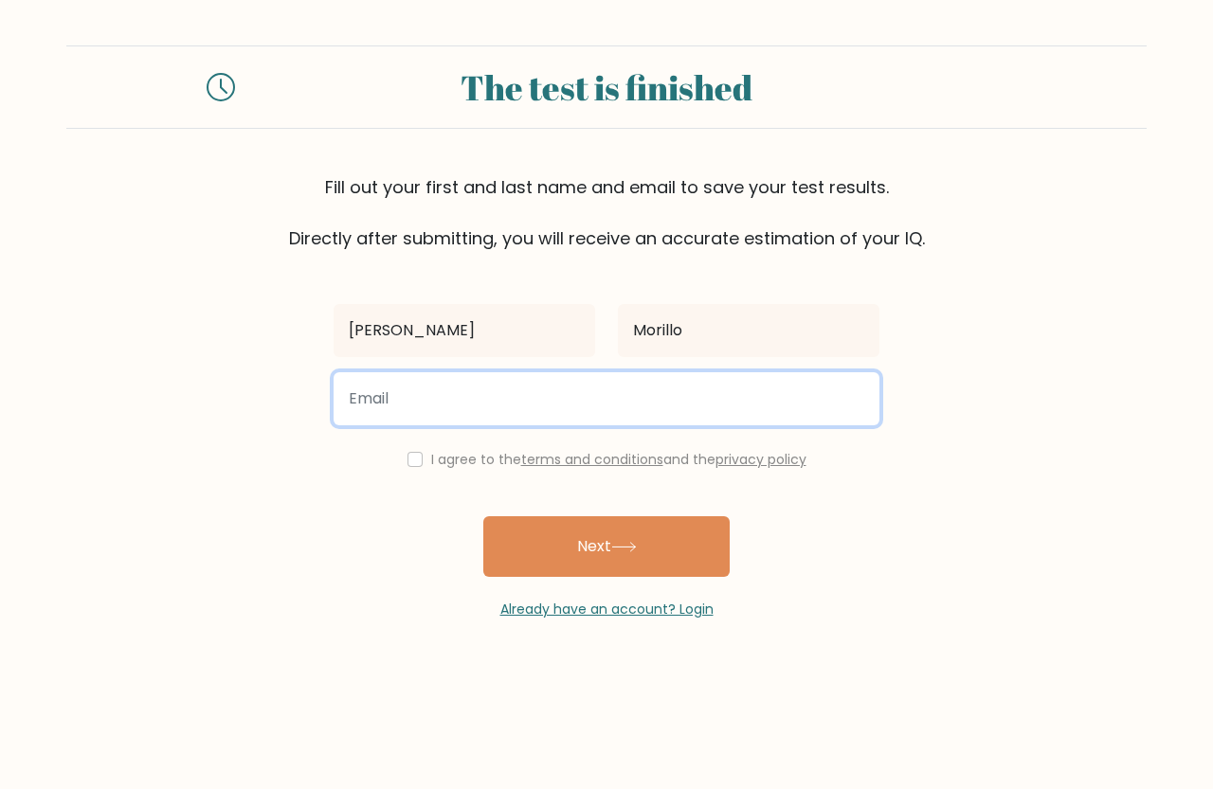
click at [664, 397] on input "email" at bounding box center [606, 398] width 546 height 53
type input "morillorogerroiopialda@gmail.com"
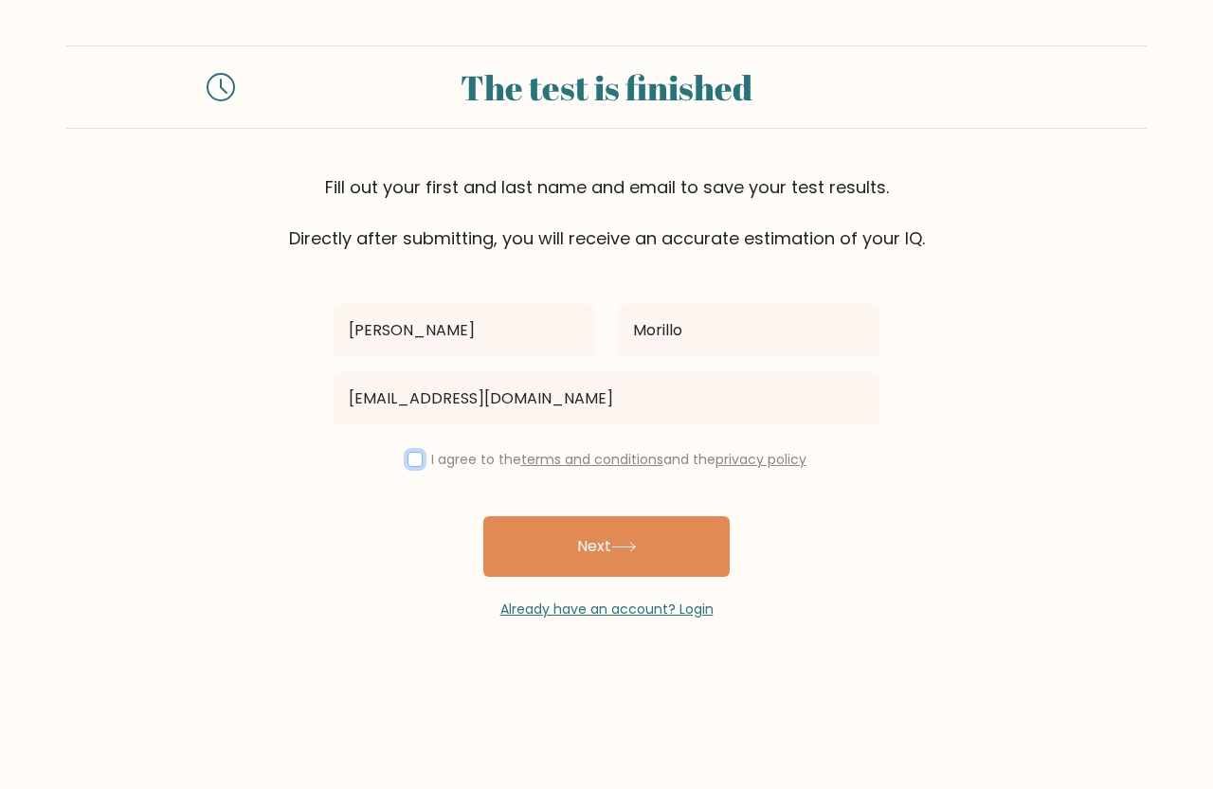
click at [407, 455] on input "checkbox" at bounding box center [414, 459] width 15 height 15
checkbox input "true"
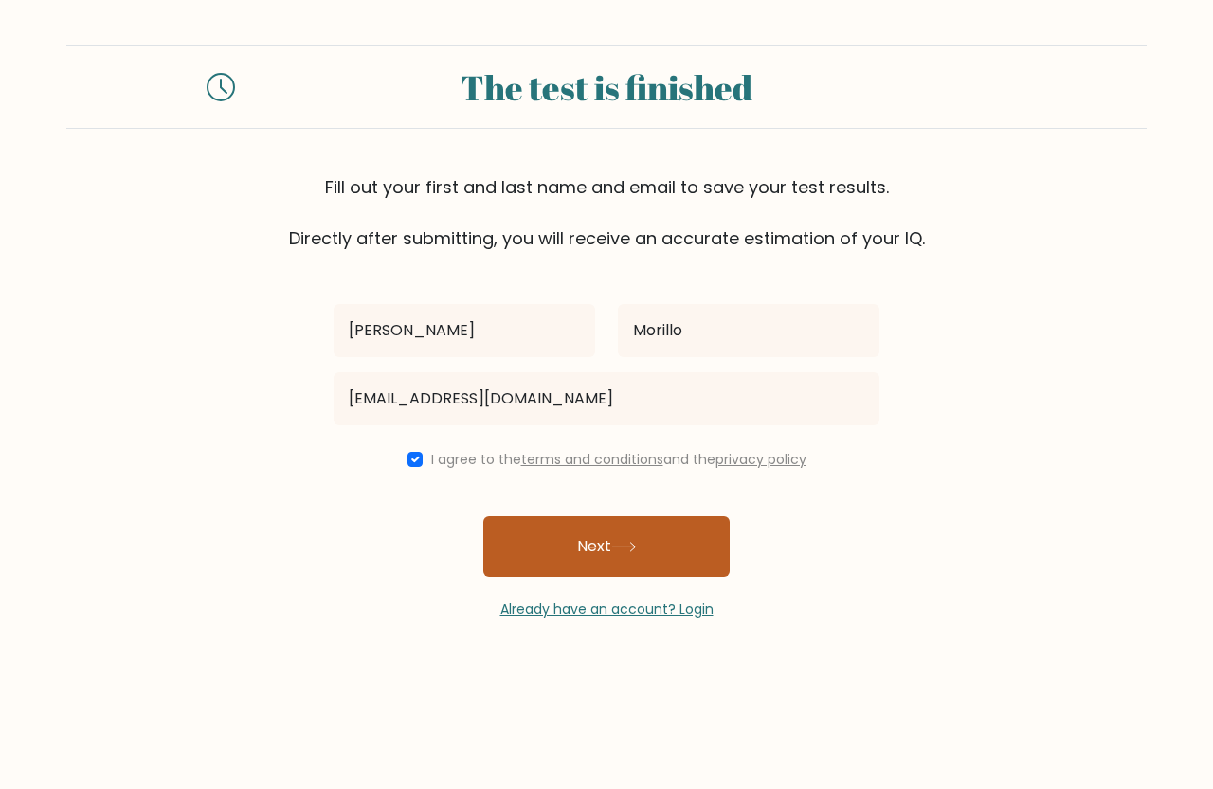
click at [590, 530] on button "Next" at bounding box center [606, 546] width 246 height 61
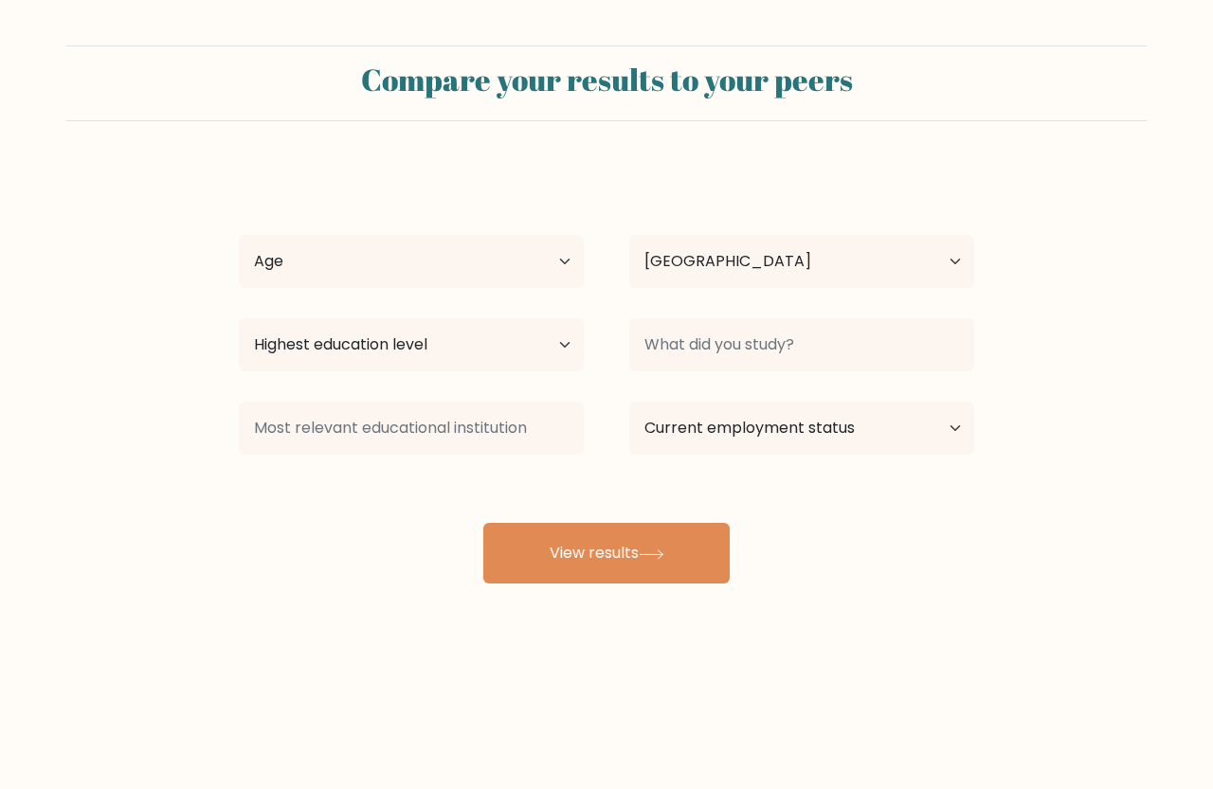
select select "PH"
click at [553, 277] on select "Age Under [DEMOGRAPHIC_DATA] [DEMOGRAPHIC_DATA] [DEMOGRAPHIC_DATA] [DEMOGRAPHIC…" at bounding box center [411, 261] width 345 height 53
click at [599, 189] on div "[PERSON_NAME] Roi [PERSON_NAME] Age Under [DEMOGRAPHIC_DATA] [DEMOGRAPHIC_DATA]…" at bounding box center [606, 375] width 758 height 417
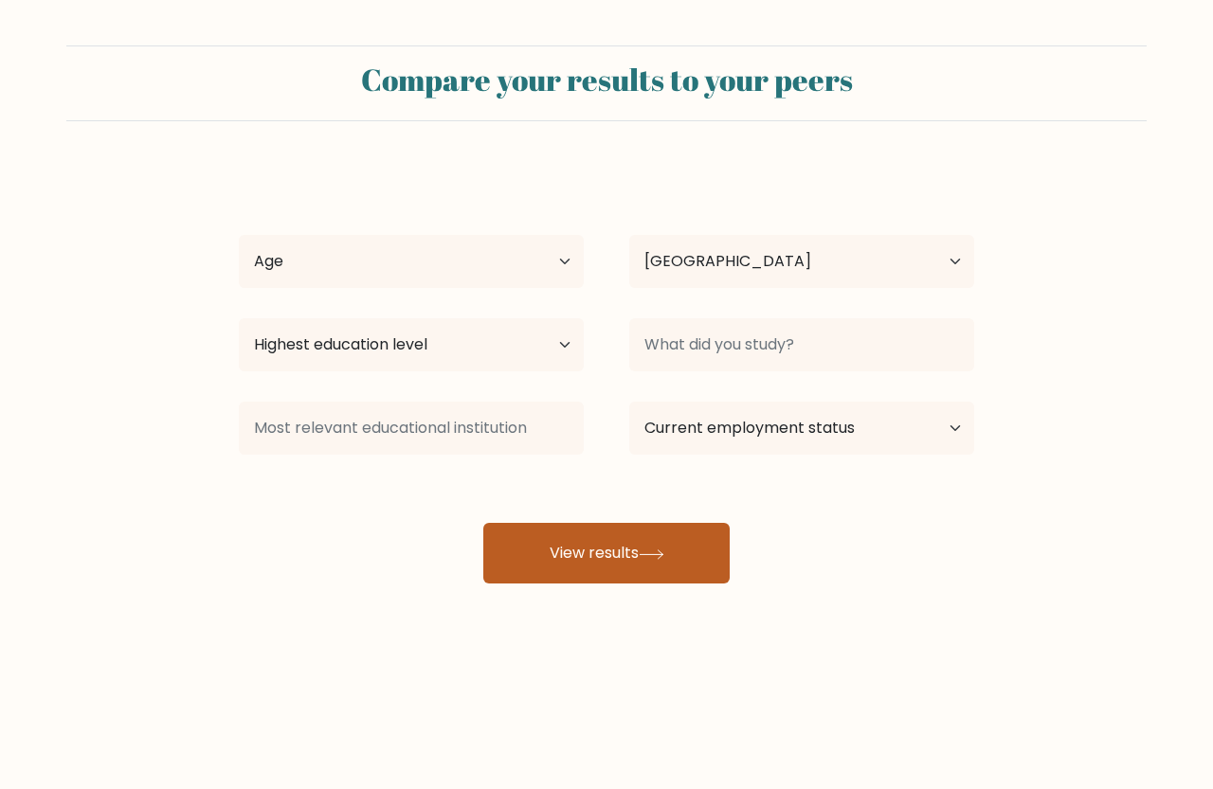
click at [606, 562] on button "View results" at bounding box center [606, 553] width 246 height 61
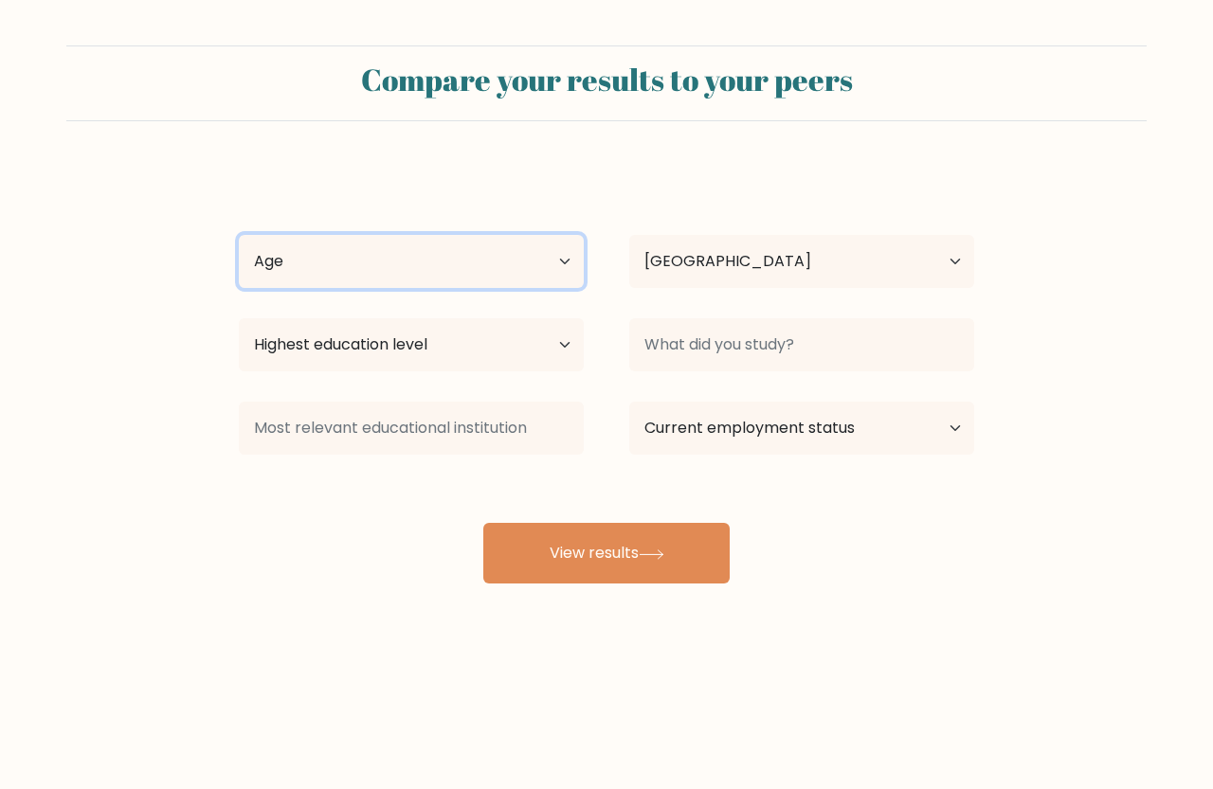
click at [522, 273] on select "Age Under [DEMOGRAPHIC_DATA] [DEMOGRAPHIC_DATA] [DEMOGRAPHIC_DATA] [DEMOGRAPHIC…" at bounding box center [411, 261] width 345 height 53
select select "18_24"
click at [239, 235] on select "Age Under 18 years old 18-24 years old 25-34 years old 35-44 years old 45-54 ye…" at bounding box center [411, 261] width 345 height 53
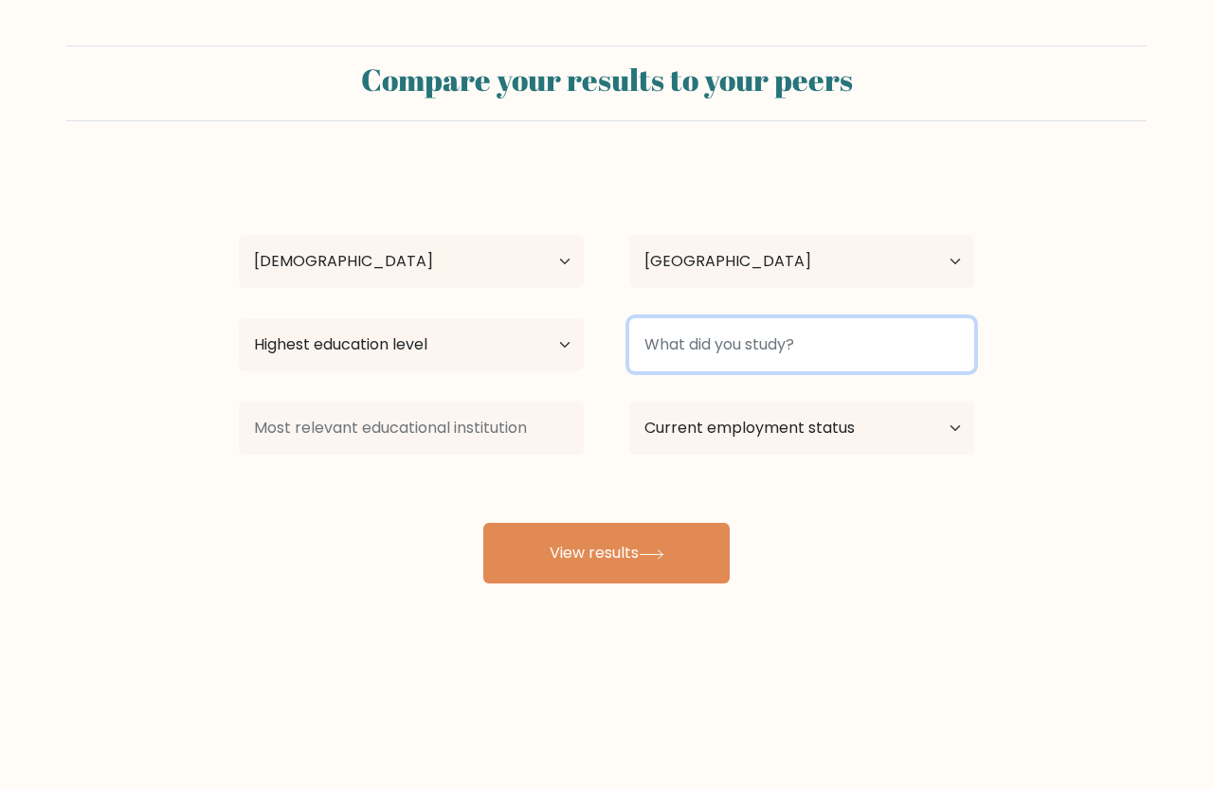
click at [710, 357] on input at bounding box center [801, 344] width 345 height 53
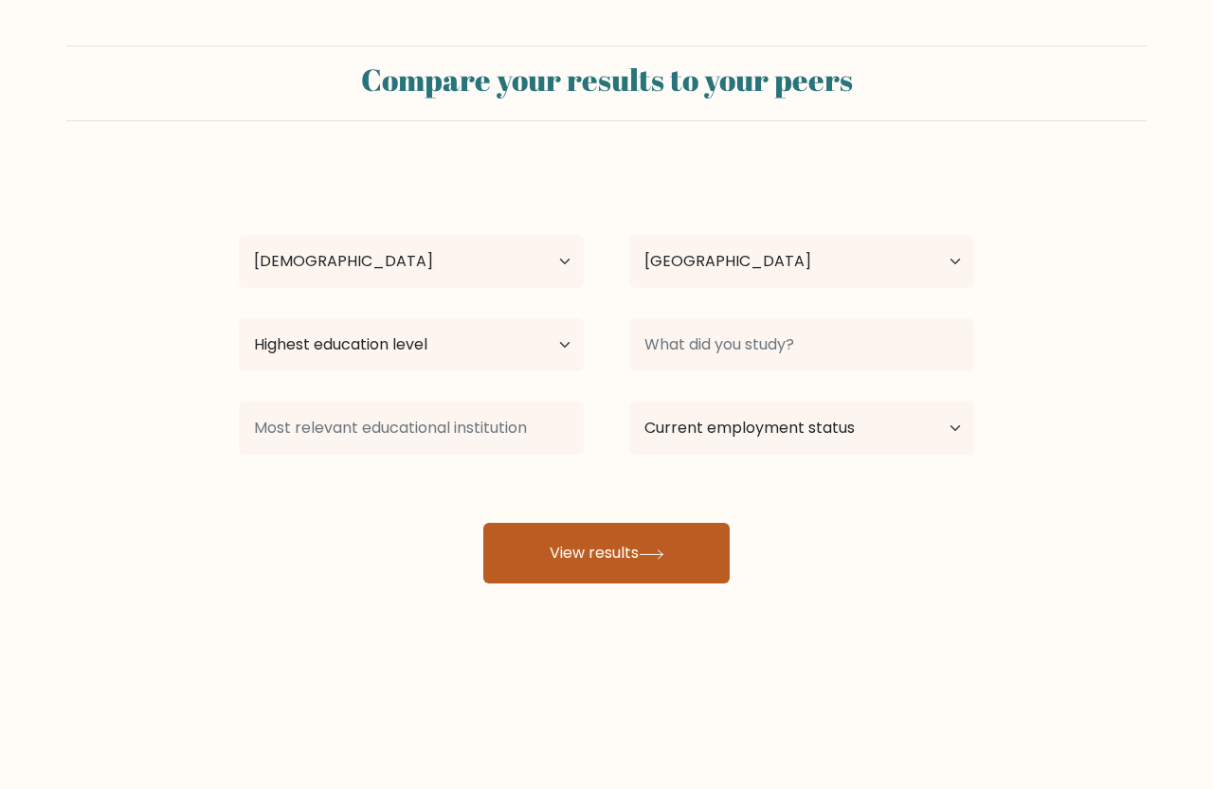
click at [671, 554] on button "View results" at bounding box center [606, 553] width 246 height 61
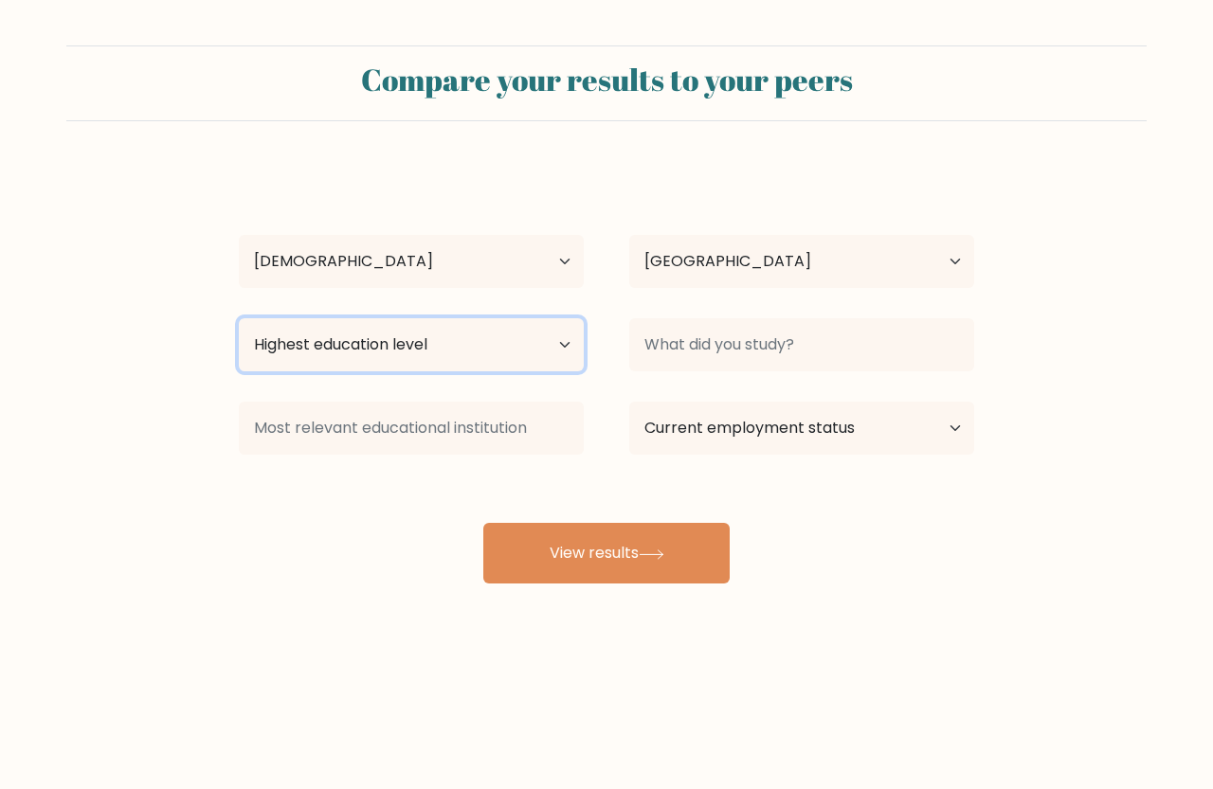
click at [541, 371] on select "Highest education level No schooling Primary Lower Secondary Upper Secondary Oc…" at bounding box center [411, 344] width 345 height 53
select select "upper_secondary"
click at [239, 318] on select "Highest education level No schooling Primary Lower Secondary Upper Secondary Oc…" at bounding box center [411, 344] width 345 height 53
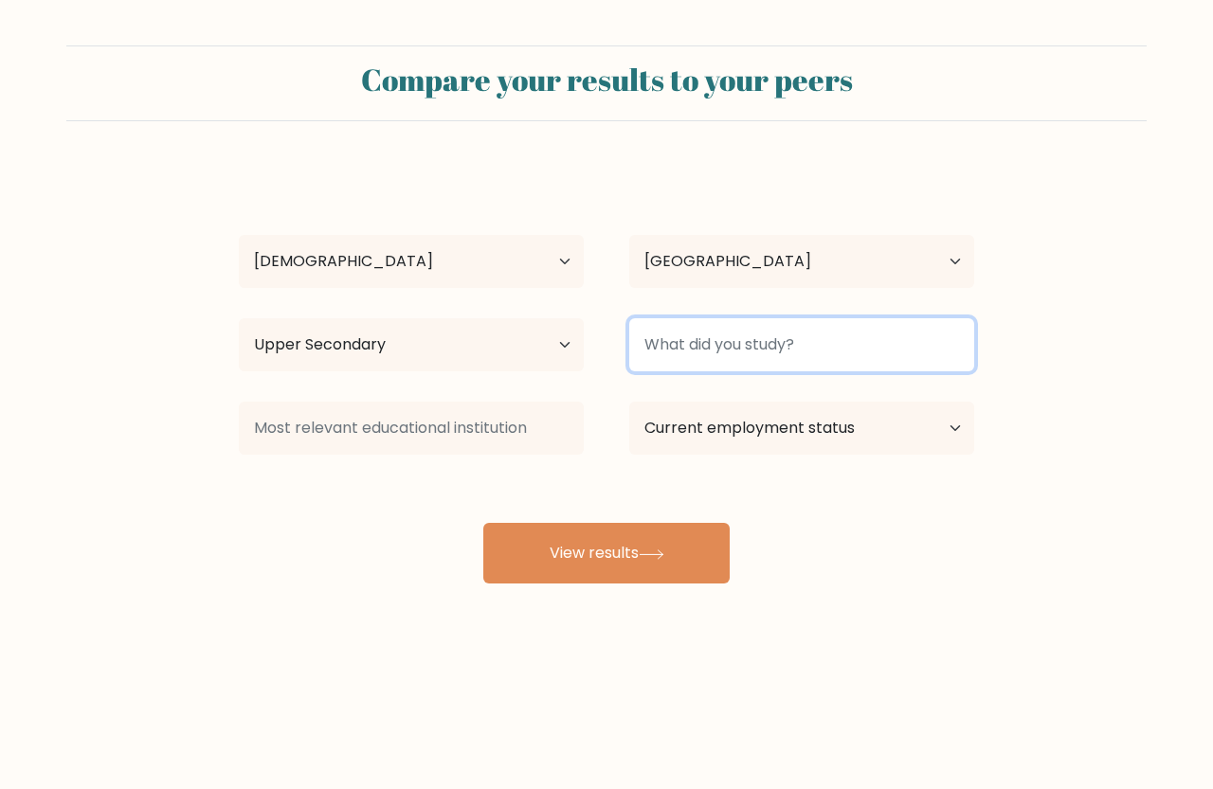
click at [770, 357] on input at bounding box center [801, 344] width 345 height 53
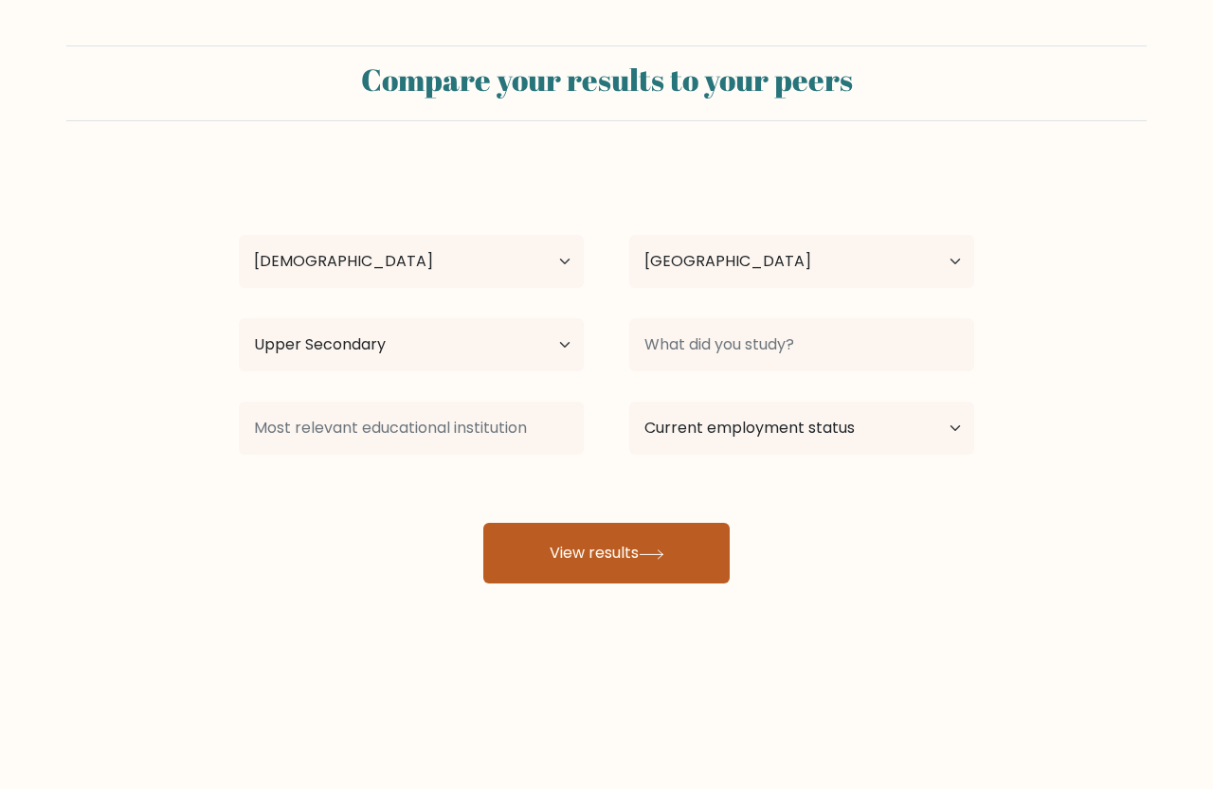
click at [686, 554] on button "View results" at bounding box center [606, 553] width 246 height 61
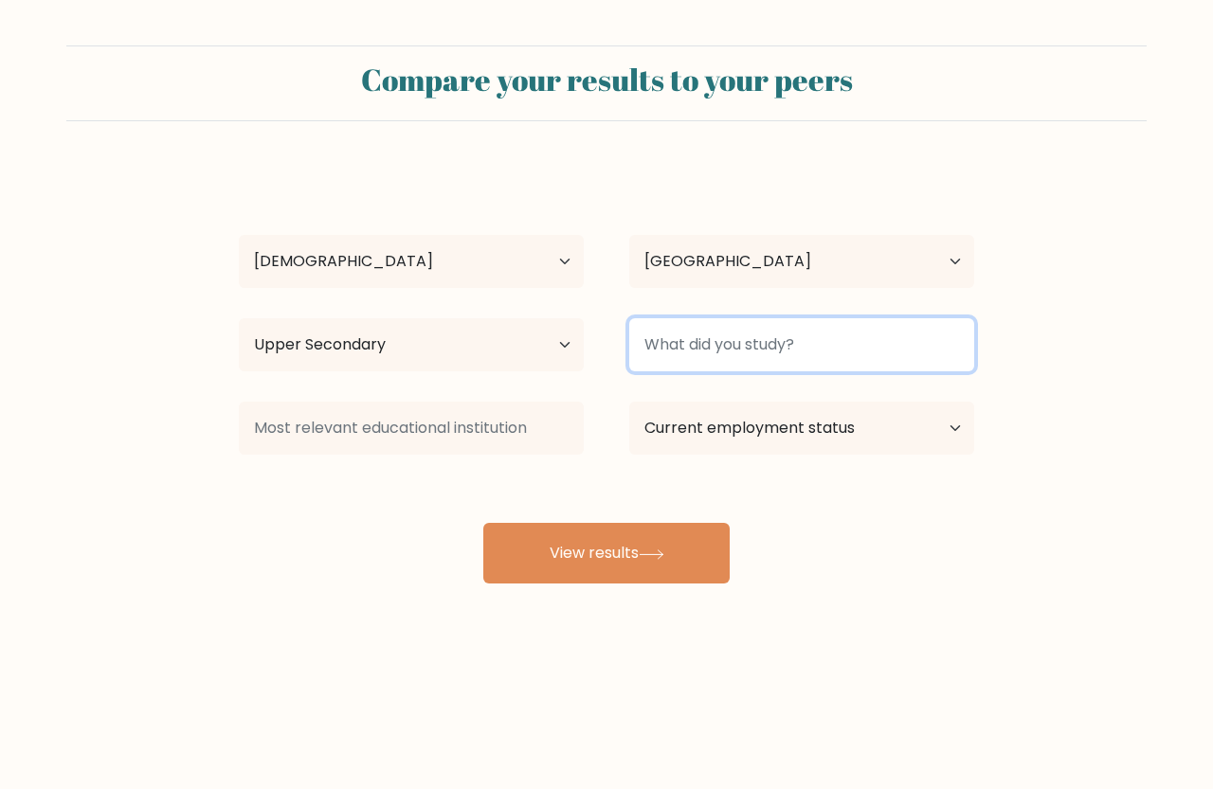
click at [732, 355] on input at bounding box center [801, 344] width 345 height 53
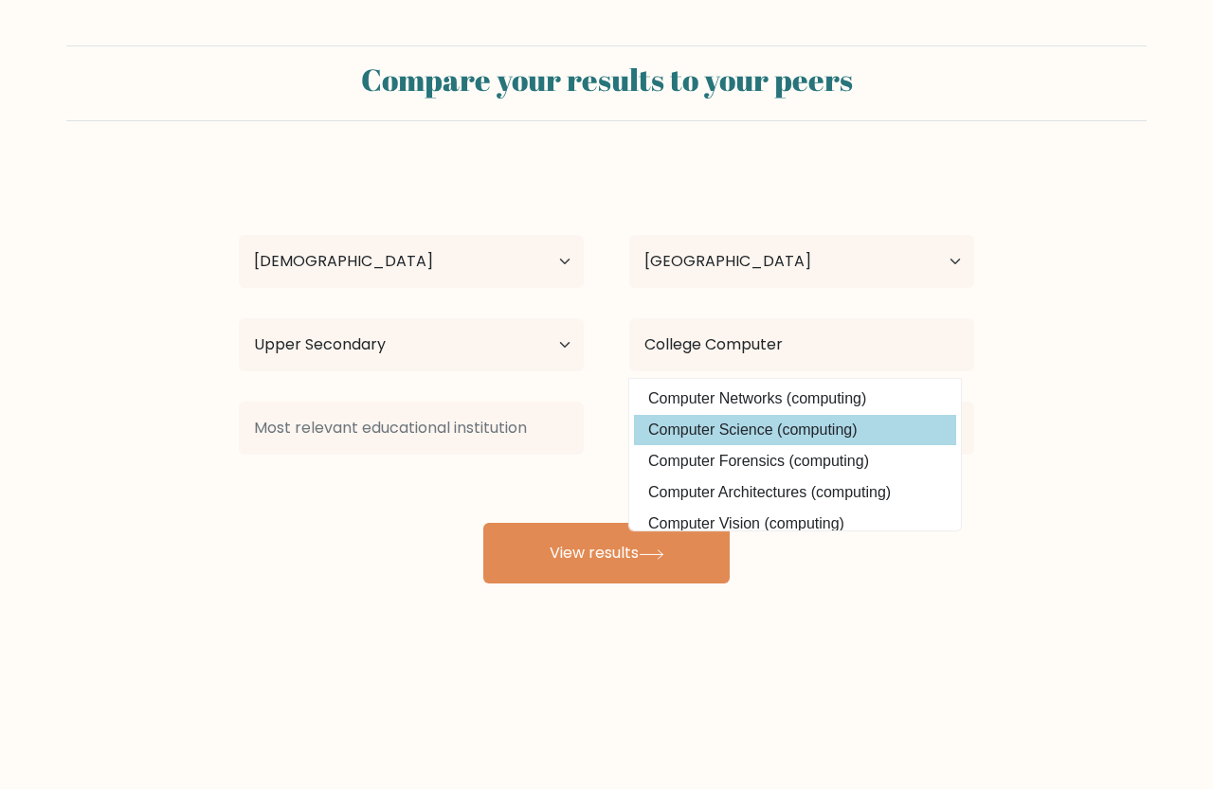
click at [742, 418] on option "Computer Science (computing)" at bounding box center [795, 430] width 322 height 30
type input "Computer Science"
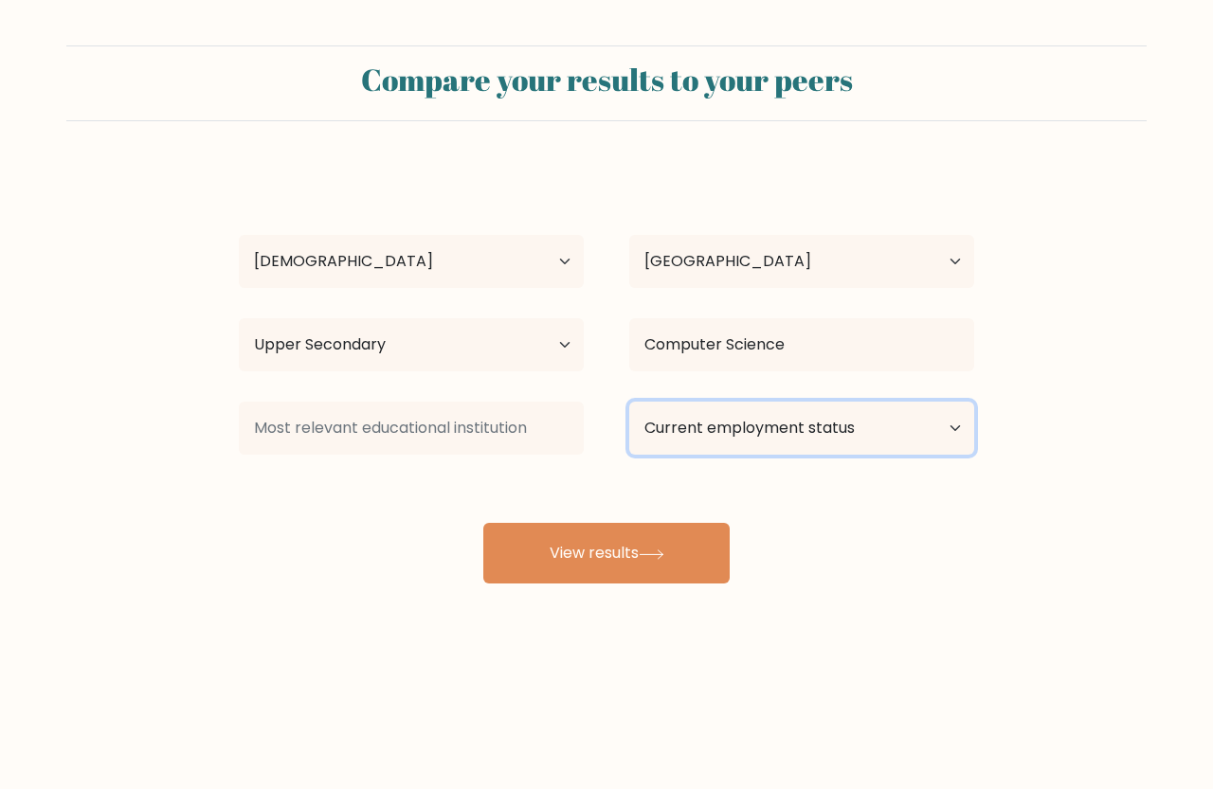
click at [727, 422] on select "Current employment status Employed Student Retired Other / prefer not to answer" at bounding box center [801, 428] width 345 height 53
select select "student"
click at [629, 402] on select "Current employment status Employed Student Retired Other / prefer not to answer" at bounding box center [801, 428] width 345 height 53
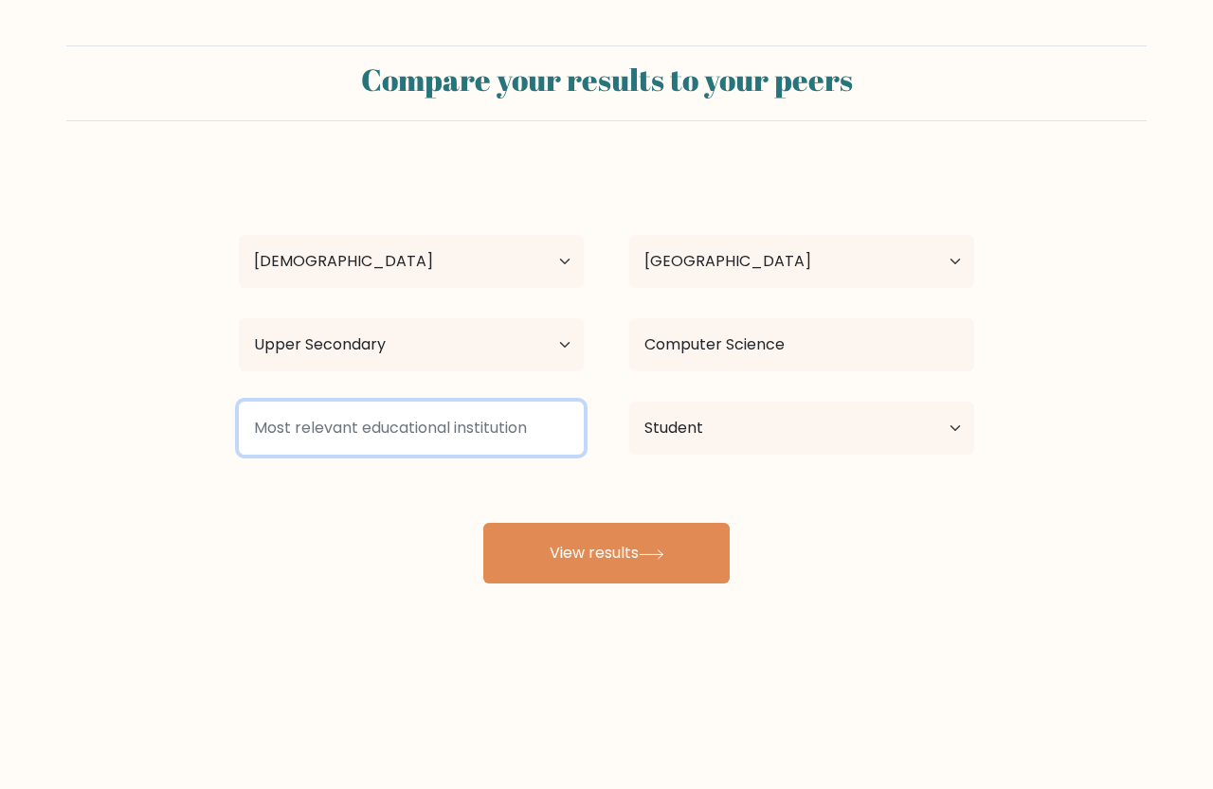
click at [486, 419] on input at bounding box center [411, 428] width 345 height 53
type input "CSAV"
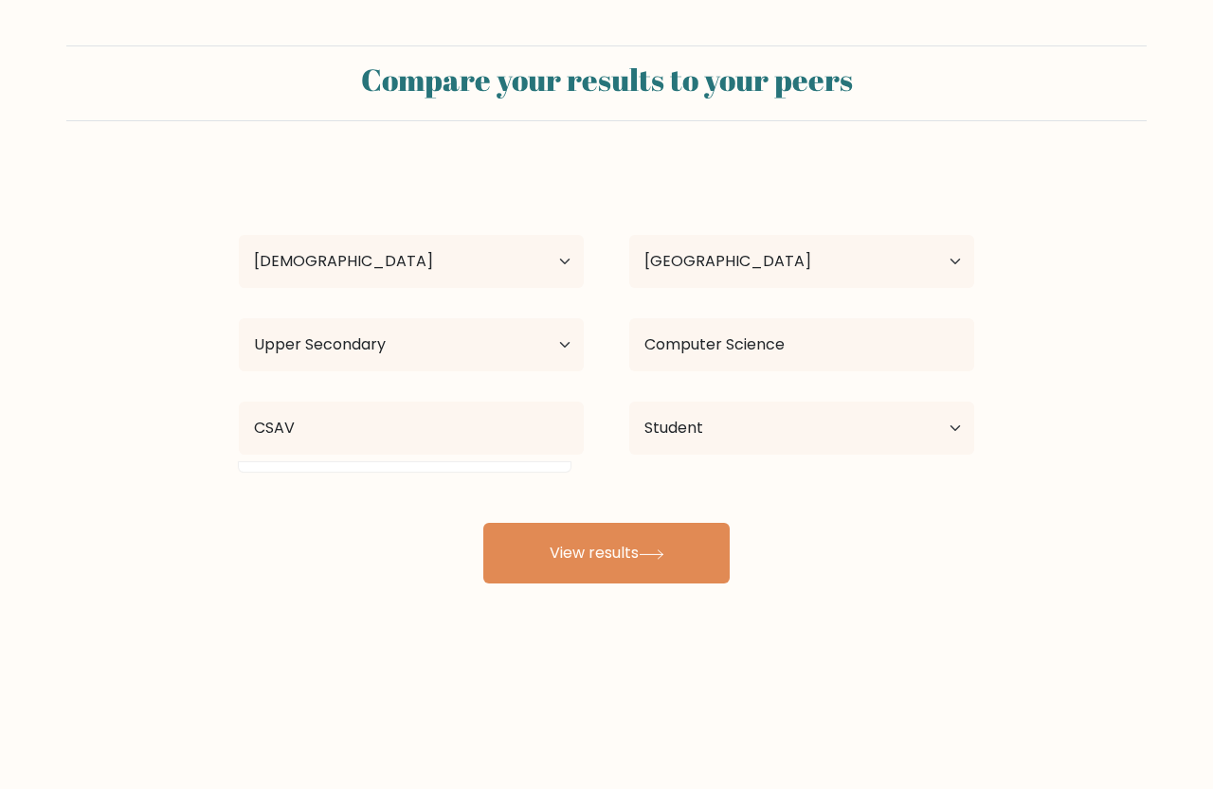
click at [668, 503] on div "Roger Roi Morillo Age Under 18 years old 18-24 years old 25-34 years old 35-44 …" at bounding box center [606, 375] width 758 height 417
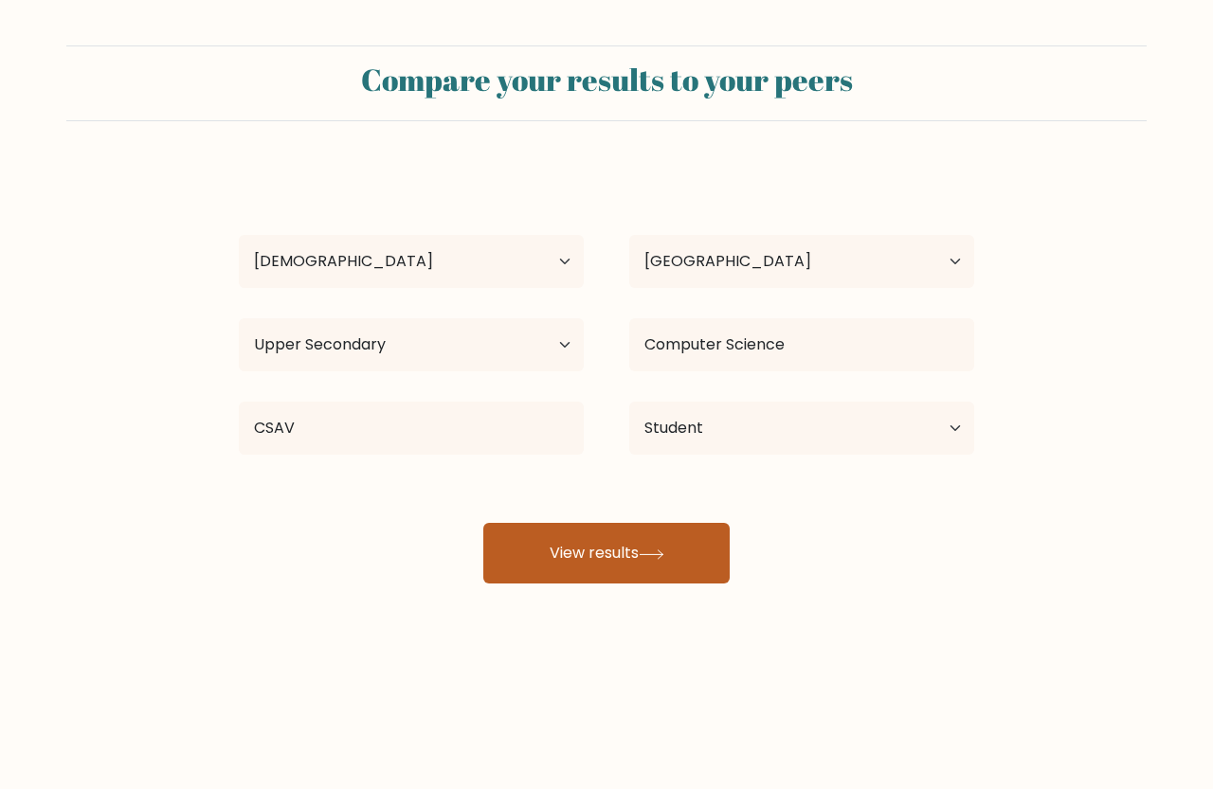
click at [636, 531] on button "View results" at bounding box center [606, 553] width 246 height 61
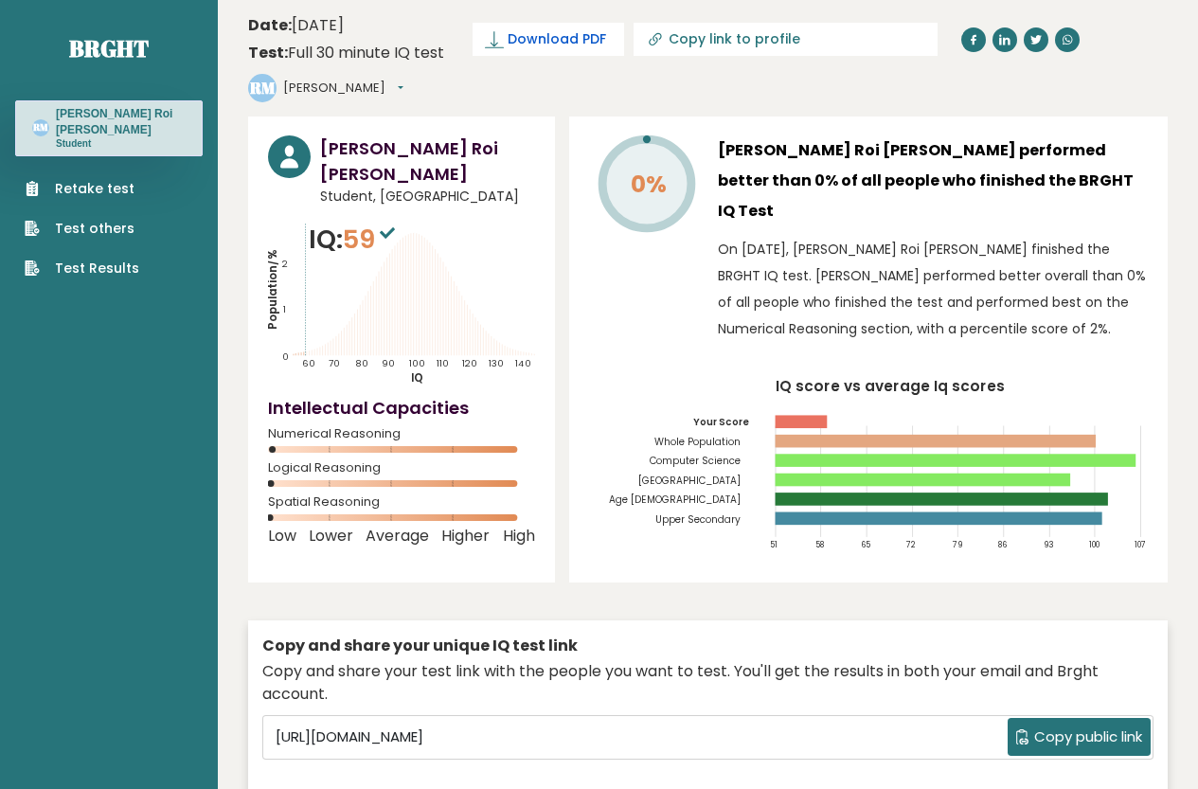
click at [579, 41] on span "Download PDF" at bounding box center [557, 39] width 99 height 20
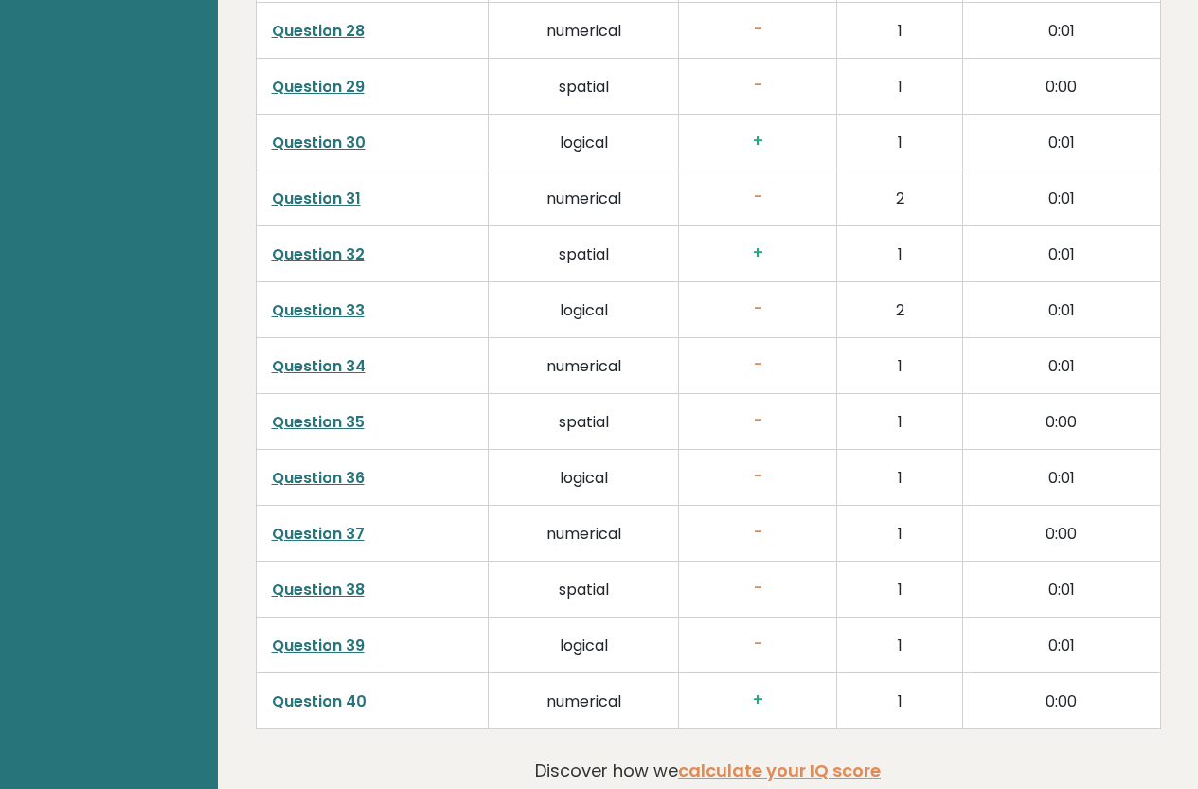
scroll to position [4801, 0]
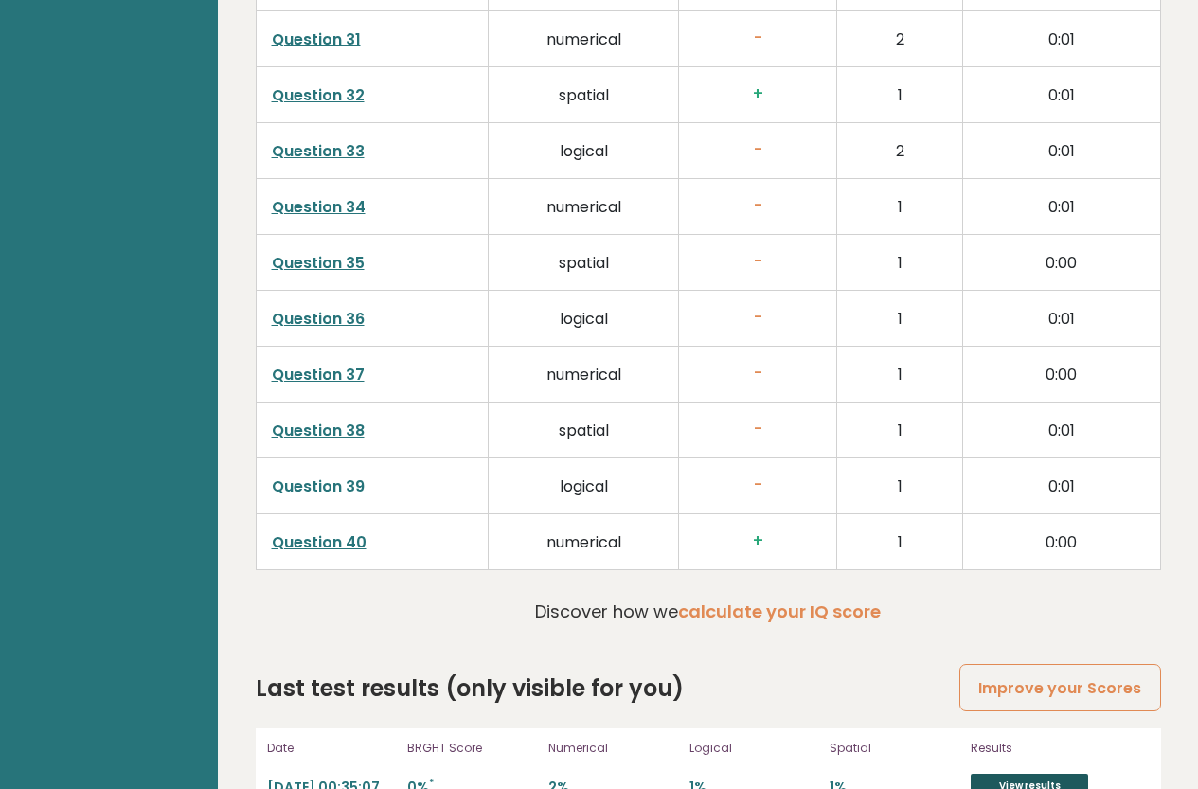
click at [1053, 774] on link "View results" at bounding box center [1029, 786] width 117 height 25
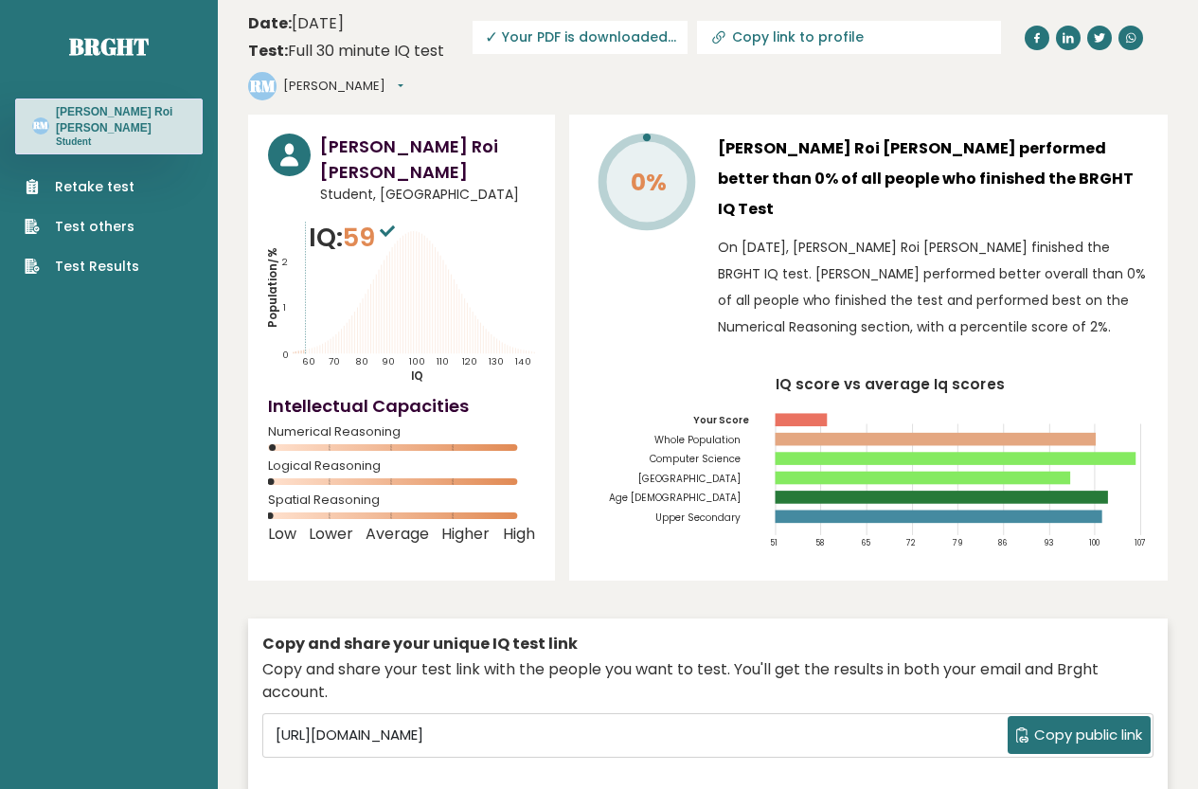
scroll to position [0, 0]
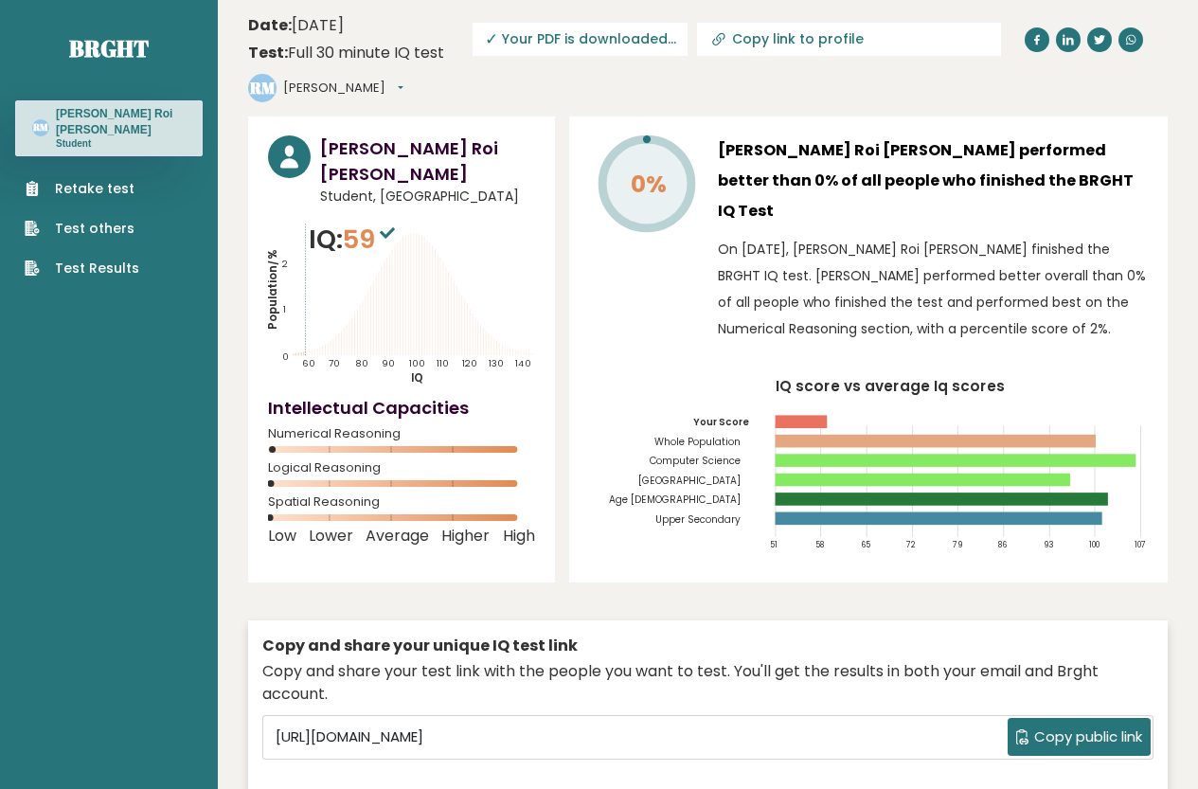
drag, startPoint x: 239, startPoint y: 89, endPoint x: 406, endPoint y: 171, distance: 186.4
click at [567, 100] on header "Date: [DATE] Test: Full 30 minute IQ test Download PDF Downloading... Downloadi…" at bounding box center [708, 58] width 920 height 98
